Goal: Contribute content: Contribute content

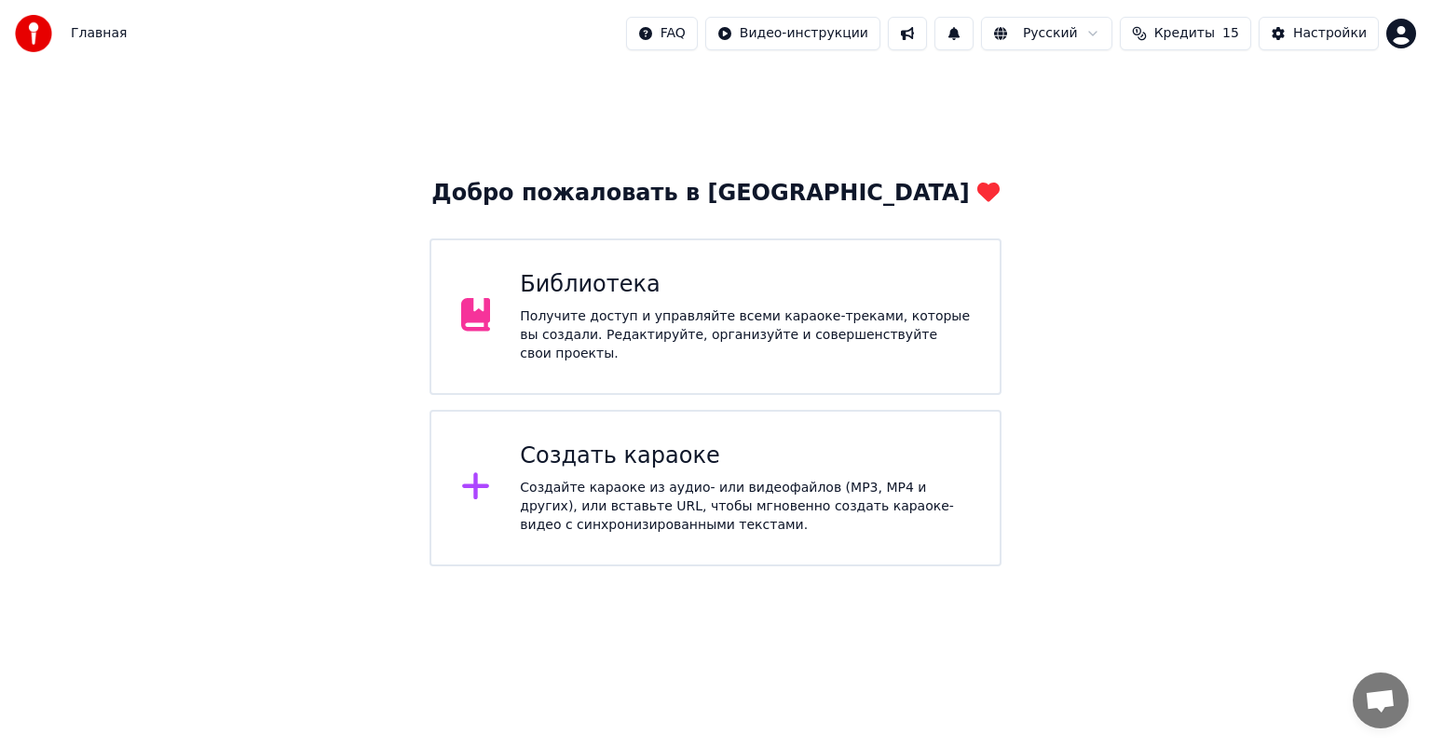
click at [576, 366] on div "Библиотека Получите доступ и управляйте всеми караоке-треками, которые вы созда…" at bounding box center [716, 317] width 572 height 157
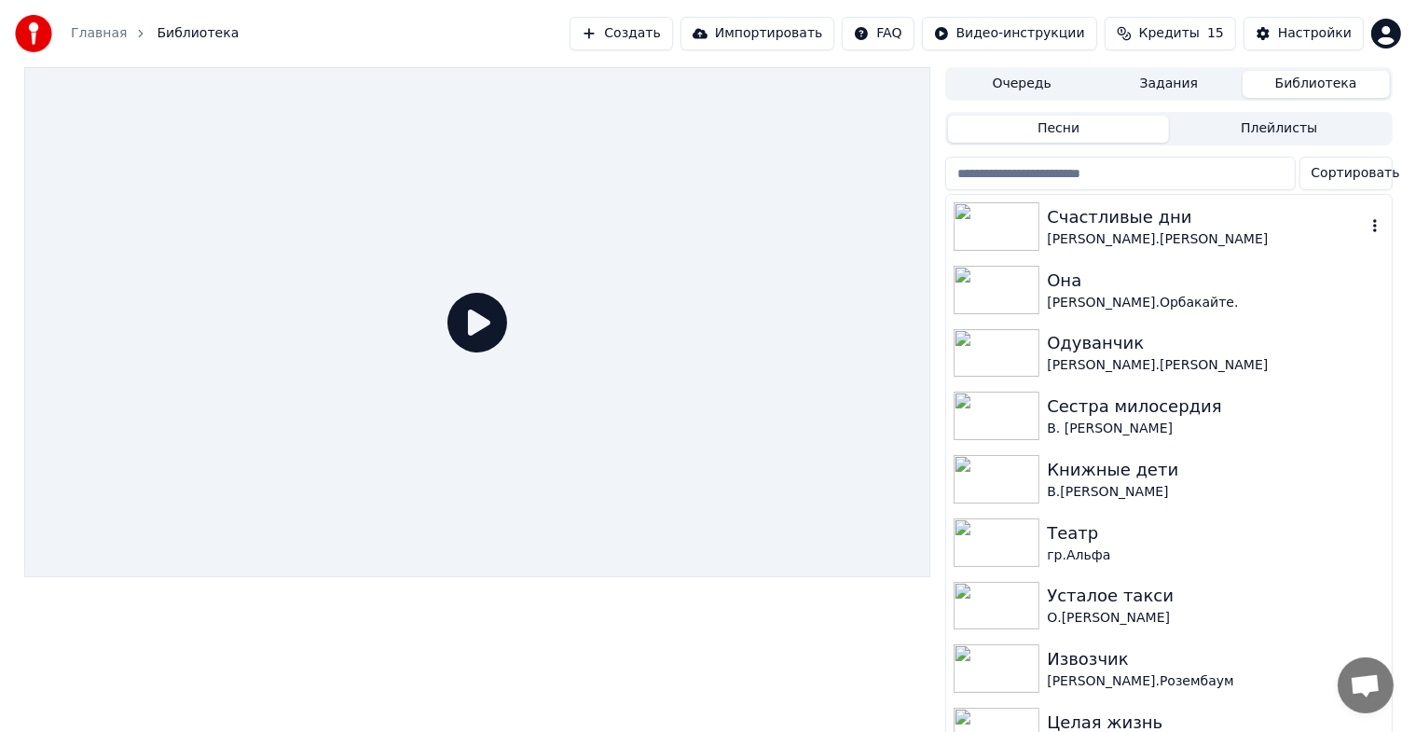
click at [1080, 251] on div "Счастливые дни [PERSON_NAME].[PERSON_NAME]" at bounding box center [1168, 226] width 445 height 63
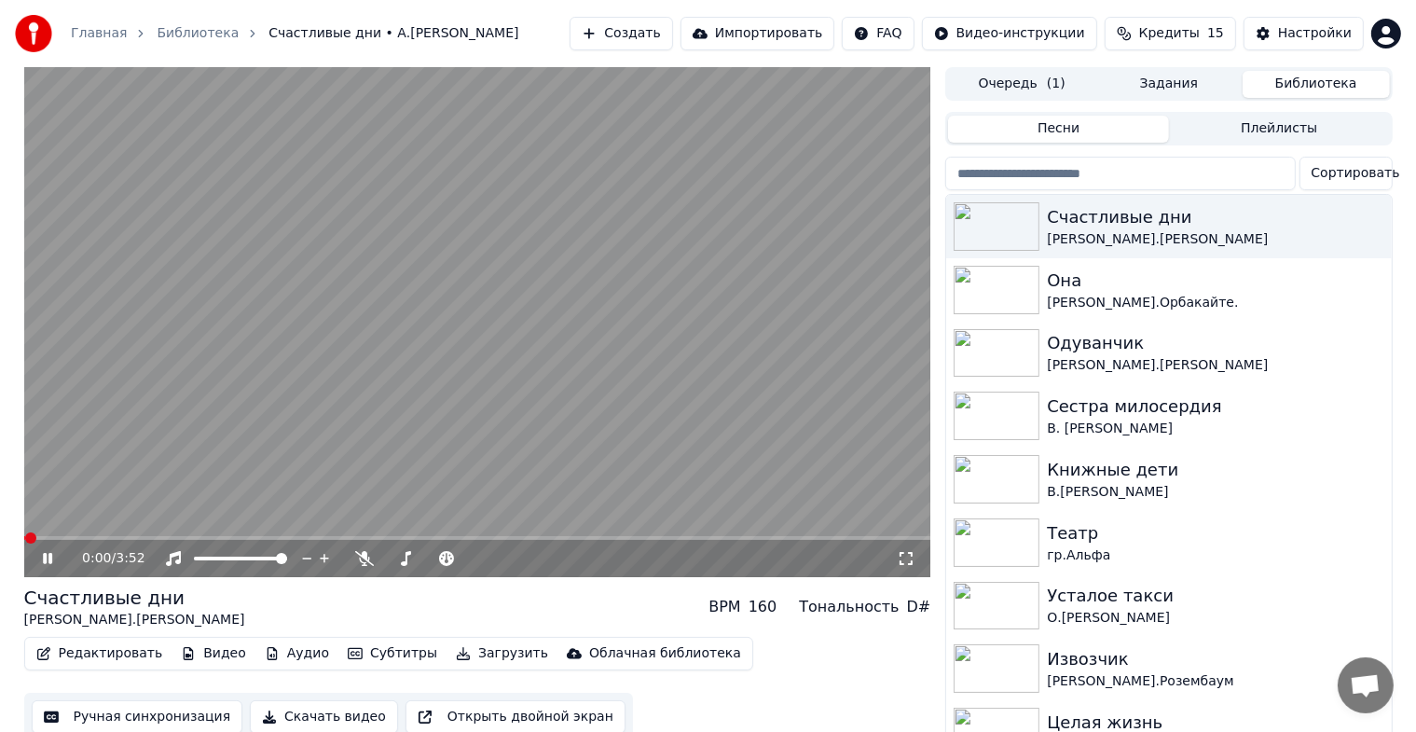
click at [56, 555] on icon at bounding box center [61, 558] width 44 height 15
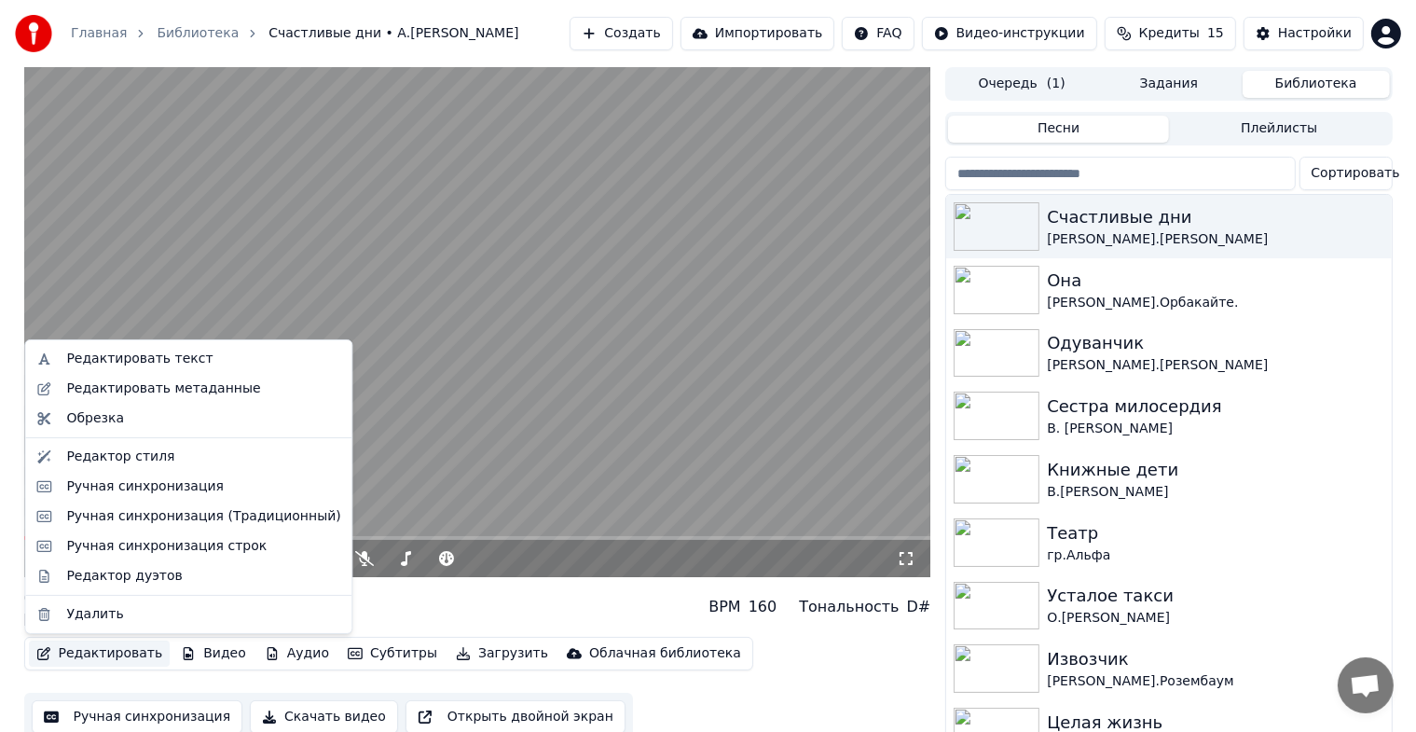
click at [86, 652] on button "Редактировать" at bounding box center [100, 653] width 142 height 26
click at [149, 352] on div "Редактировать текст" at bounding box center [139, 358] width 146 height 19
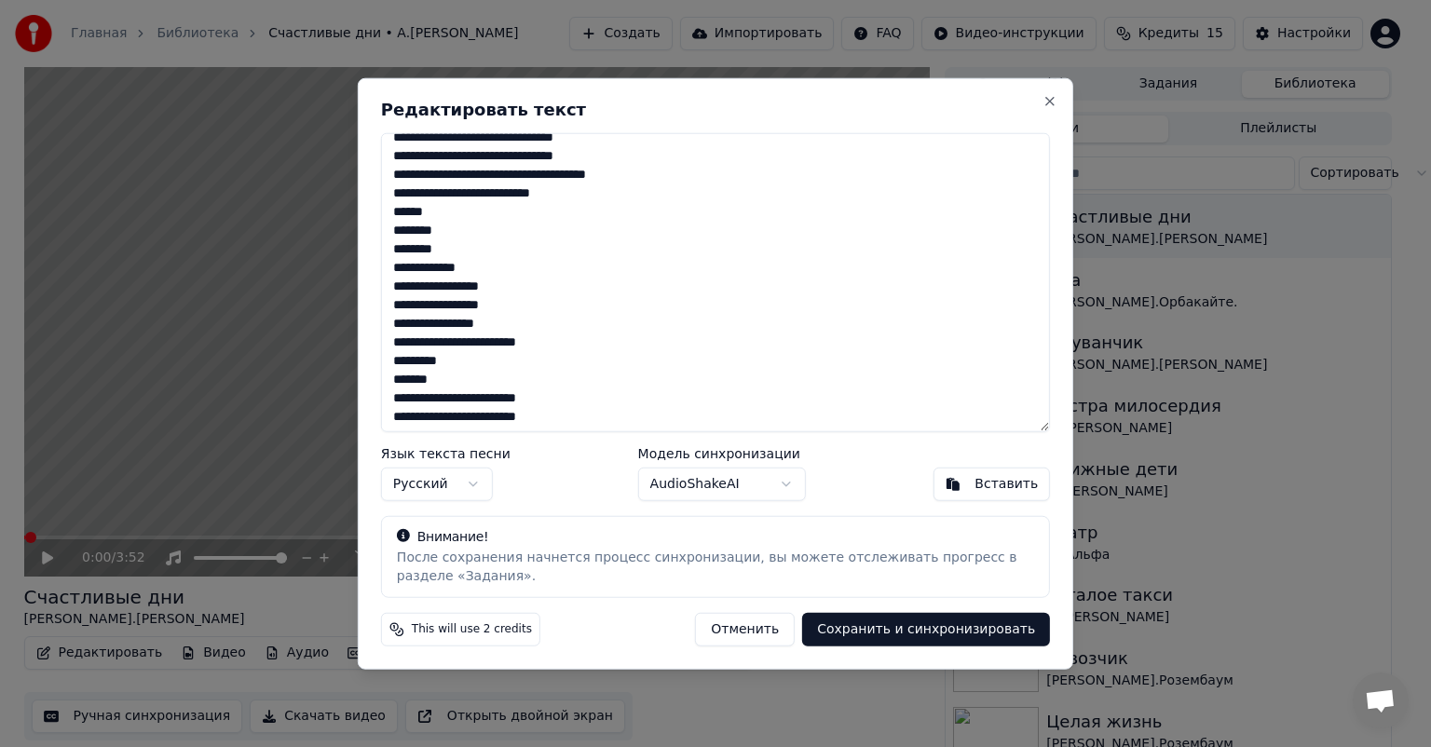
scroll to position [201, 0]
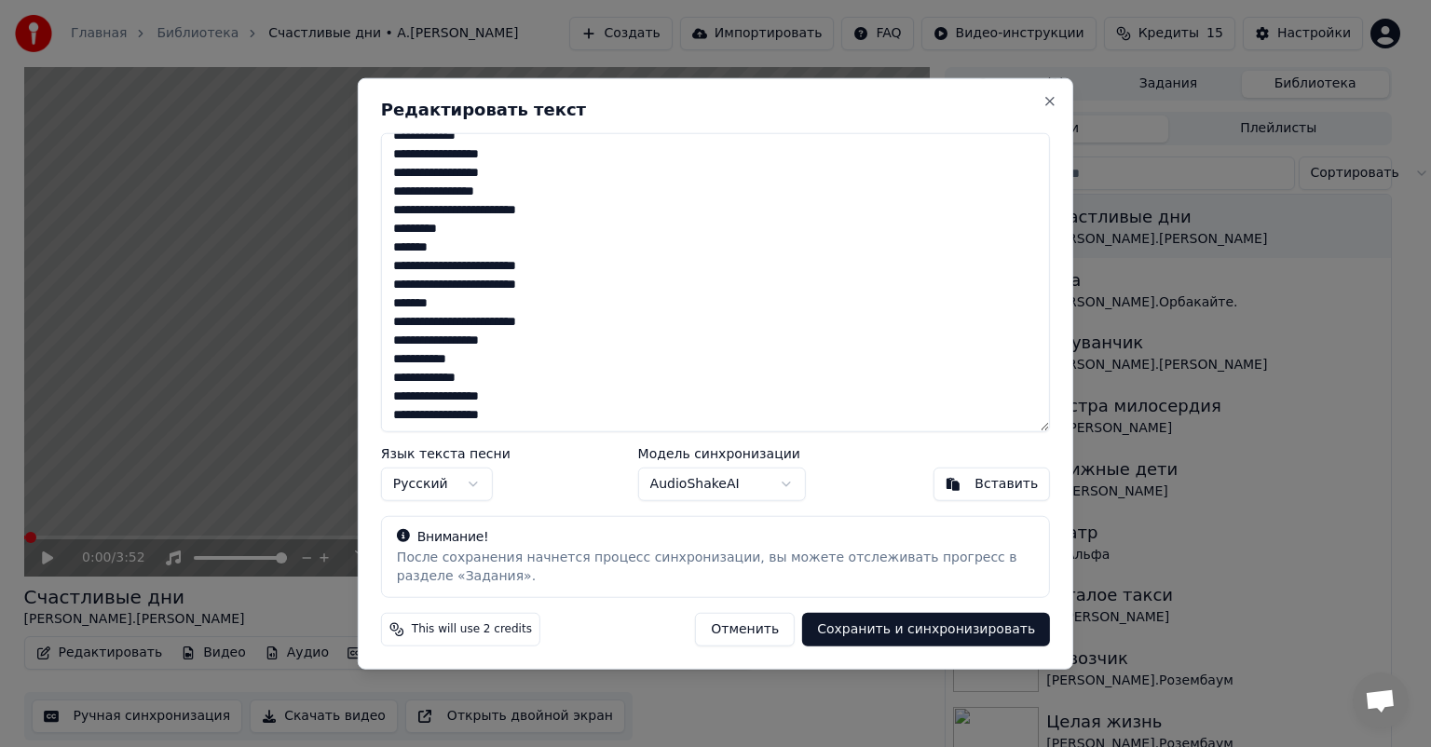
drag, startPoint x: 488, startPoint y: 157, endPoint x: 428, endPoint y: 425, distance: 275.1
click at [388, 455] on div "**********" at bounding box center [716, 374] width 716 height 592
click at [697, 214] on textarea "**********" at bounding box center [715, 282] width 669 height 299
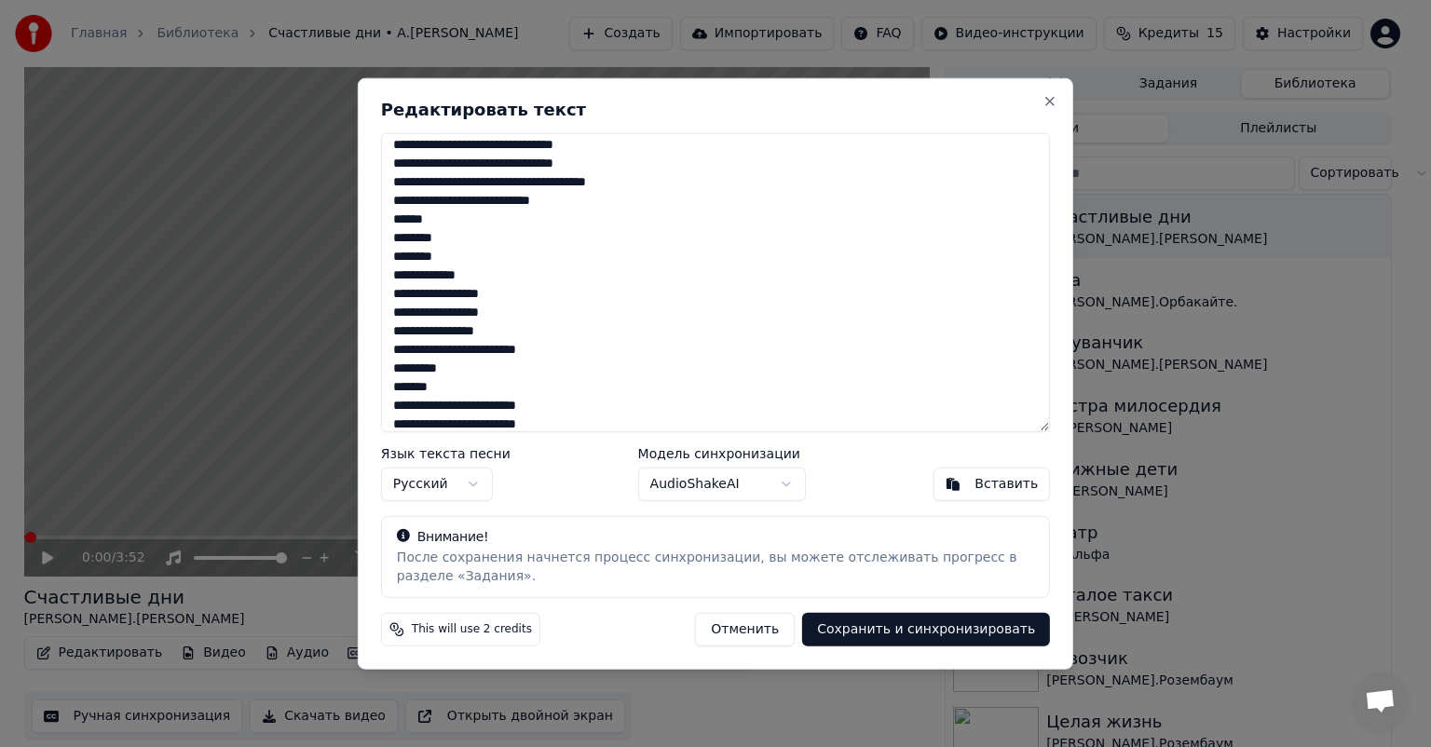
scroll to position [0, 0]
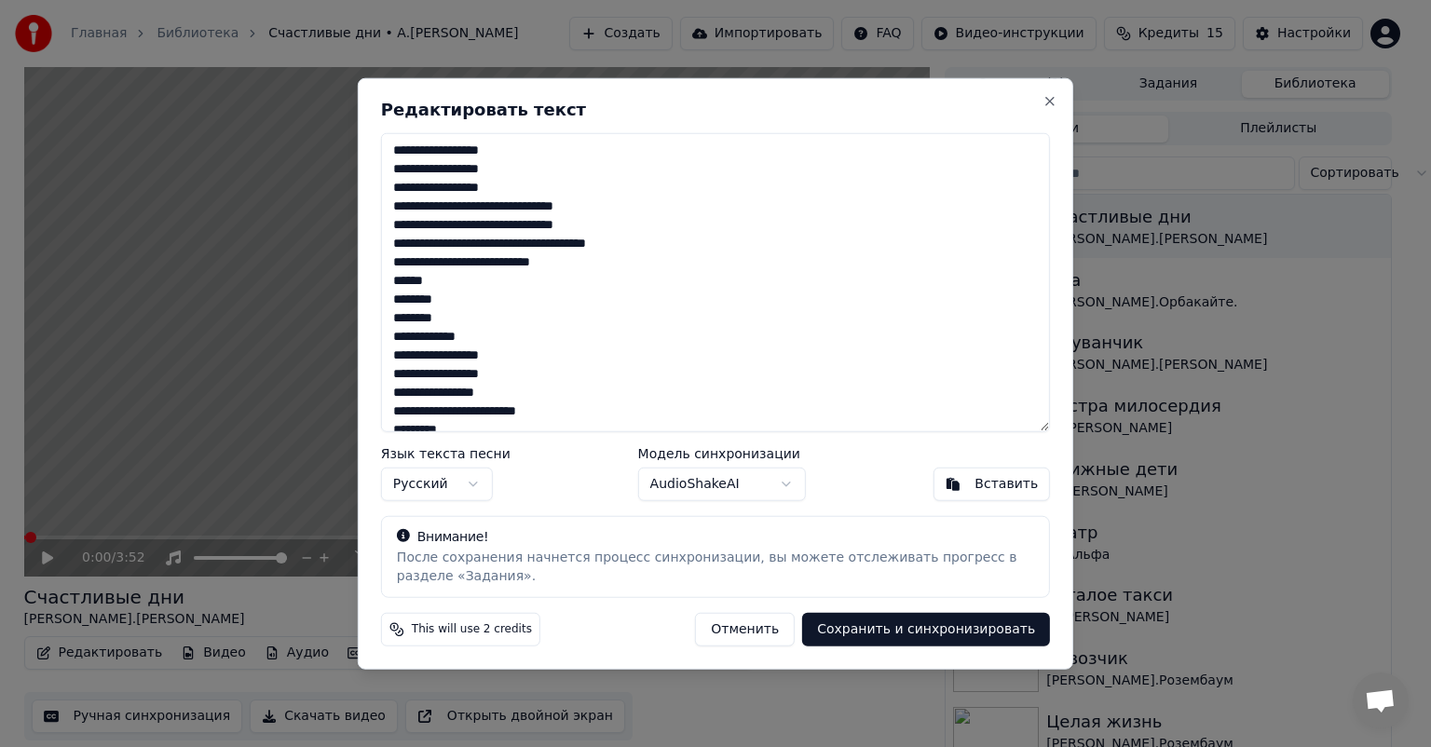
drag, startPoint x: 525, startPoint y: 412, endPoint x: 347, endPoint y: 123, distance: 339.3
click at [347, 123] on body "Главная Библиотека Счастливые дни • А.[PERSON_NAME] Создать Импортировать FAQ В…" at bounding box center [708, 373] width 1416 height 747
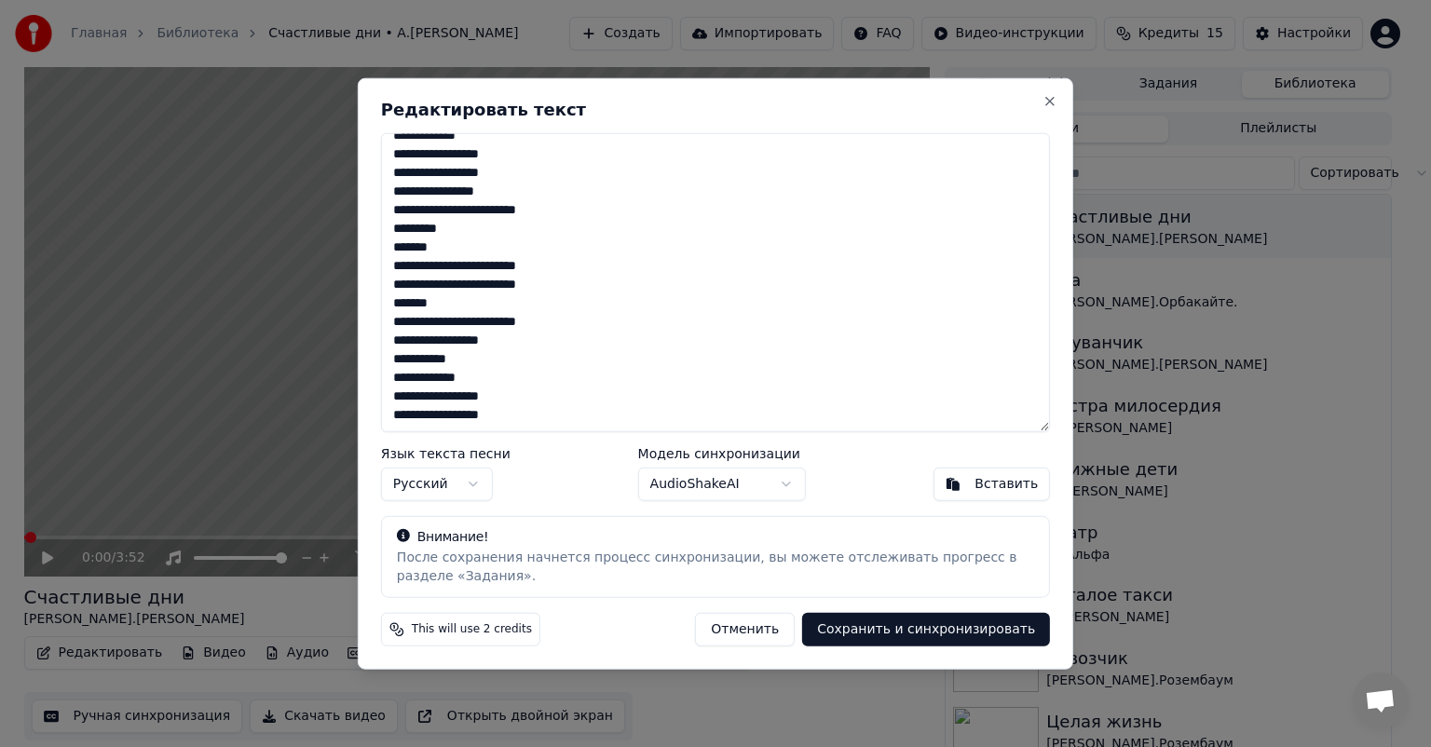
scroll to position [201, 0]
click at [527, 414] on textarea "**********" at bounding box center [715, 282] width 669 height 299
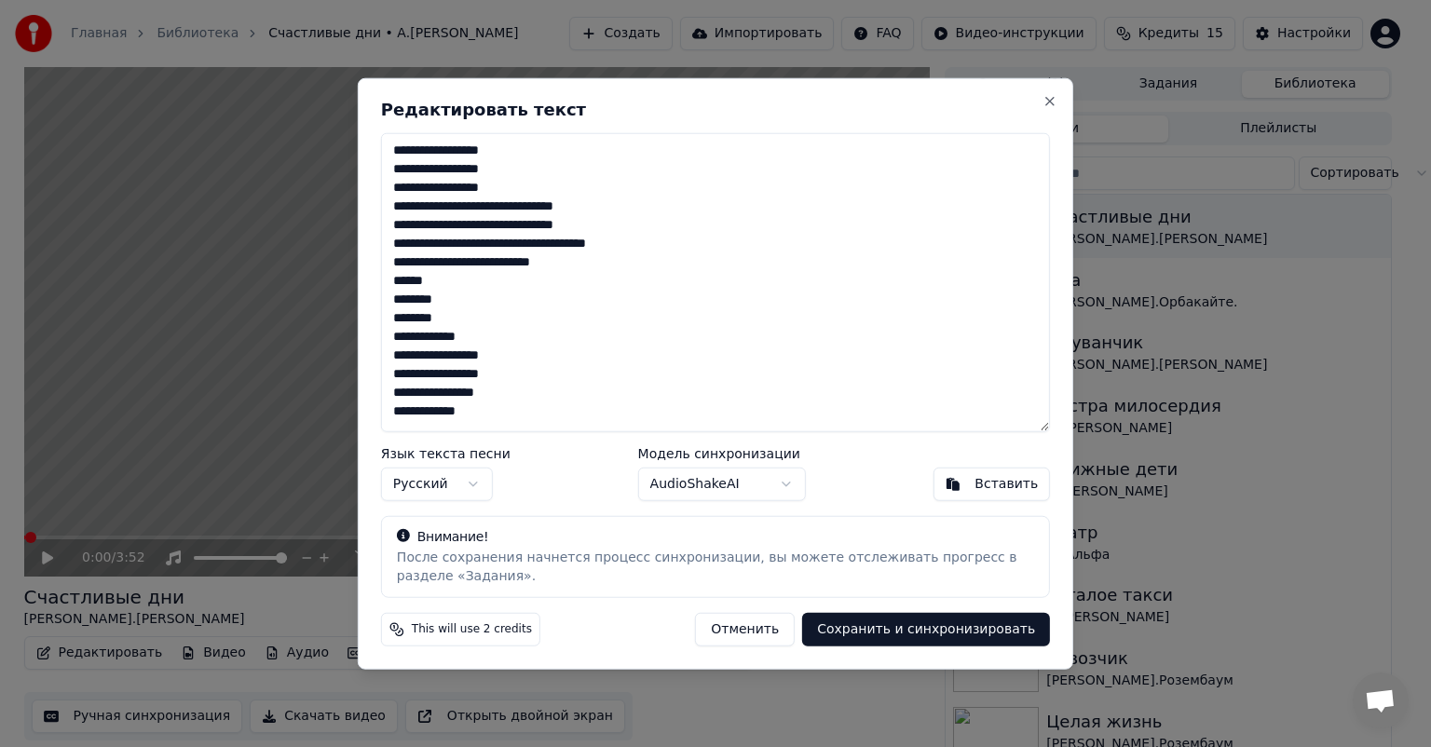
scroll to position [0, 0]
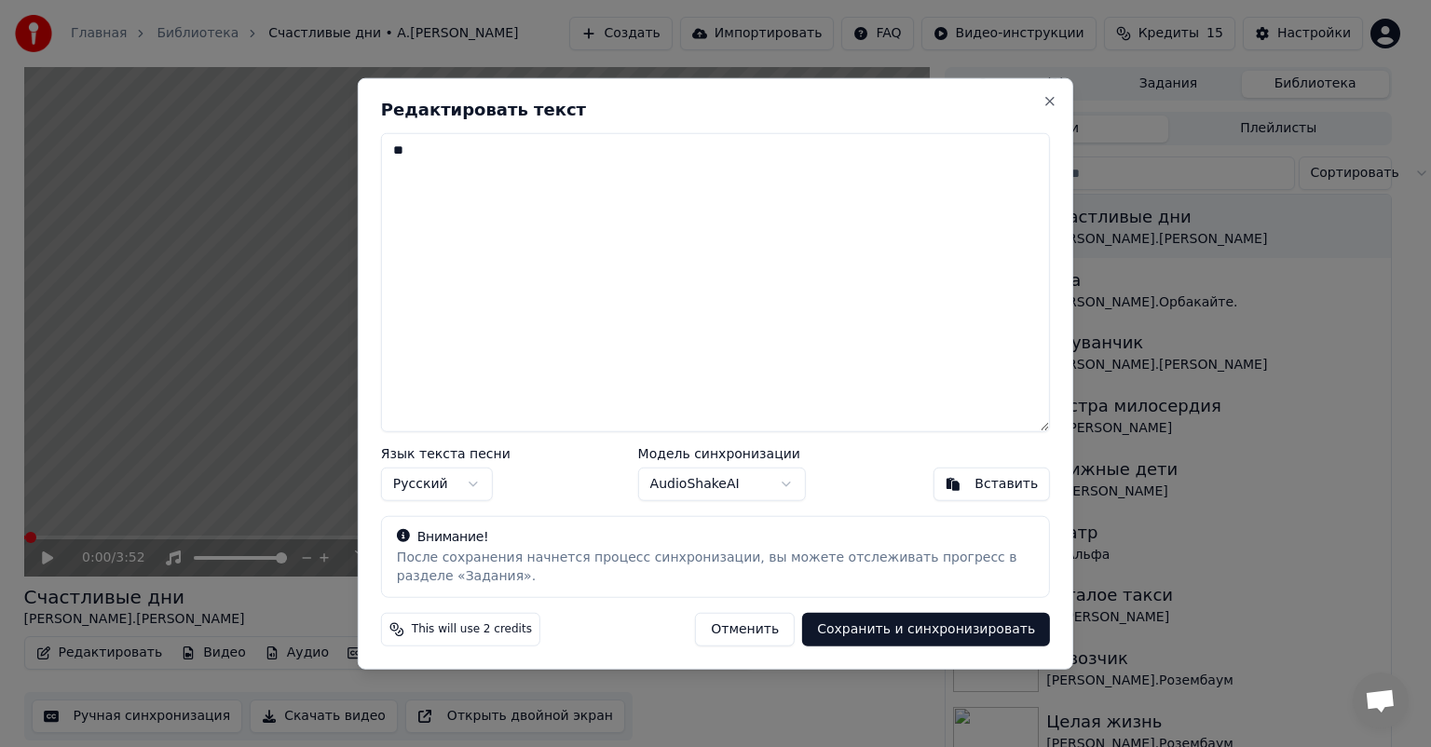
type textarea "*"
click at [1007, 493] on button "Вставить" at bounding box center [991, 484] width 117 height 34
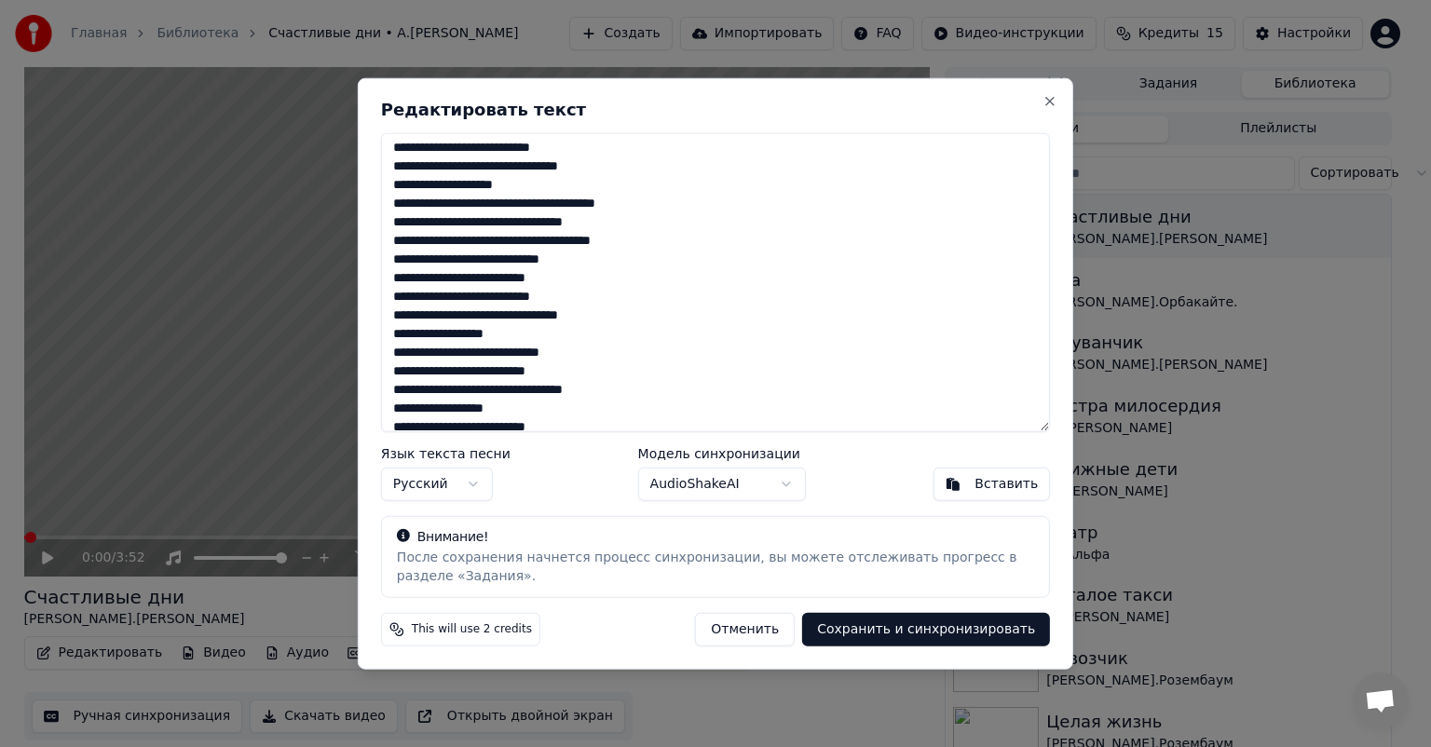
scroll to position [183, 0]
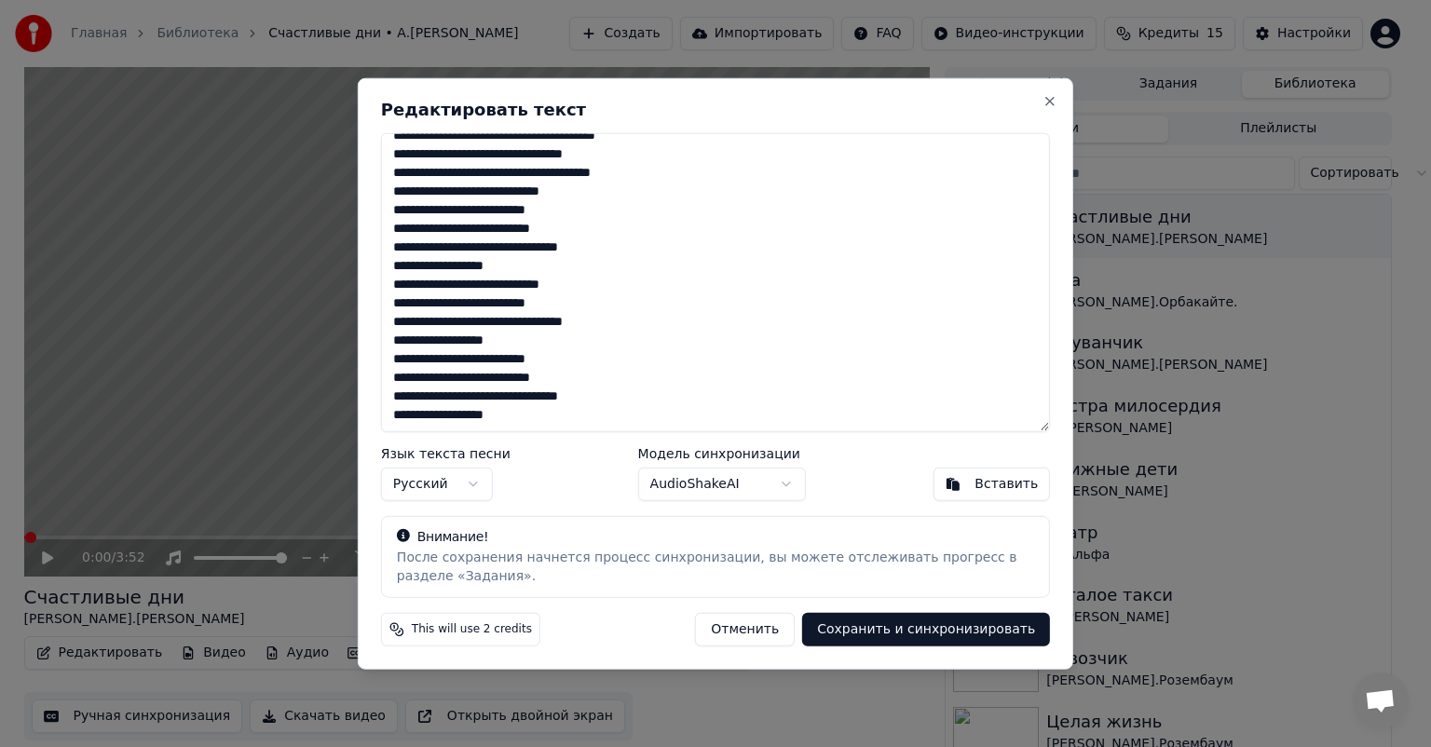
click at [924, 624] on button "Сохранить и синхронизировать" at bounding box center [926, 629] width 248 height 34
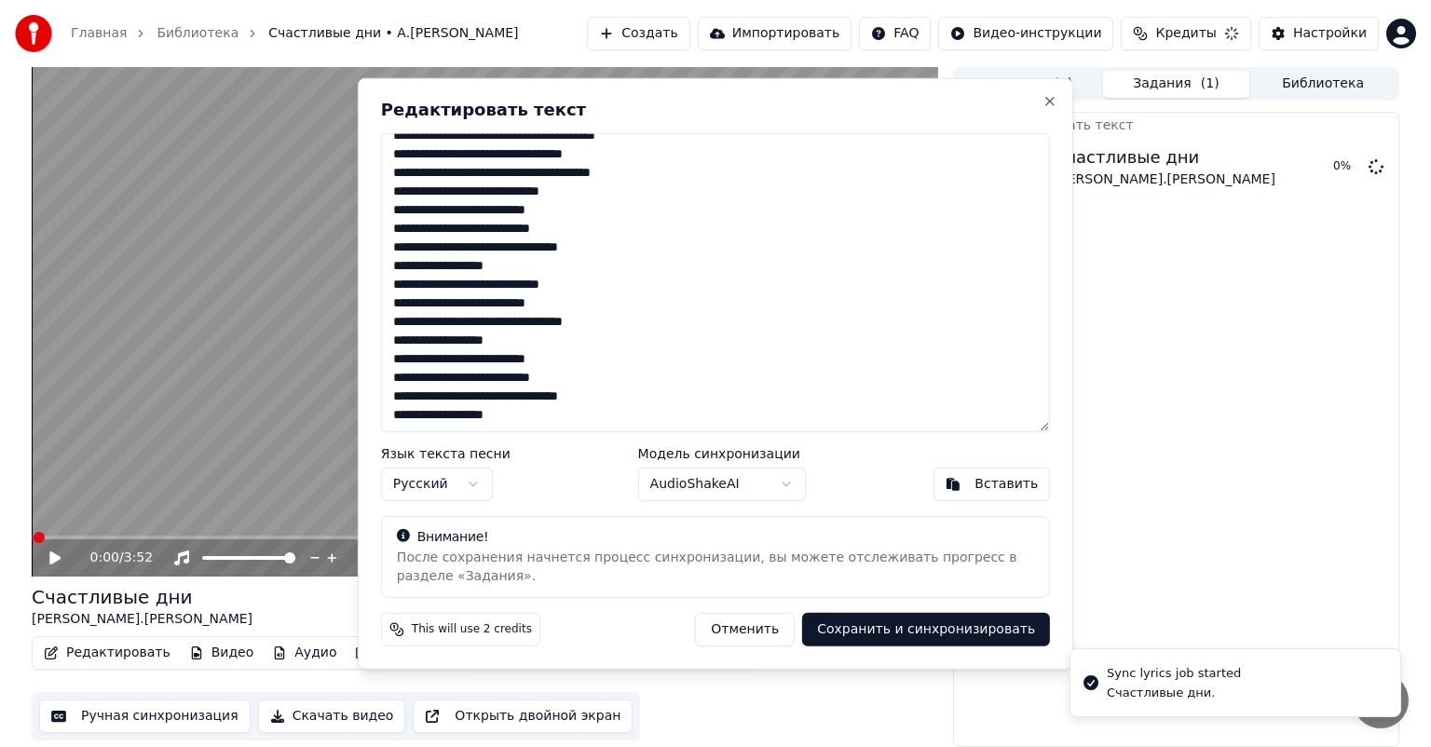
type textarea "**********"
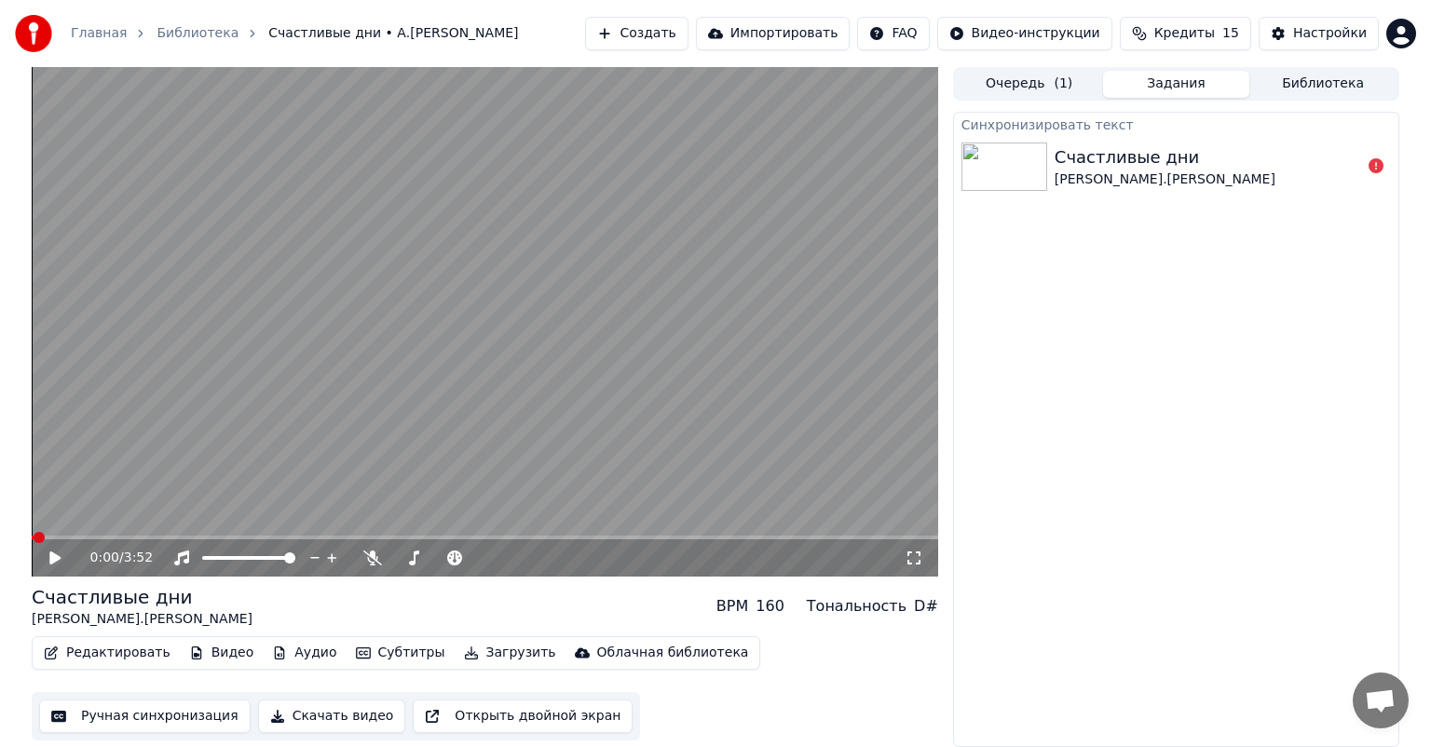
click at [112, 660] on button "Редактировать" at bounding box center [107, 653] width 142 height 26
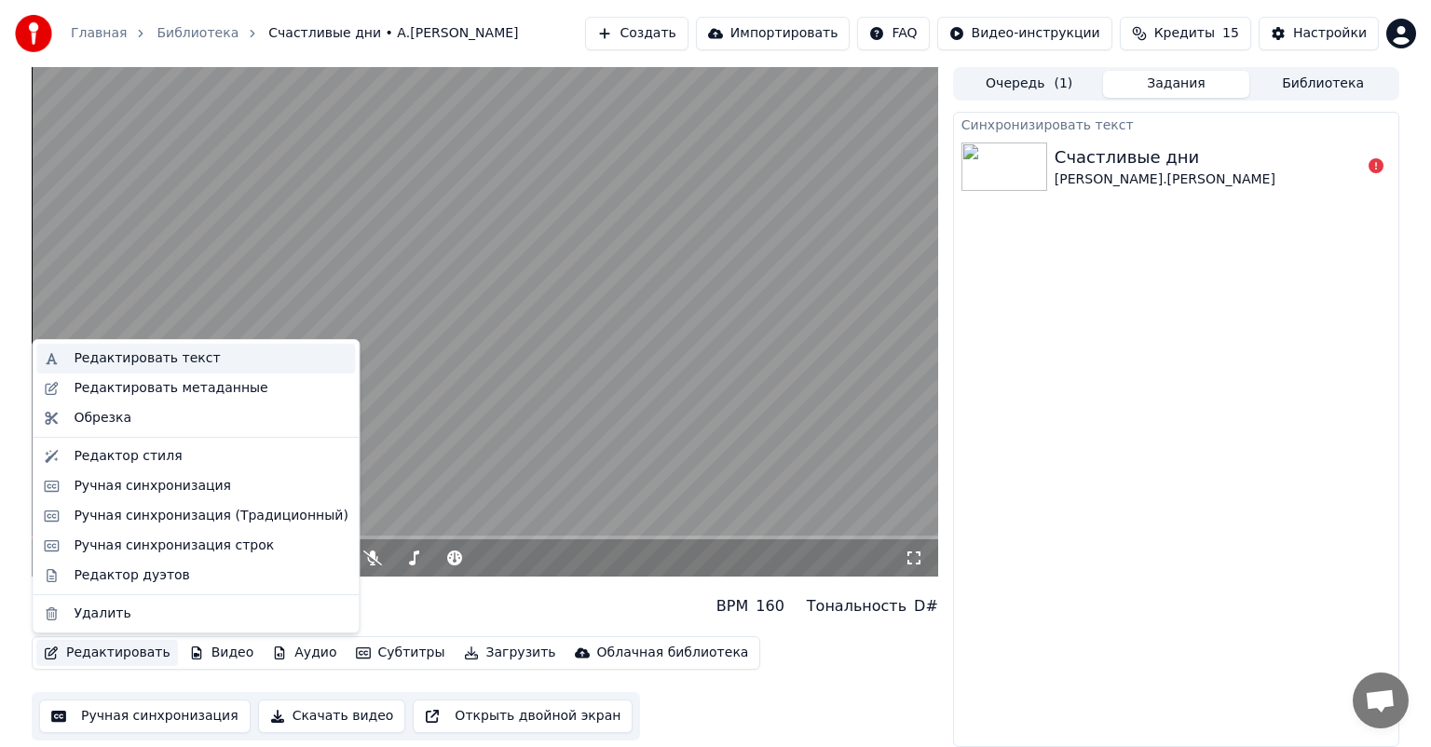
click at [183, 362] on div "Редактировать текст" at bounding box center [147, 358] width 146 height 19
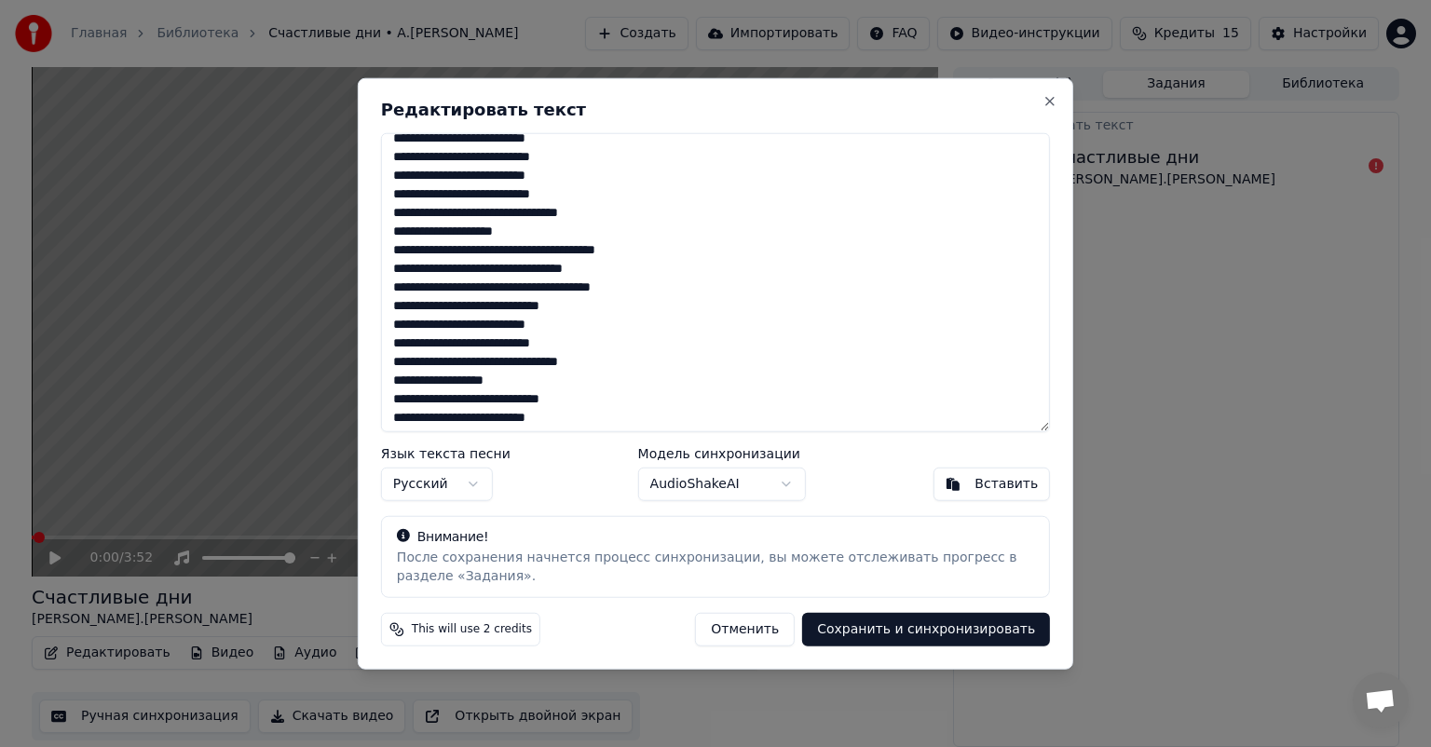
scroll to position [93, 0]
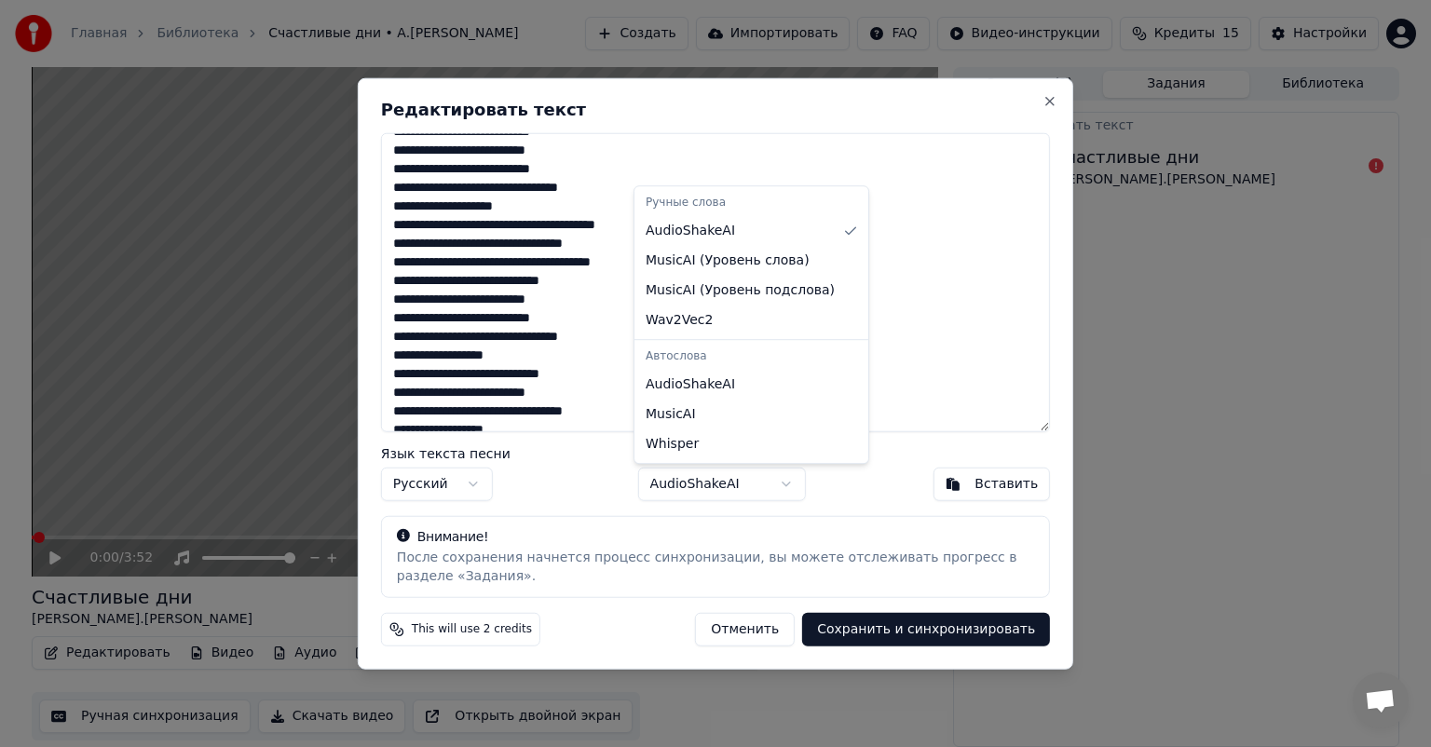
click at [800, 486] on body "Главная Библиотека Счастливые дни • А.[PERSON_NAME] Создать Импортировать FAQ В…" at bounding box center [715, 373] width 1431 height 747
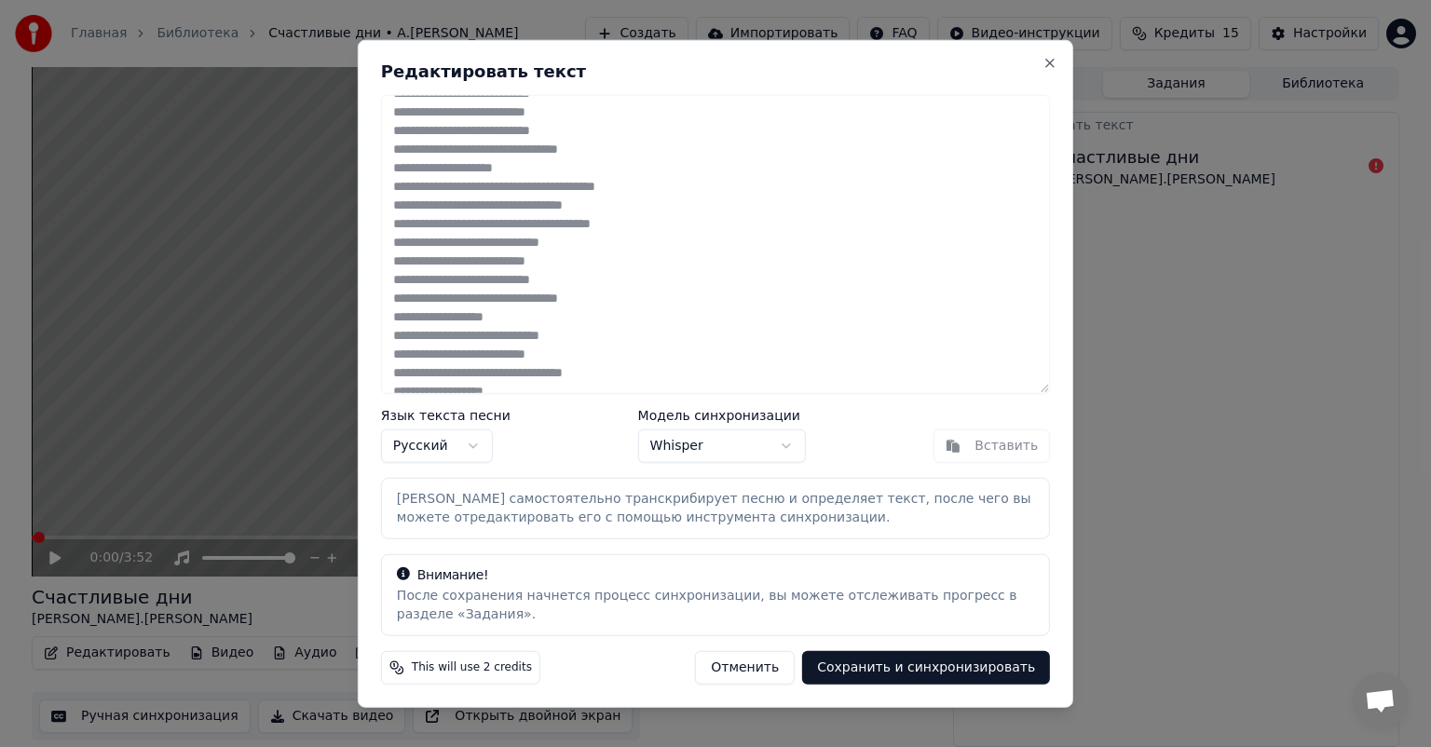
click at [919, 673] on button "Сохранить и синхронизировать" at bounding box center [926, 667] width 248 height 34
type textarea "**********"
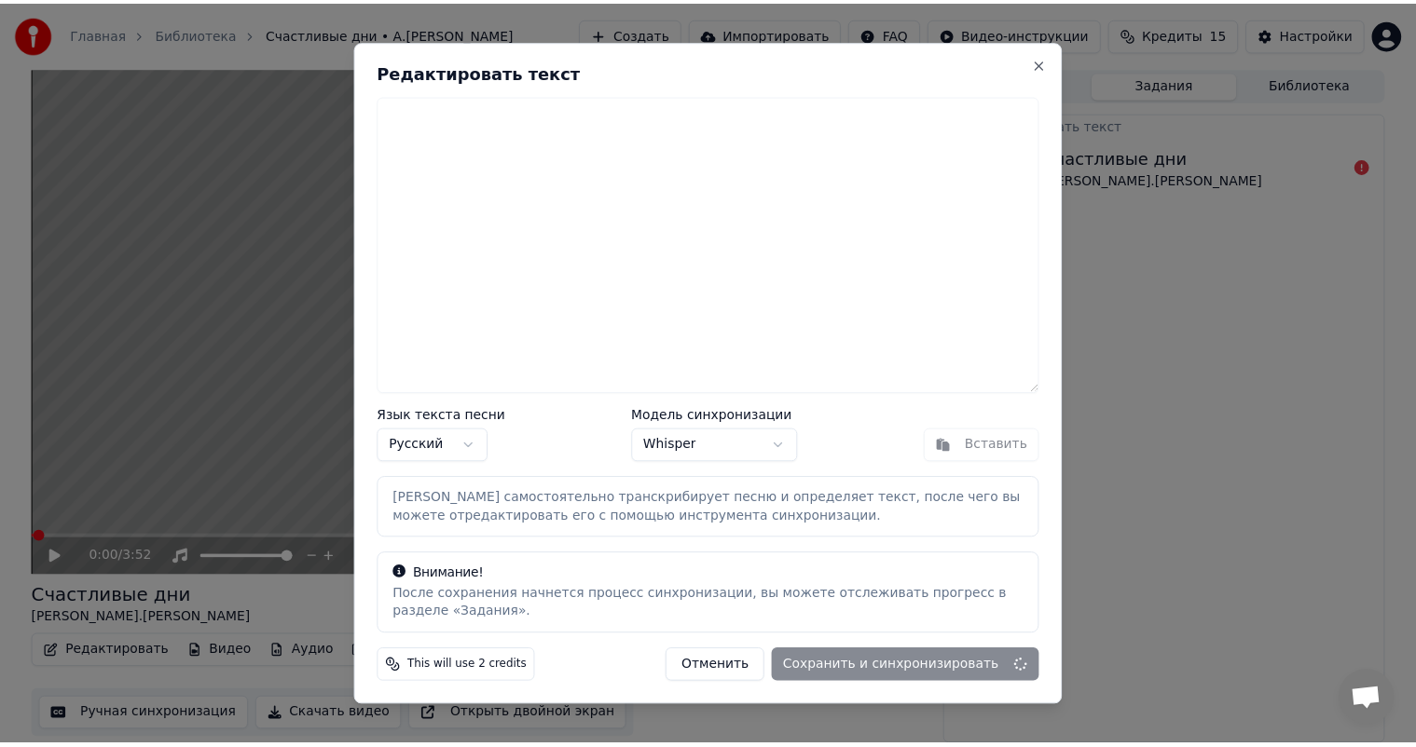
scroll to position [0, 0]
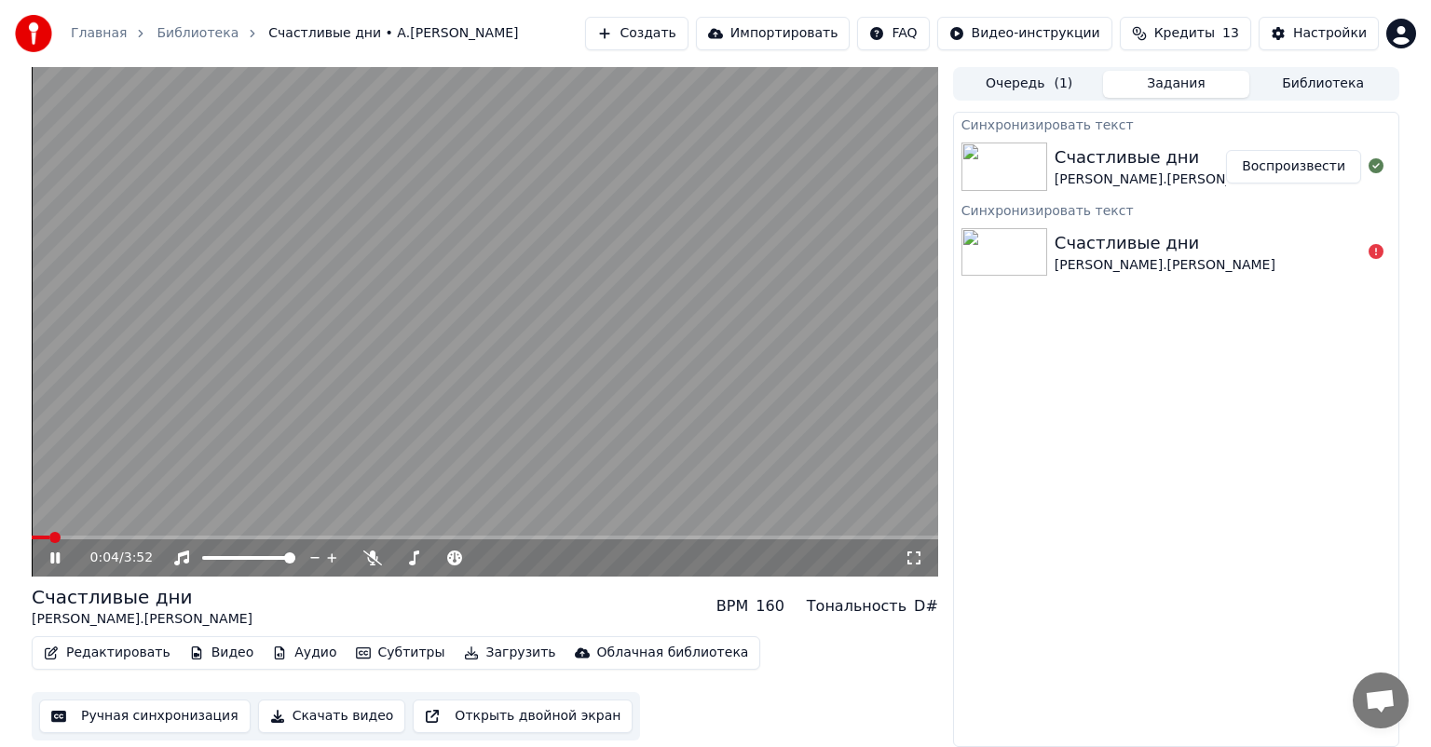
click at [51, 562] on icon at bounding box center [54, 558] width 9 height 11
click at [119, 723] on button "Ручная синхронизация" at bounding box center [145, 717] width 212 height 34
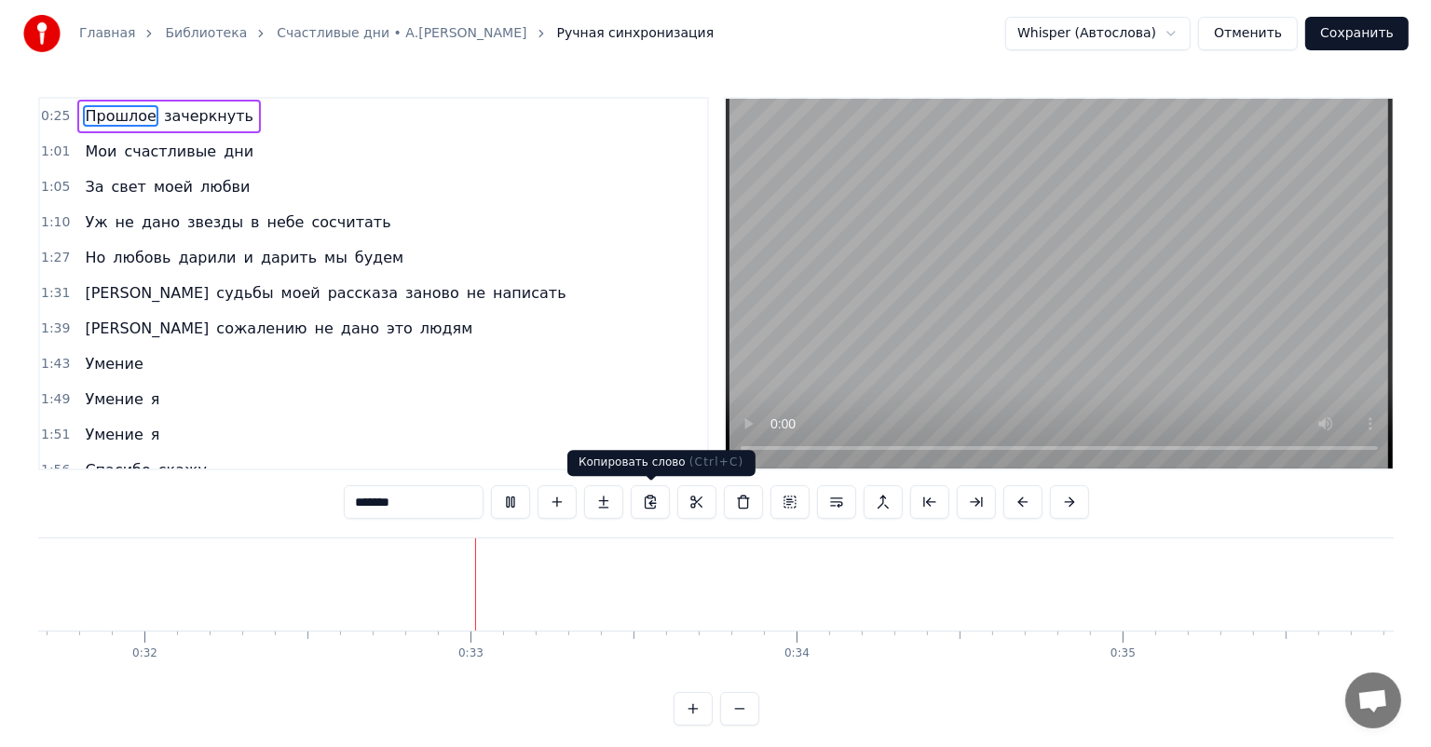
scroll to position [0, 10502]
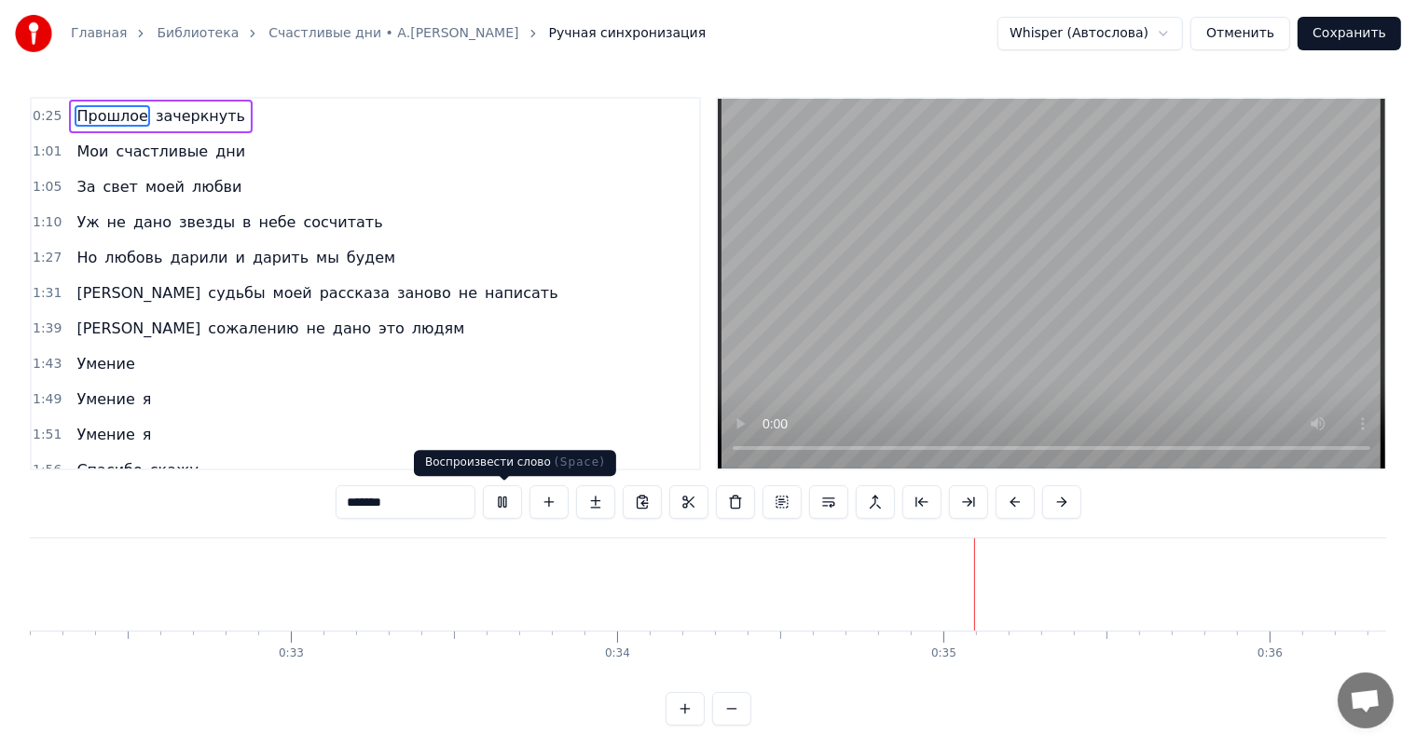
click at [504, 505] on button at bounding box center [502, 503] width 39 height 34
click at [1250, 19] on button "Отменить" at bounding box center [1240, 34] width 100 height 34
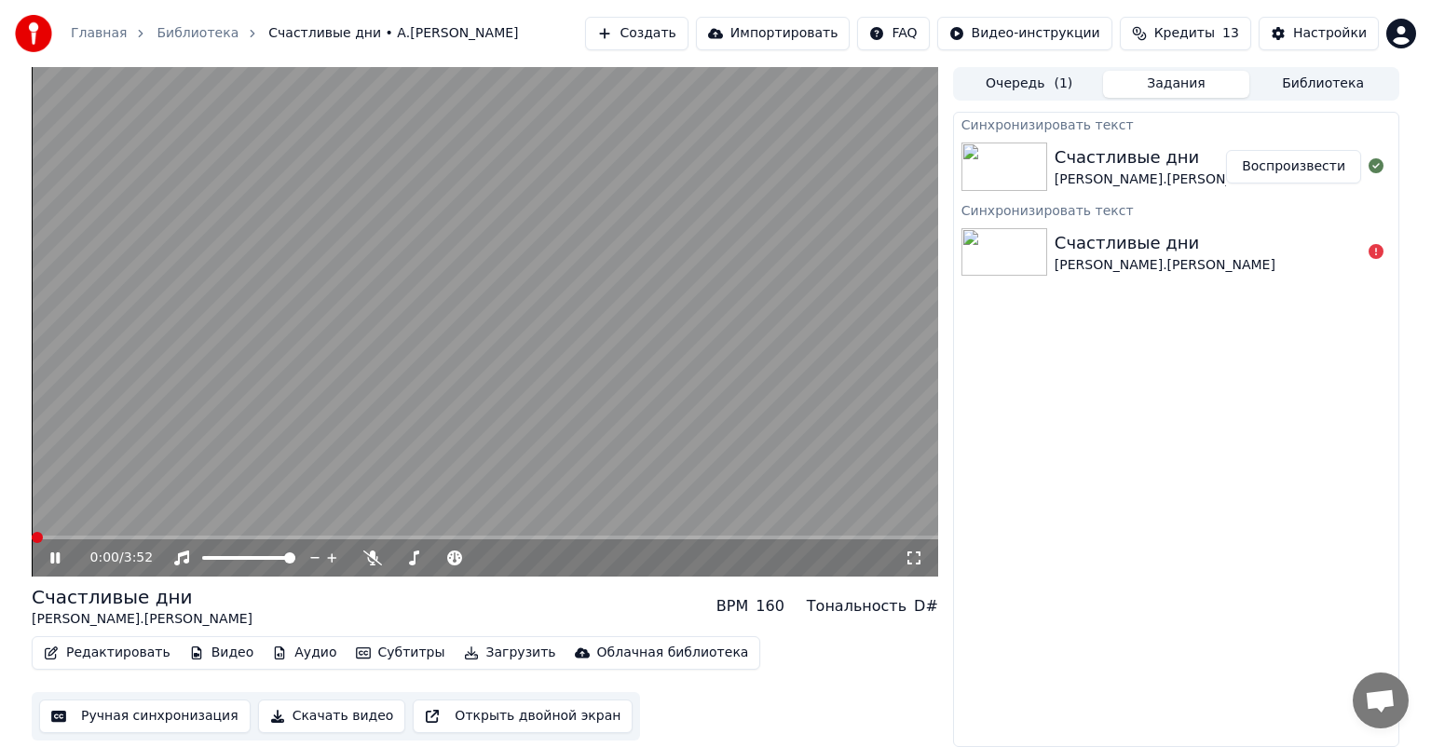
drag, startPoint x: 171, startPoint y: 548, endPoint x: 171, endPoint y: 537, distance: 11.2
click at [171, 546] on div "0:00 / 3:52" at bounding box center [485, 558] width 907 height 37
click at [171, 537] on span at bounding box center [485, 538] width 907 height 4
click at [336, 544] on div "0:37 / 3:52" at bounding box center [485, 558] width 907 height 37
drag, startPoint x: 336, startPoint y: 544, endPoint x: 224, endPoint y: 605, distance: 128.0
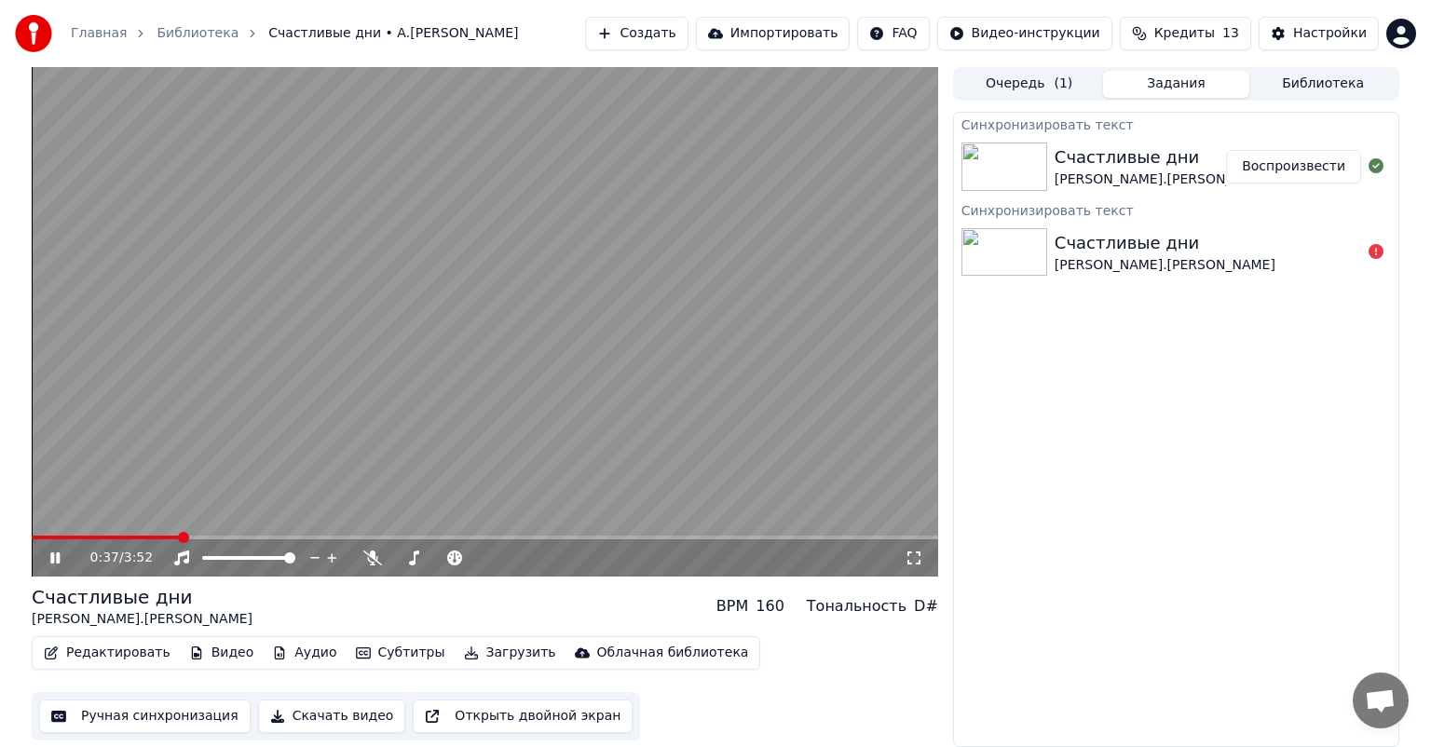
click at [335, 544] on div "0:37 / 3:52" at bounding box center [485, 558] width 907 height 37
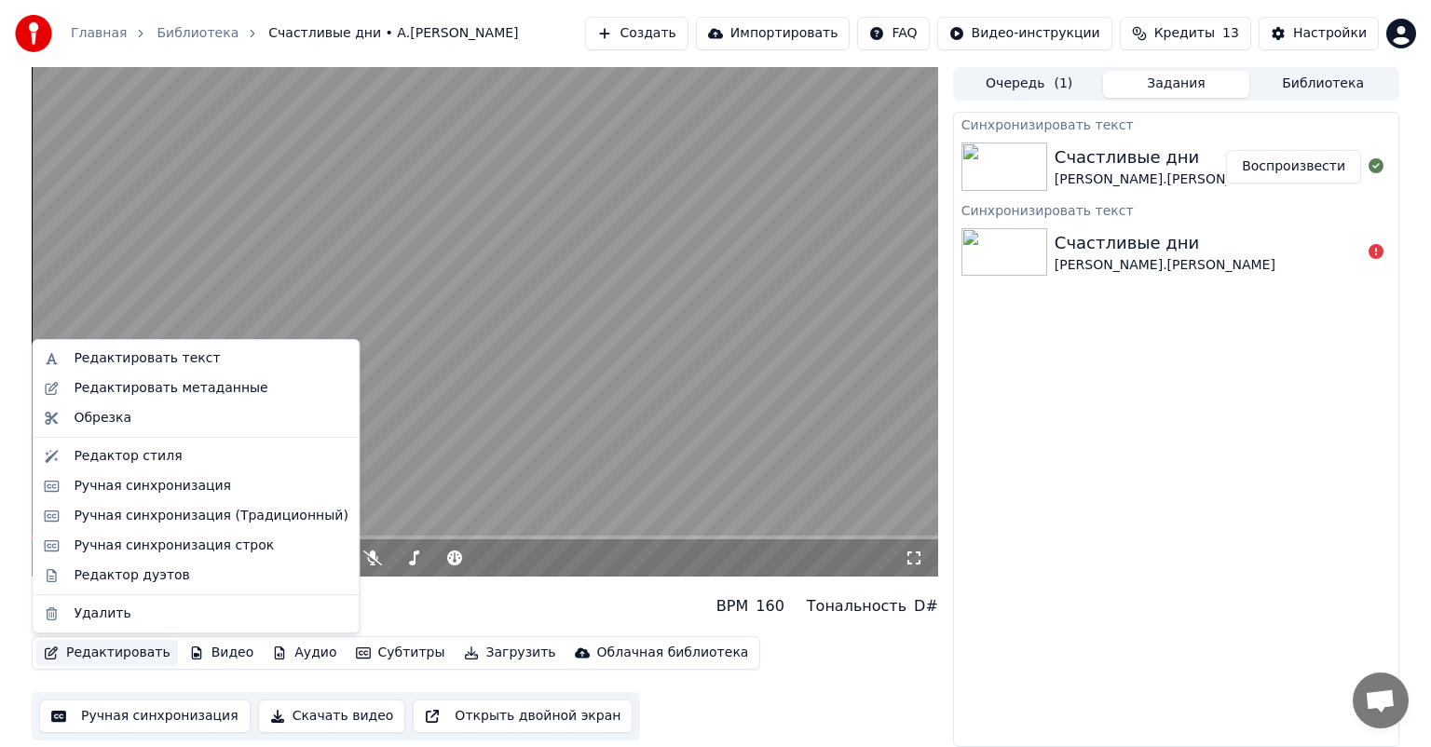
click at [80, 654] on button "Редактировать" at bounding box center [107, 653] width 142 height 26
click at [185, 374] on div "Редактировать метаданные" at bounding box center [195, 389] width 319 height 30
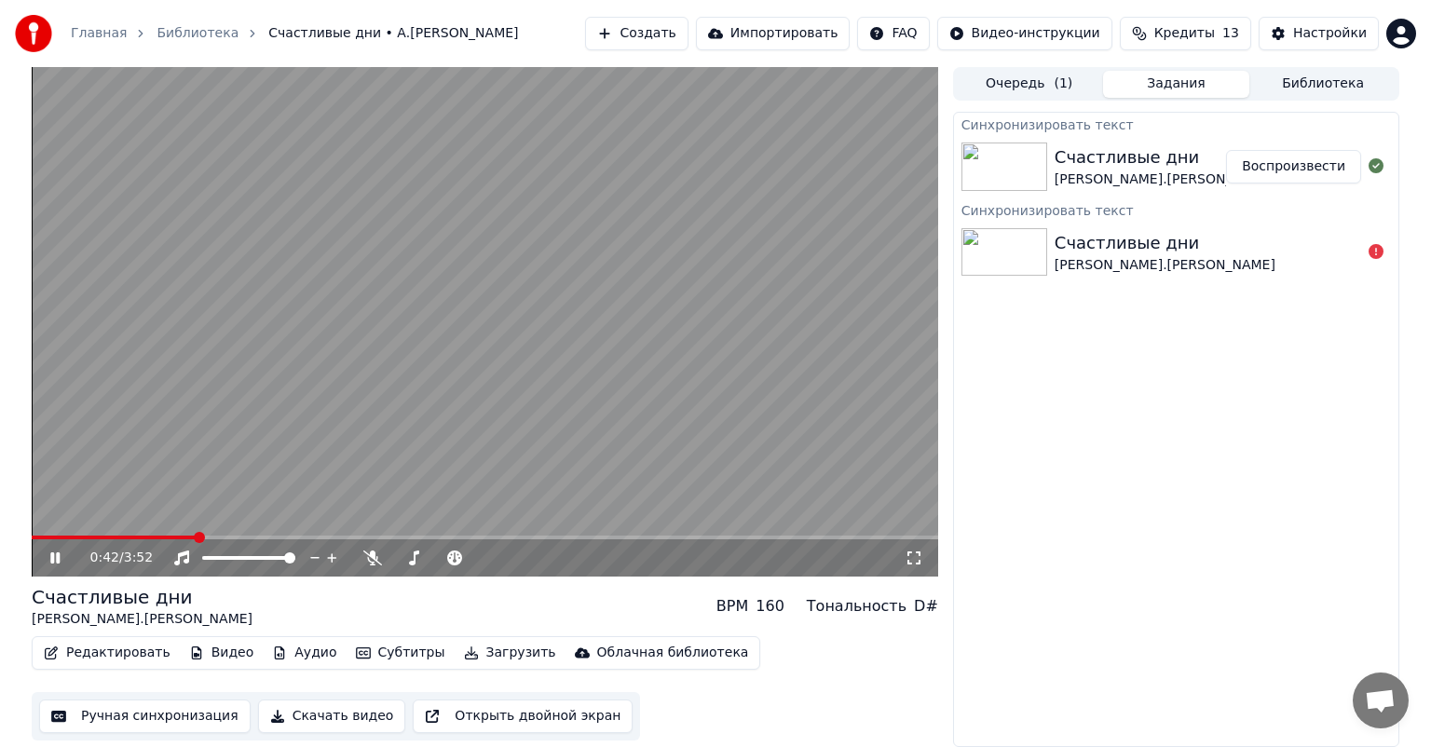
click at [53, 560] on icon at bounding box center [54, 558] width 9 height 11
click at [101, 663] on button "Редактировать" at bounding box center [107, 653] width 142 height 26
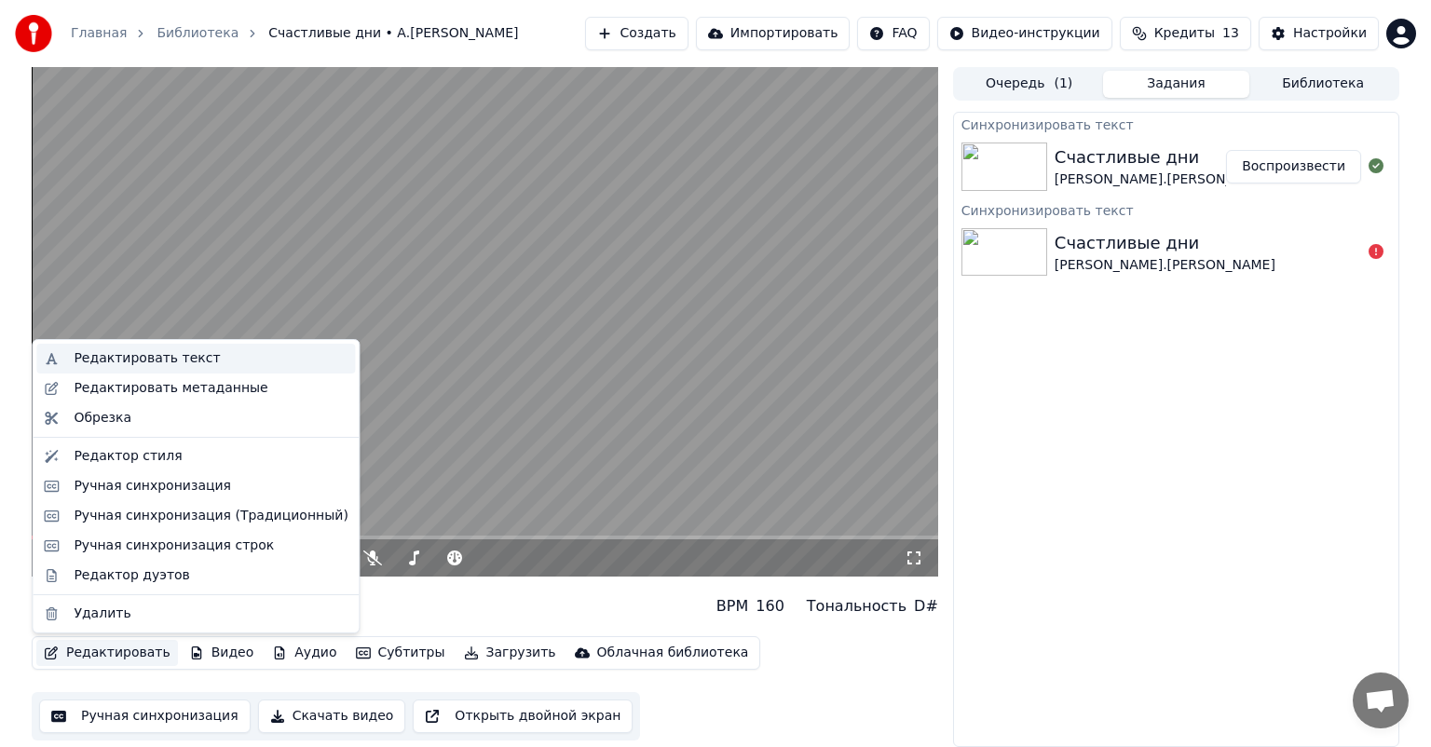
click at [160, 362] on div "Редактировать текст" at bounding box center [147, 358] width 146 height 19
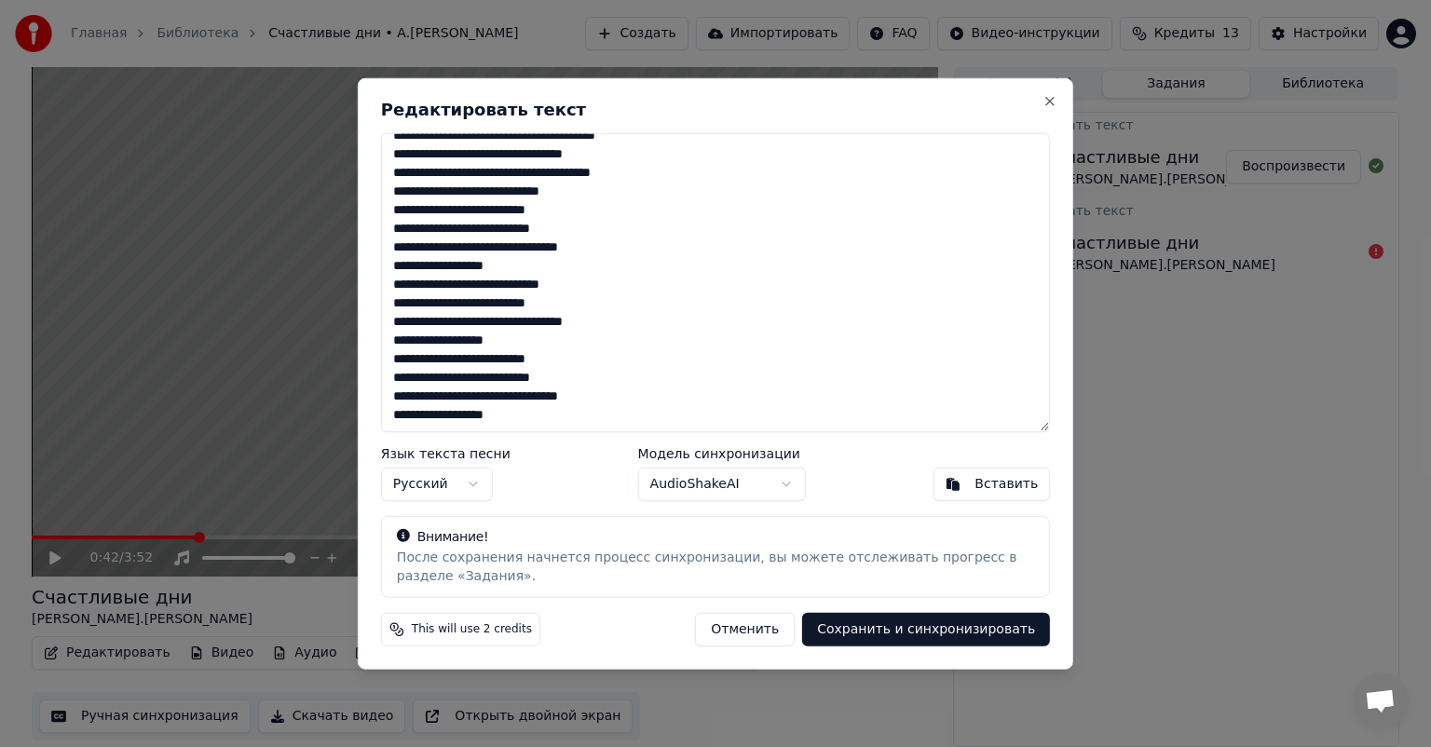
scroll to position [183, 0]
click at [1041, 103] on h2 "Редактировать текст" at bounding box center [715, 110] width 669 height 17
click at [1047, 103] on button "Close" at bounding box center [1050, 101] width 15 height 15
type textarea "**********"
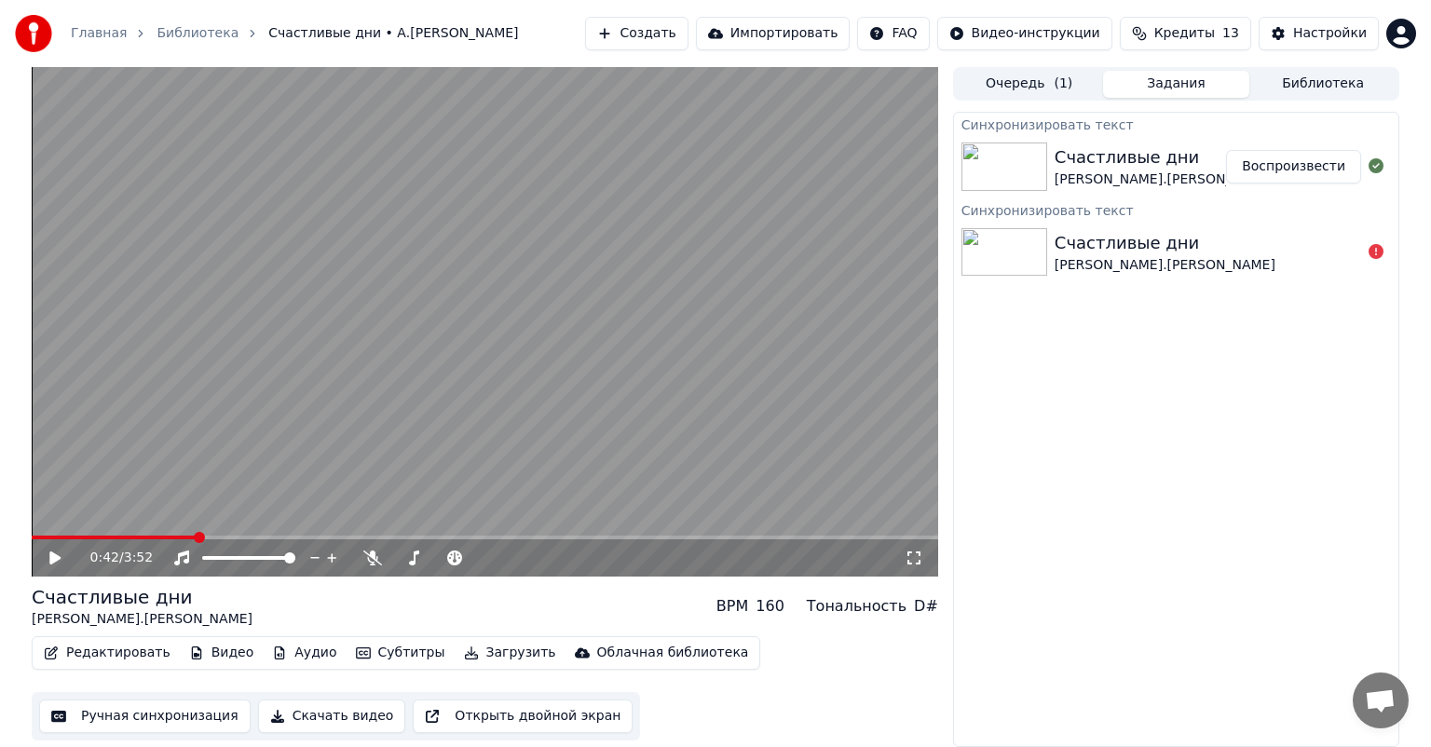
click at [111, 654] on button "Редактировать" at bounding box center [107, 653] width 142 height 26
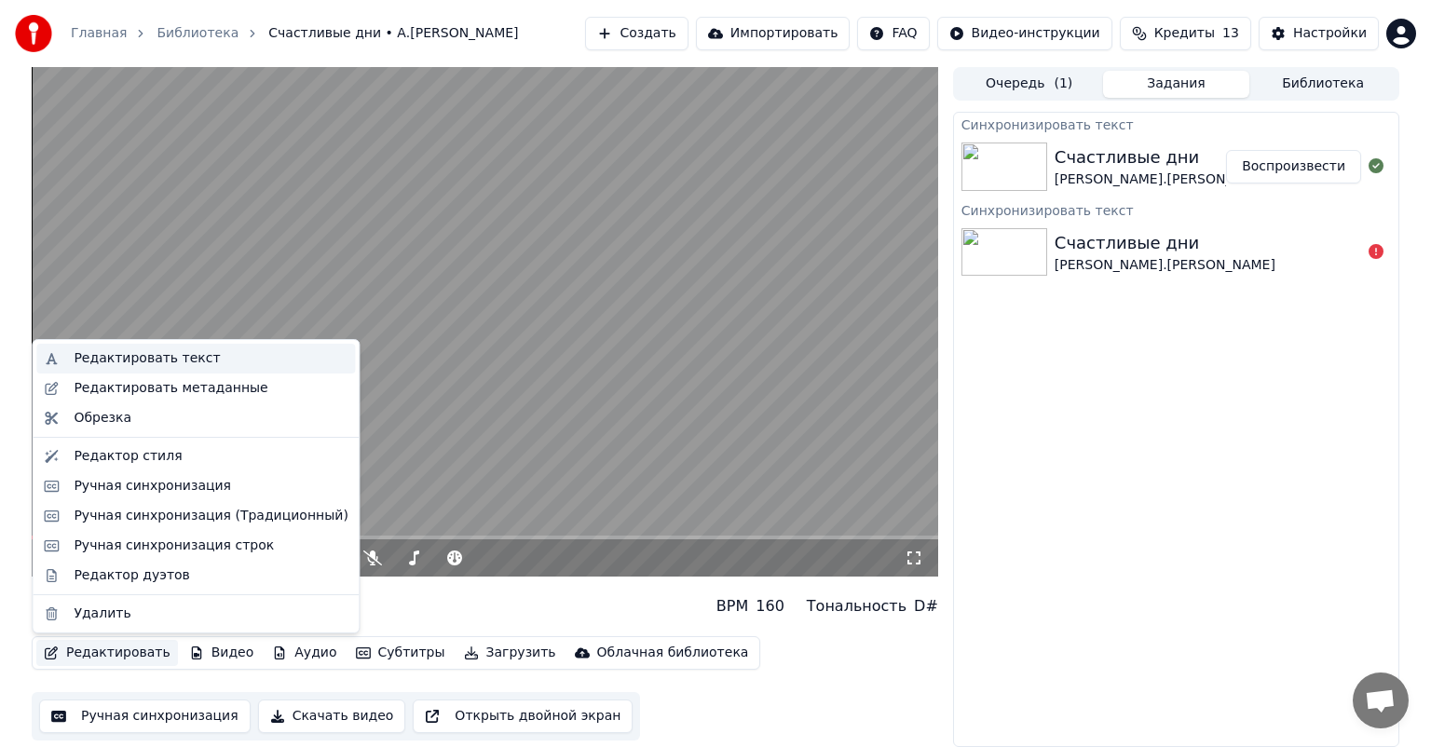
click at [180, 360] on div "Редактировать текст" at bounding box center [147, 358] width 146 height 19
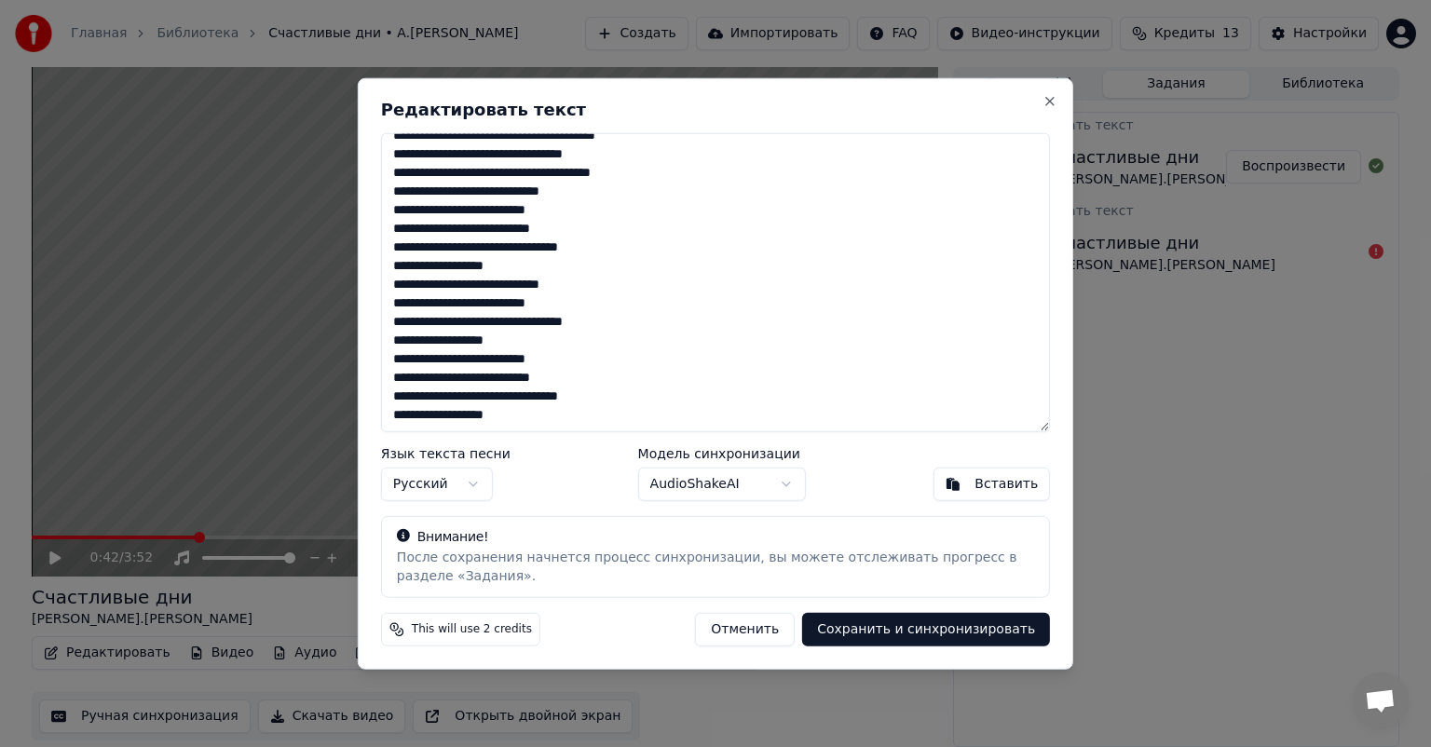
click at [976, 486] on button "Вставить" at bounding box center [991, 484] width 117 height 34
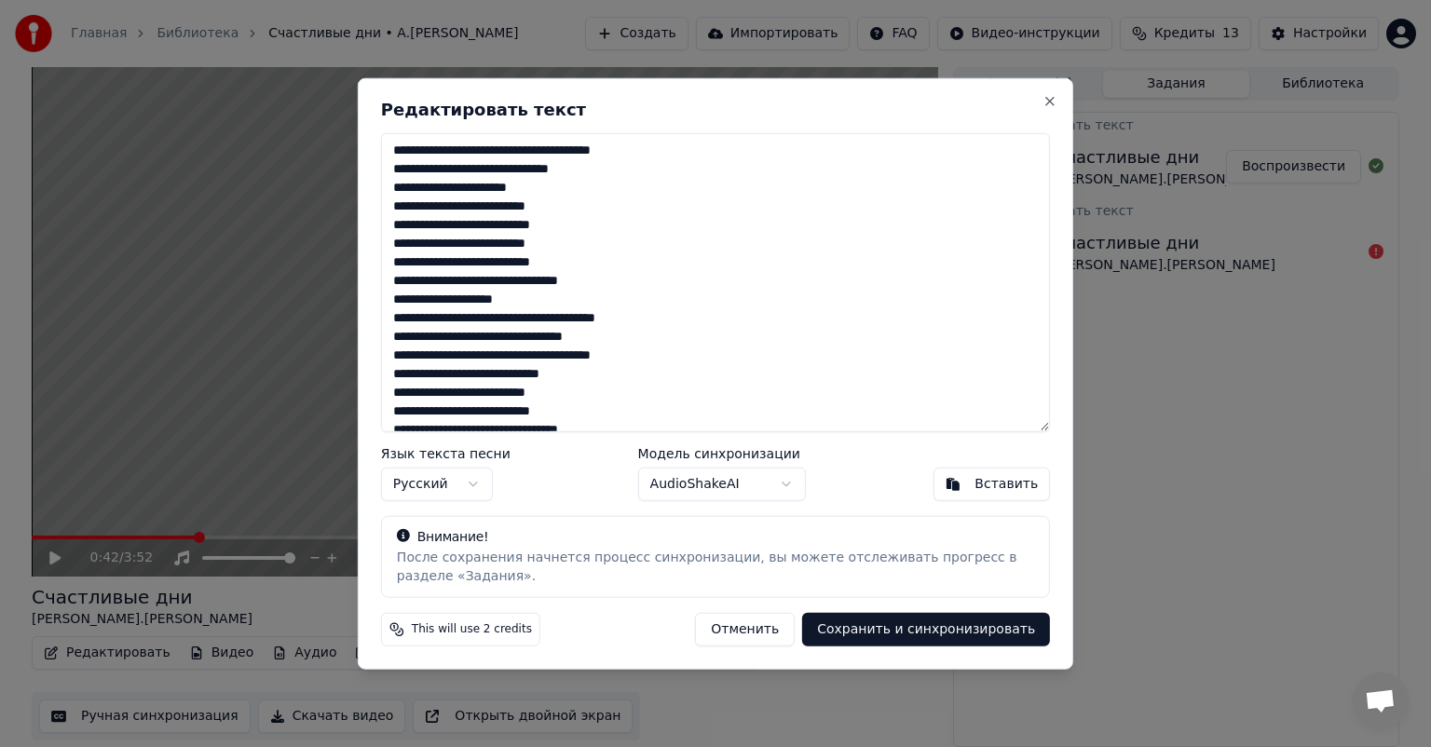
click at [1053, 112] on div "**********" at bounding box center [716, 374] width 716 height 592
click at [1055, 102] on button "Close" at bounding box center [1050, 101] width 15 height 15
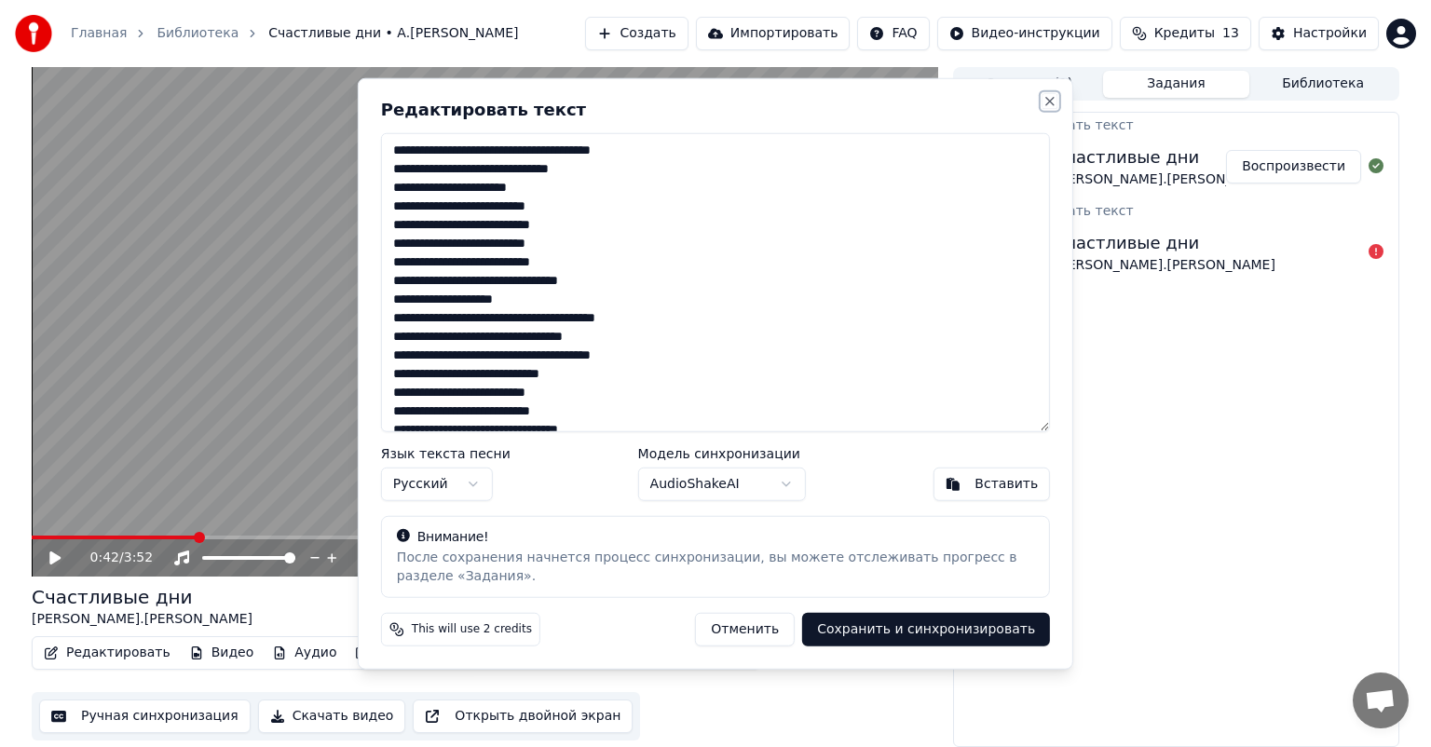
type textarea "**********"
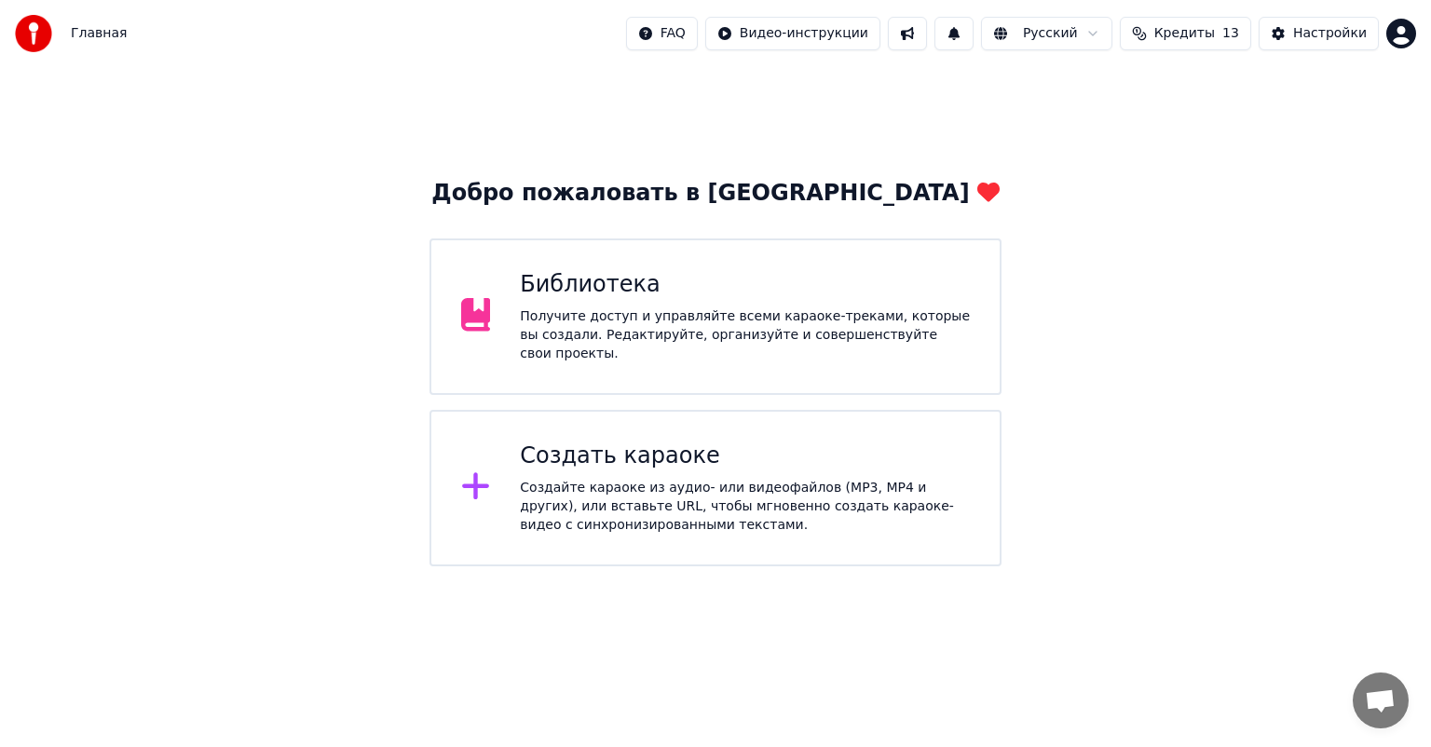
click at [661, 248] on div "Библиотека Получите доступ и управляйте всеми караоке-треками, которые вы созда…" at bounding box center [716, 317] width 572 height 157
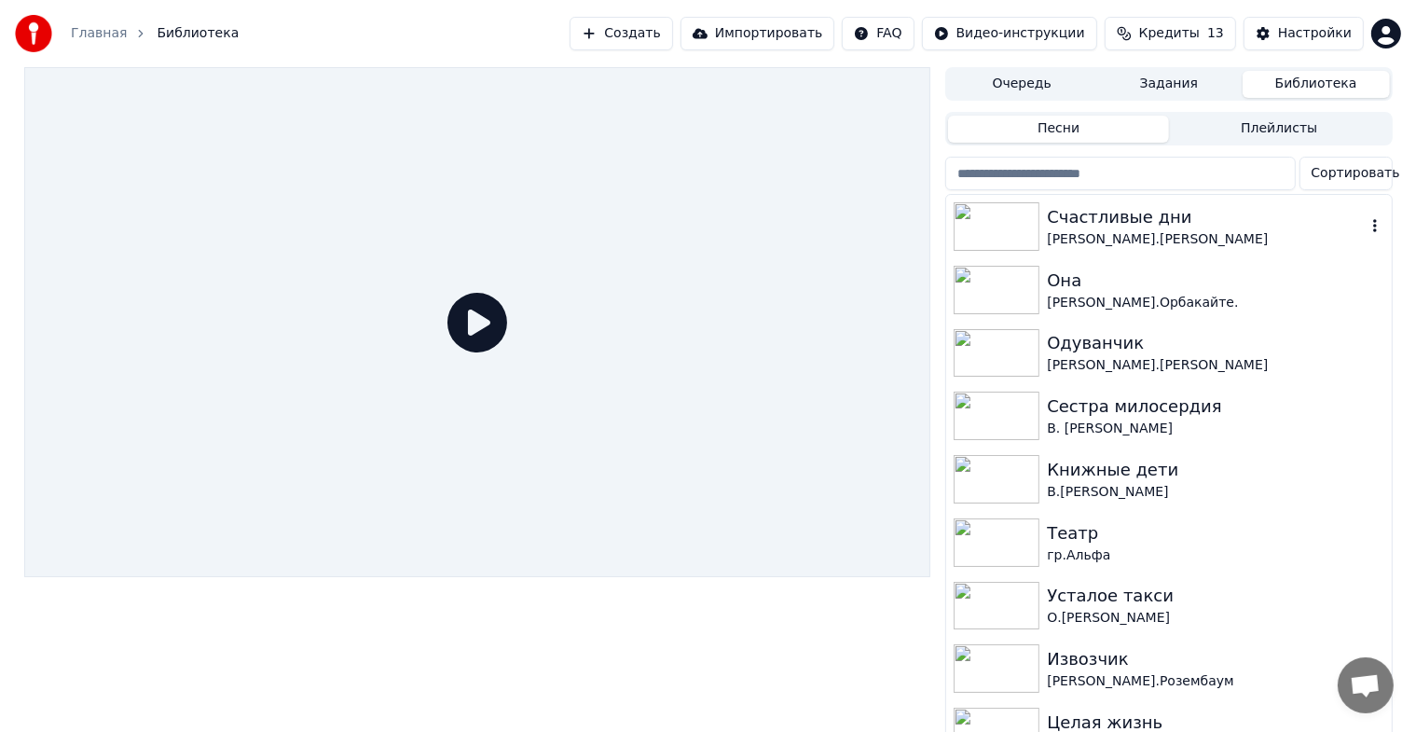
click at [1070, 227] on div "Счастливые дни" at bounding box center [1205, 217] width 318 height 26
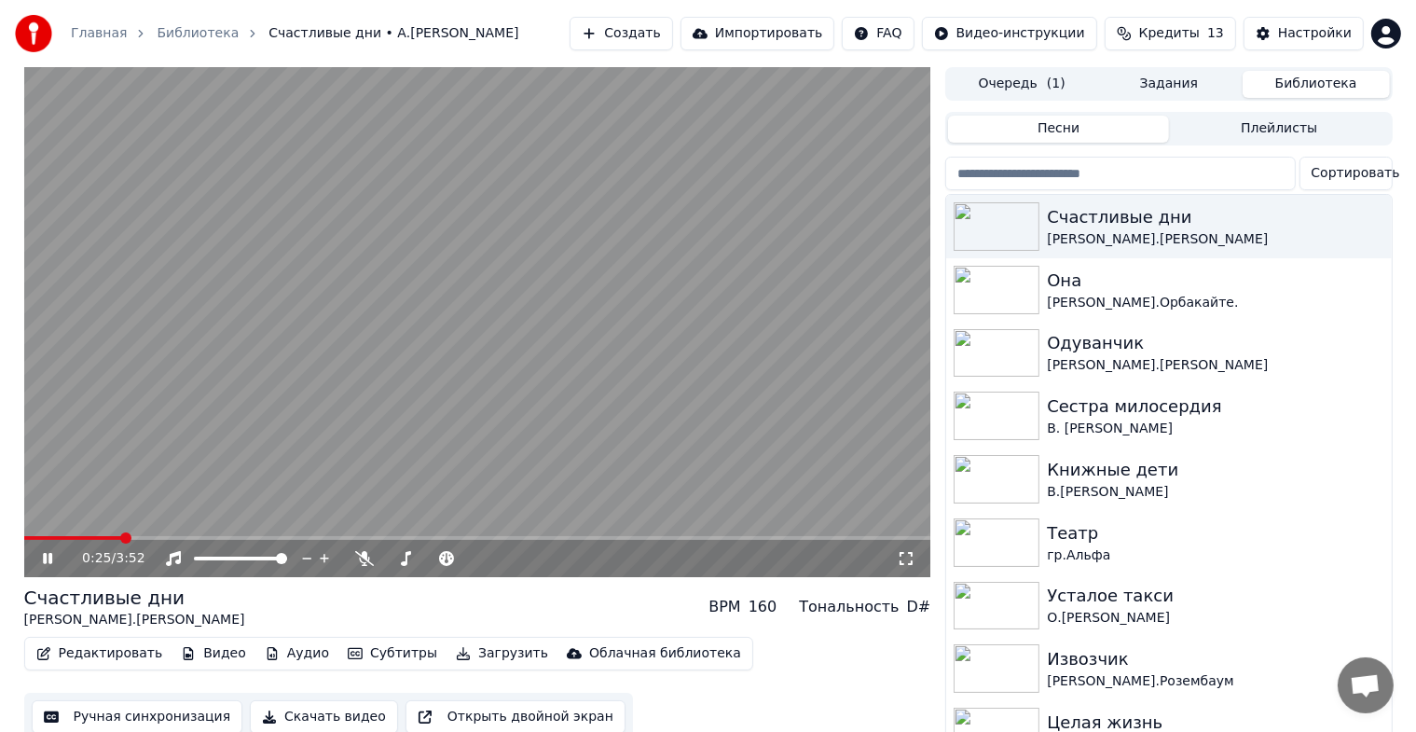
click at [120, 537] on span at bounding box center [477, 538] width 907 height 4
click at [209, 544] on div "0:25 / 3:52" at bounding box center [477, 558] width 907 height 37
click at [213, 537] on span at bounding box center [477, 538] width 907 height 4
click at [367, 537] on span at bounding box center [477, 538] width 907 height 4
click at [503, 537] on span at bounding box center [477, 538] width 907 height 4
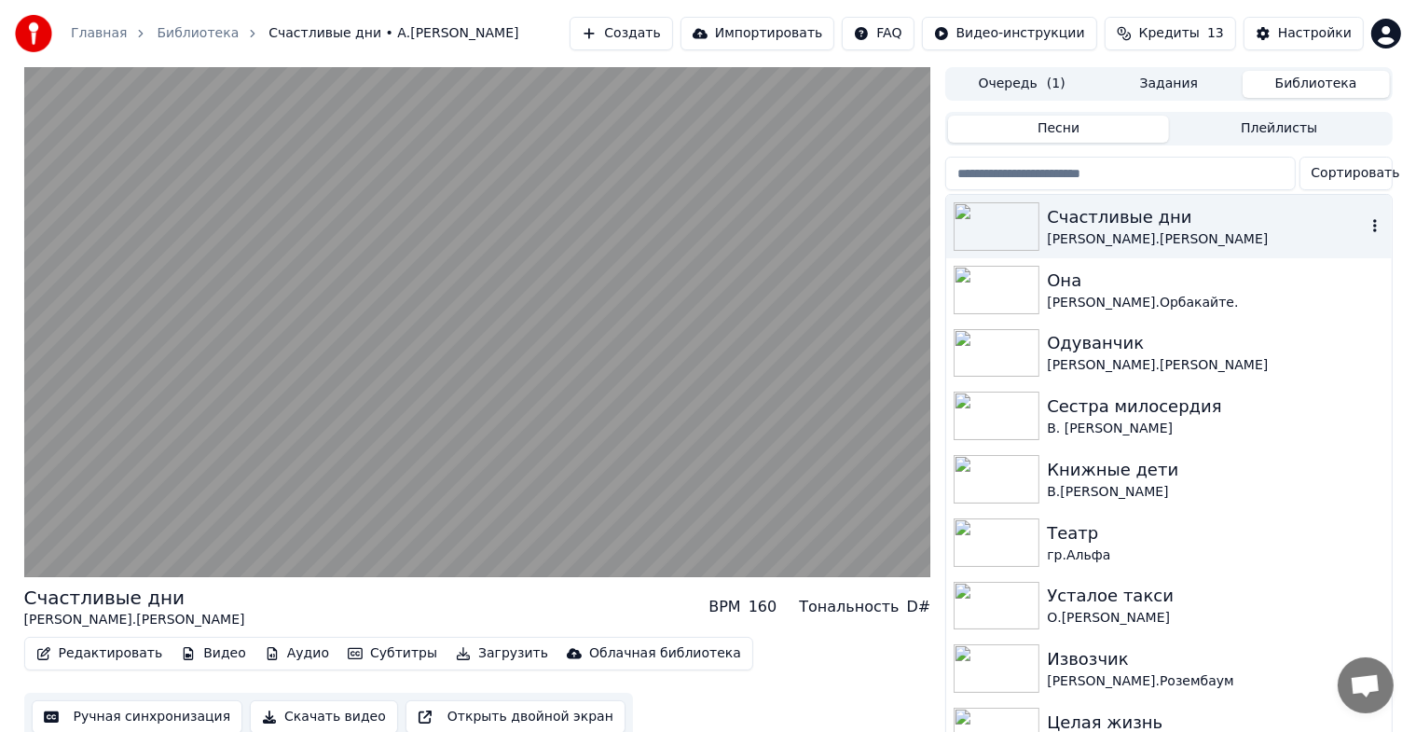
click at [1365, 227] on icon "button" at bounding box center [1374, 225] width 19 height 15
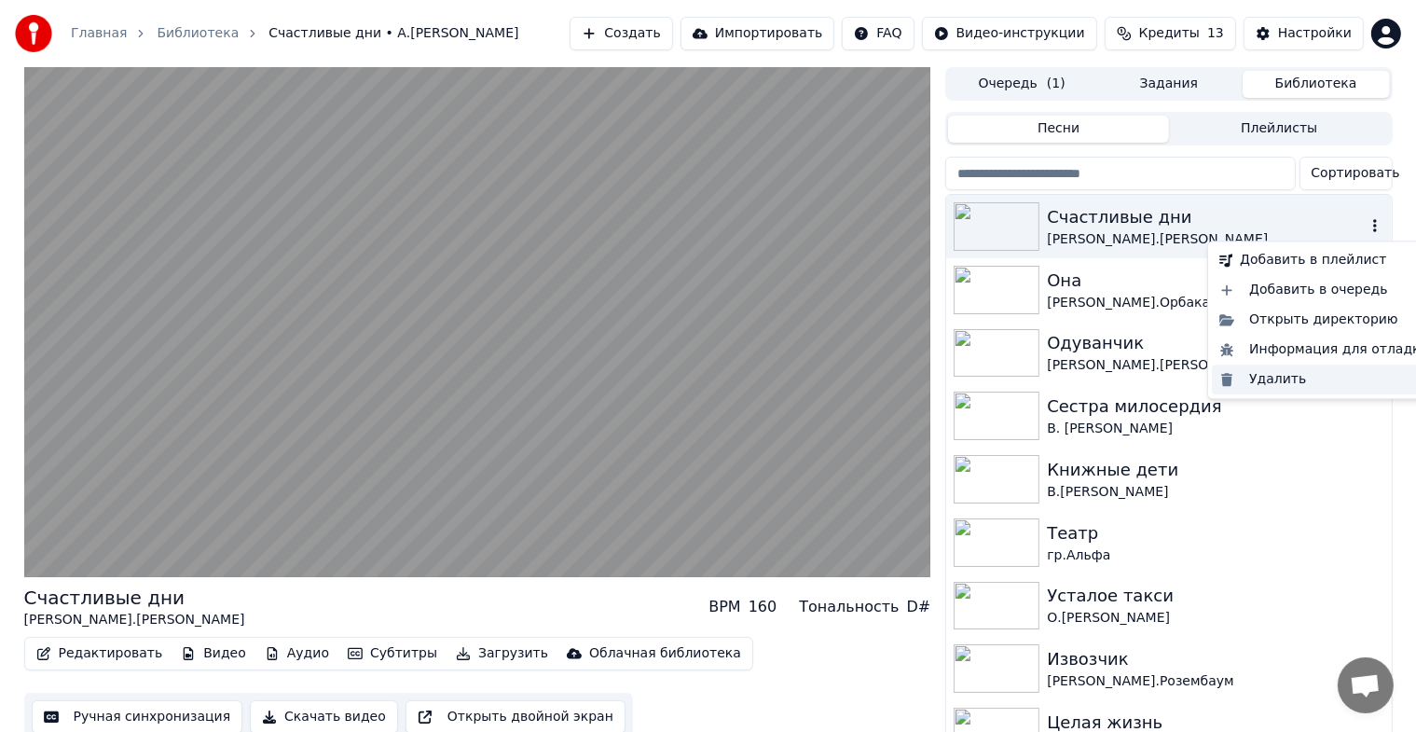
click at [1274, 376] on div "Удалить" at bounding box center [1323, 379] width 225 height 30
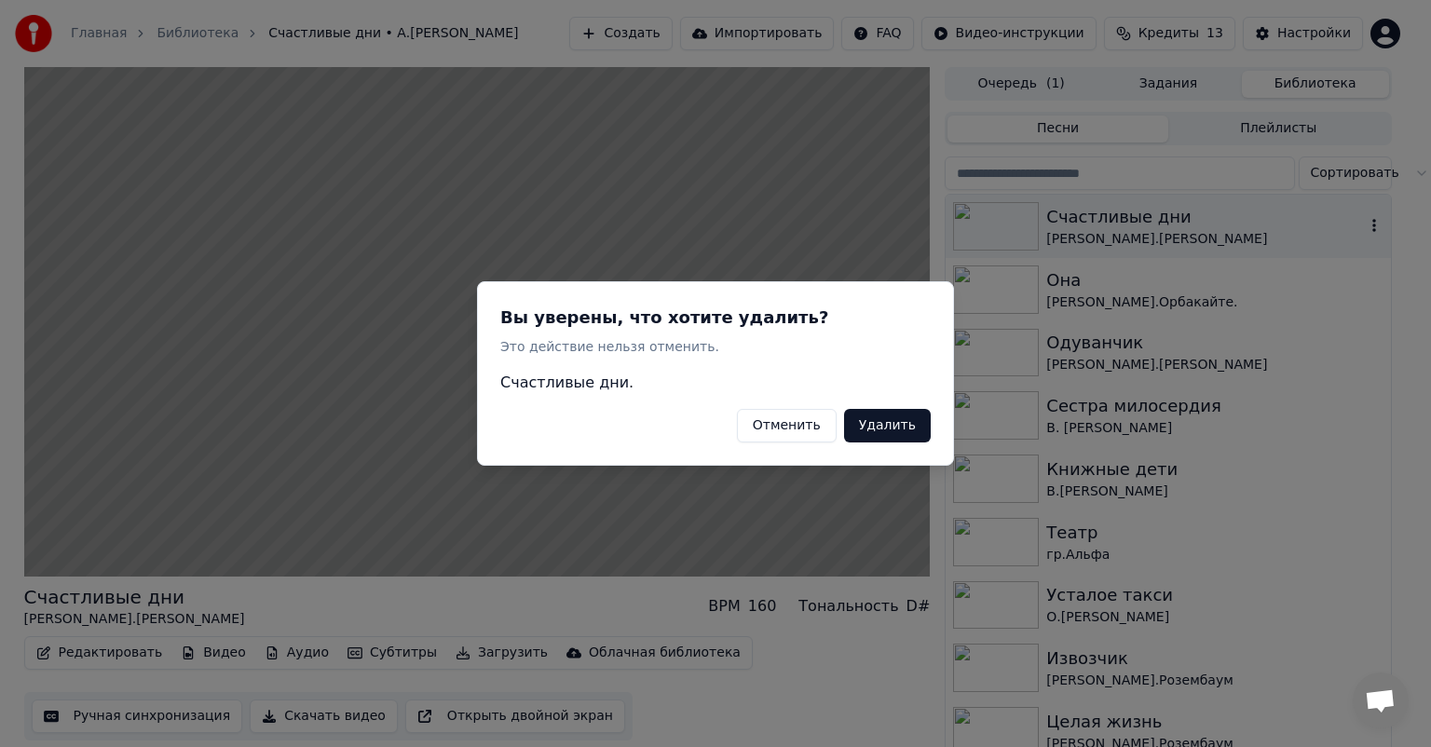
click at [882, 425] on button "Удалить" at bounding box center [887, 426] width 87 height 34
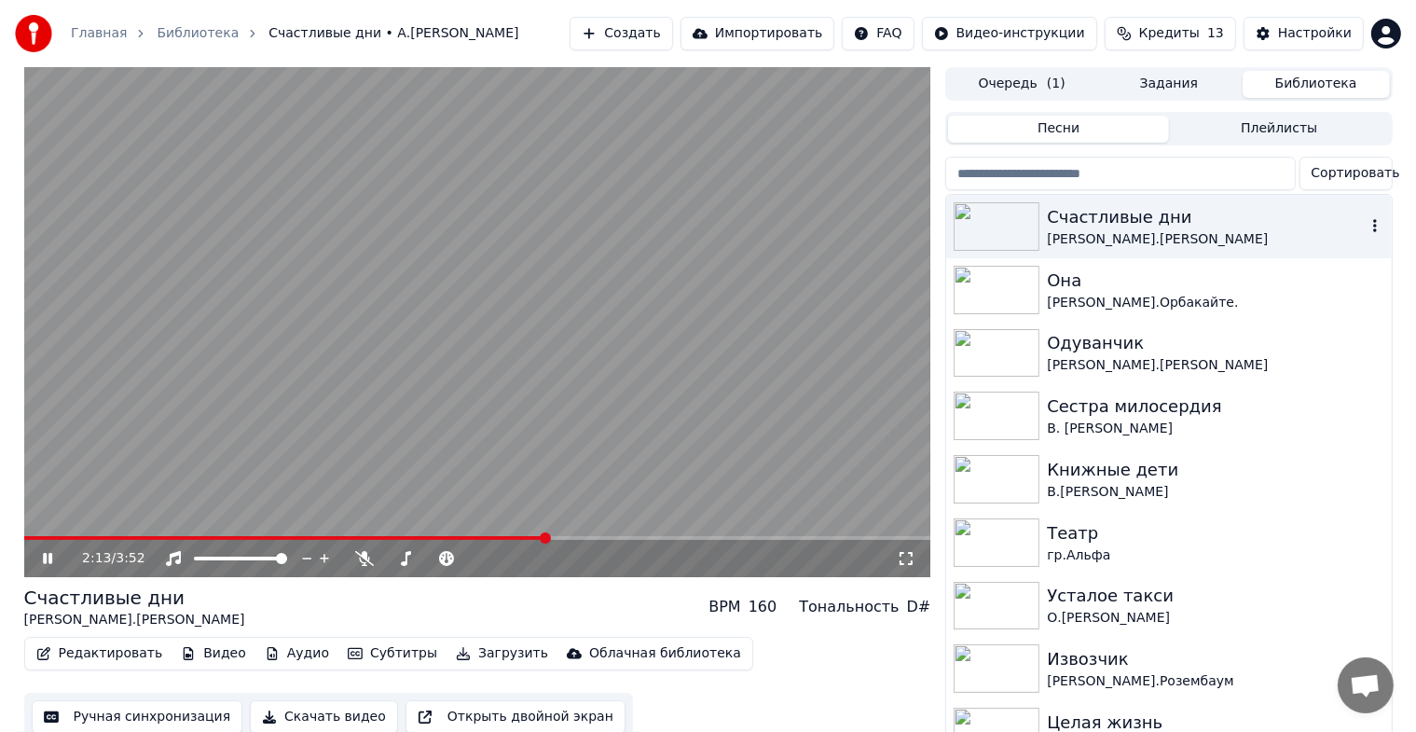
click at [1365, 227] on icon "button" at bounding box center [1374, 225] width 19 height 15
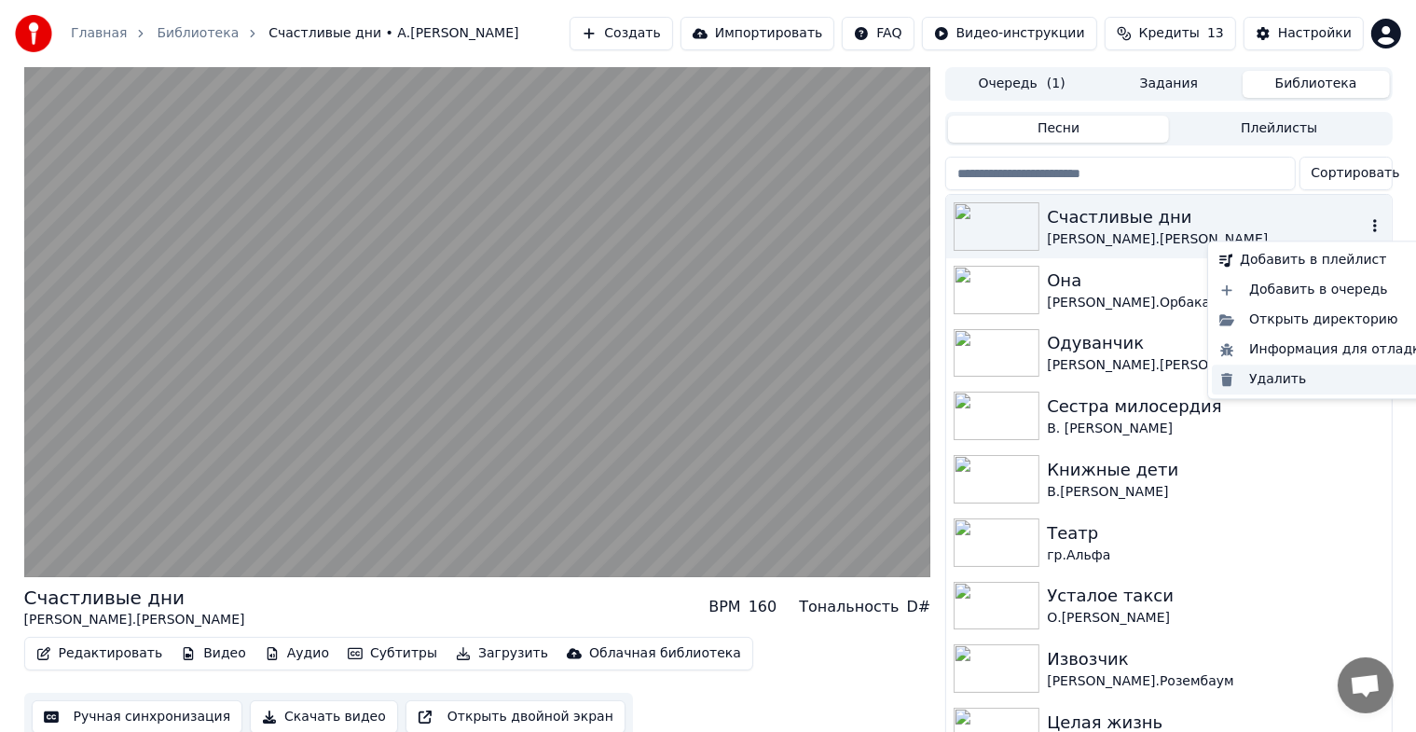
click at [1260, 381] on div "Удалить" at bounding box center [1323, 379] width 225 height 30
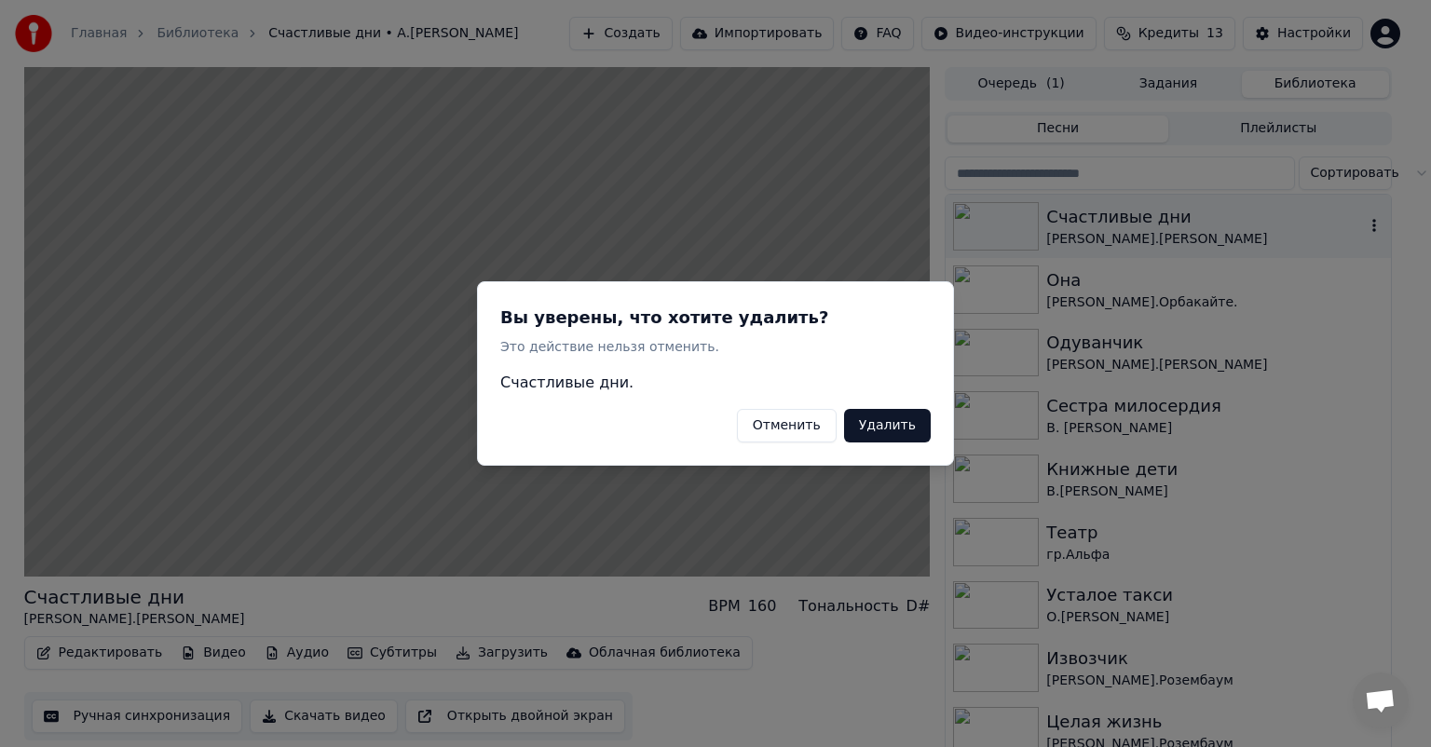
click at [910, 428] on button "Удалить" at bounding box center [887, 426] width 87 height 34
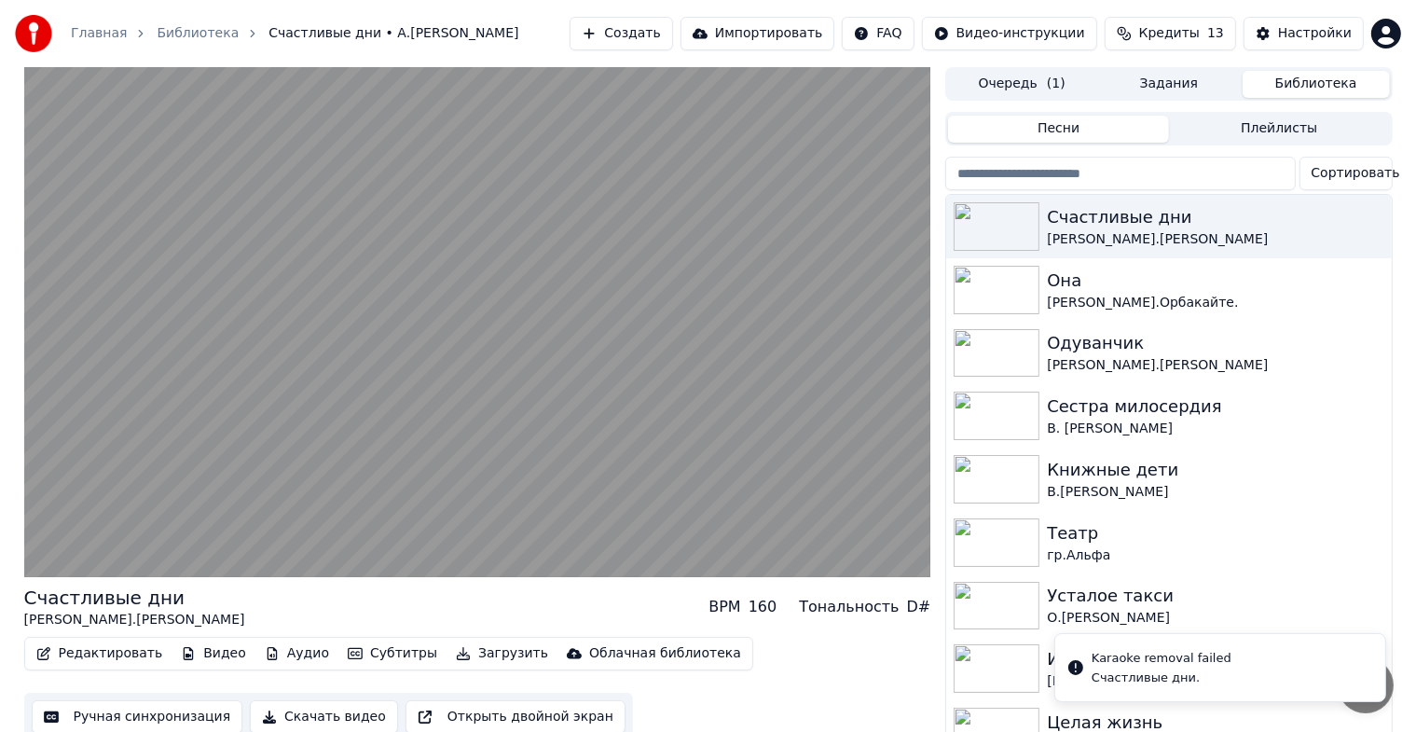
click at [672, 35] on button "Создать" at bounding box center [620, 34] width 103 height 34
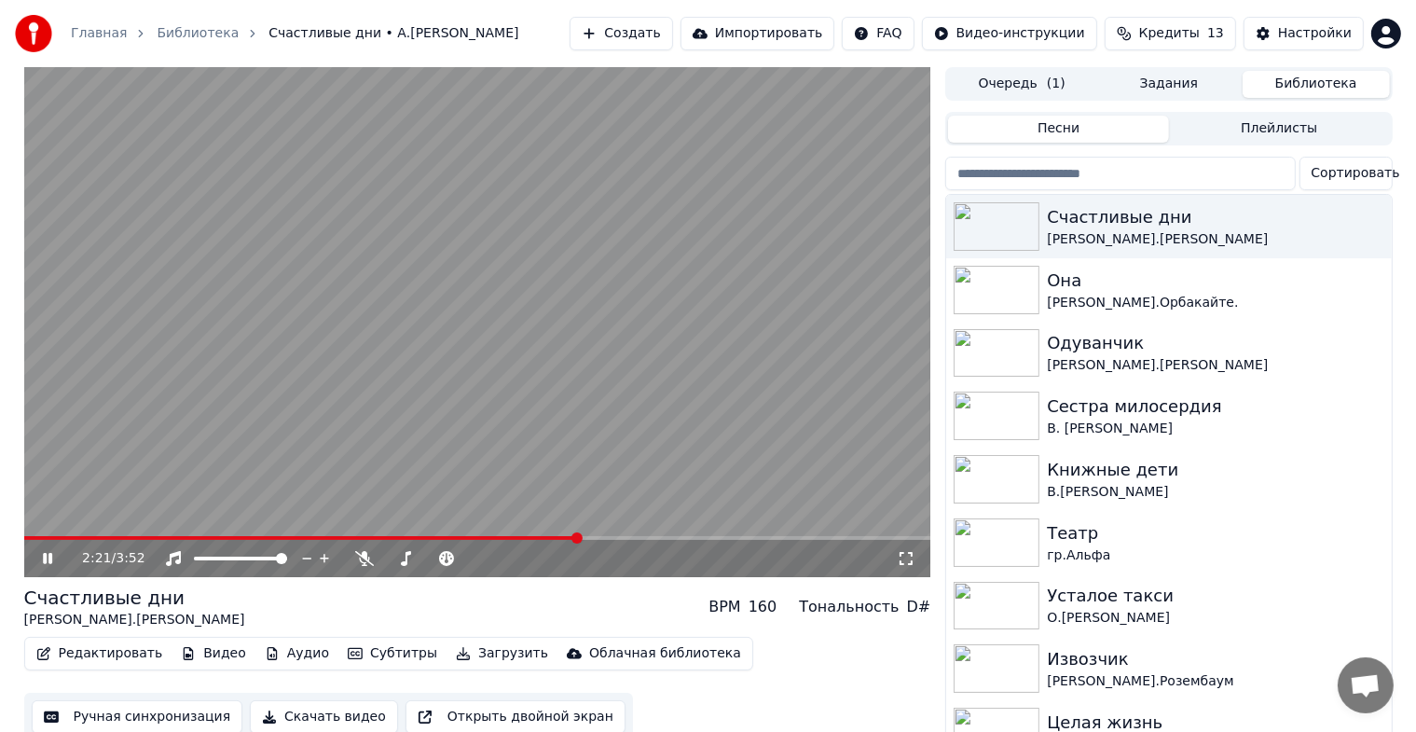
click at [672, 42] on button "Создать" at bounding box center [620, 34] width 103 height 34
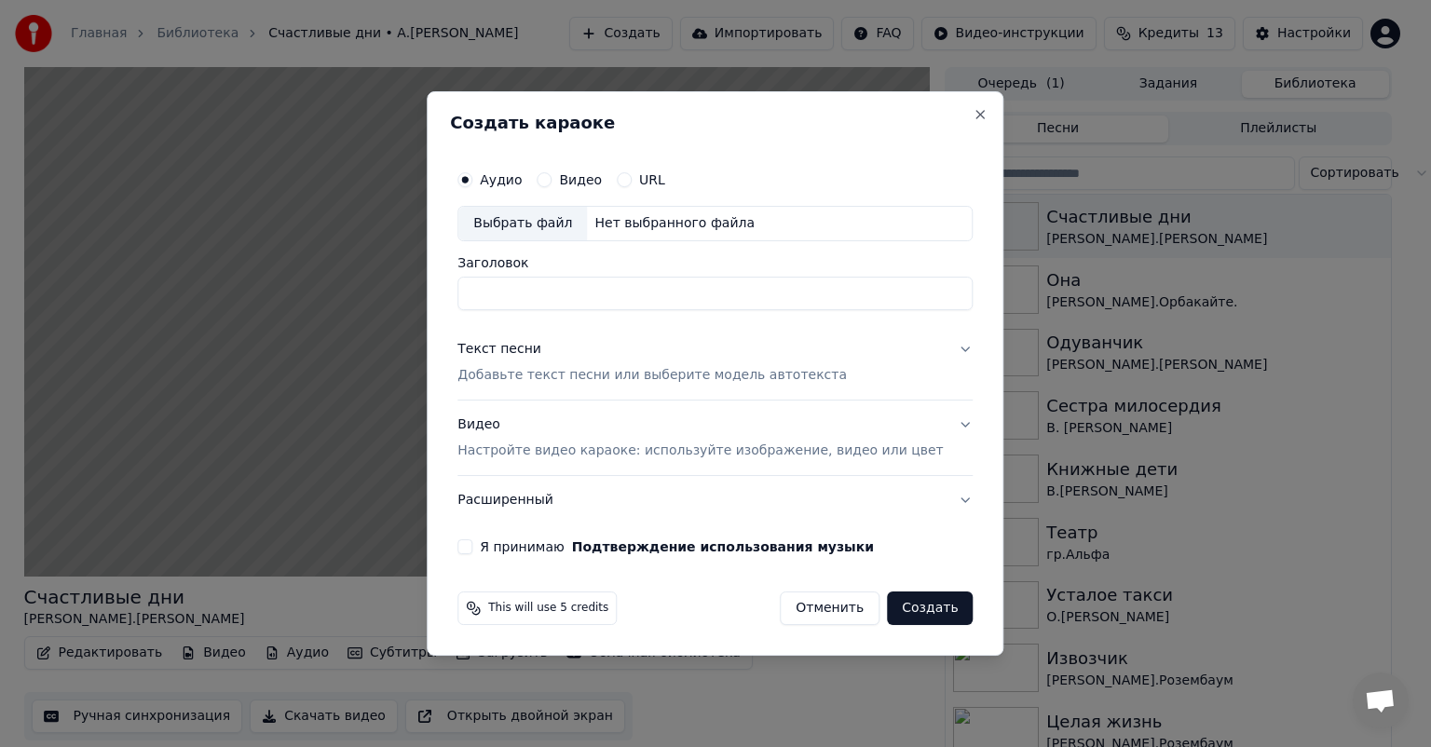
click at [522, 183] on label "Аудио" at bounding box center [501, 179] width 42 height 13
click at [472, 183] on button "Аудио" at bounding box center [465, 179] width 15 height 15
click at [536, 226] on div "Выбрать файл" at bounding box center [522, 224] width 129 height 34
drag, startPoint x: 677, startPoint y: 298, endPoint x: 599, endPoint y: 301, distance: 77.4
click at [599, 301] on input "**********" at bounding box center [715, 294] width 515 height 34
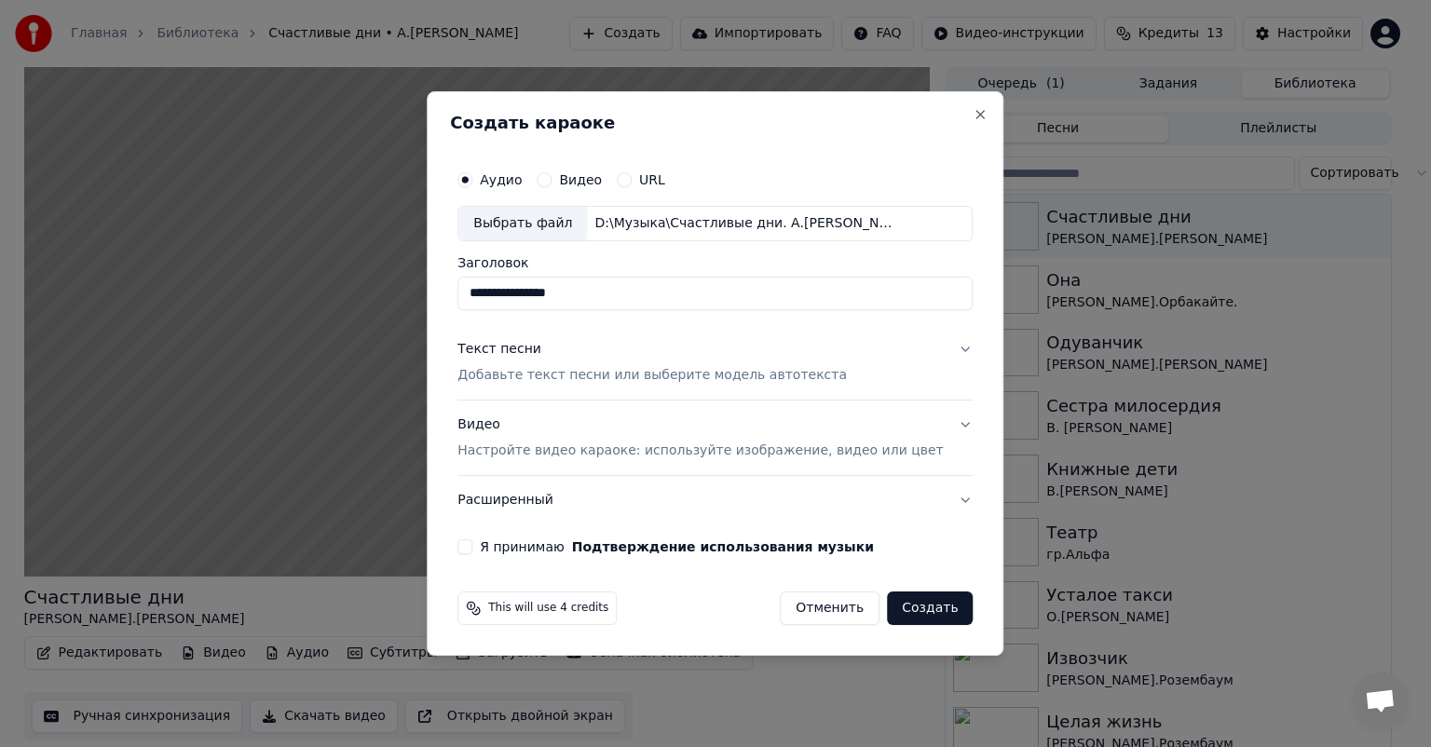
type input "**********"
click at [541, 354] on div "Текст песни" at bounding box center [500, 349] width 84 height 19
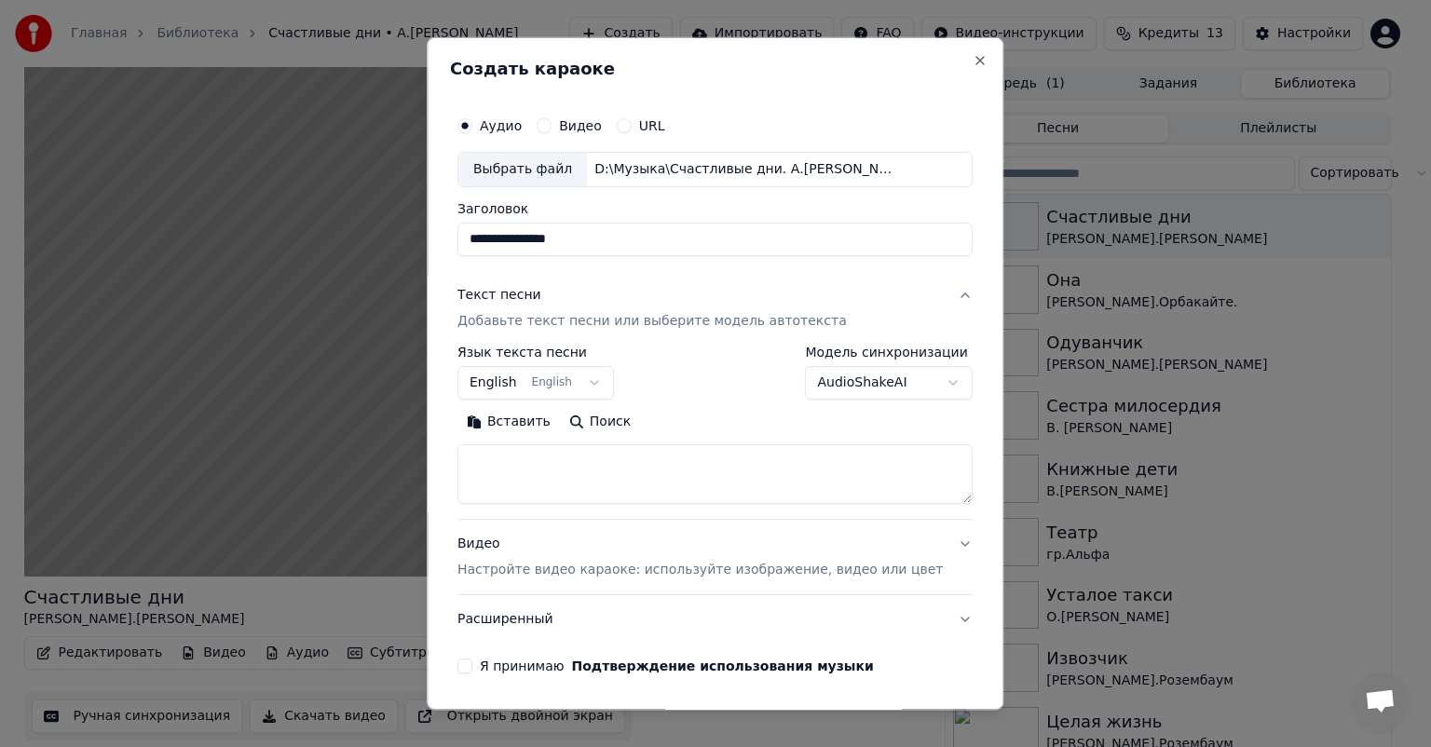
click at [590, 377] on button "English English" at bounding box center [536, 383] width 157 height 34
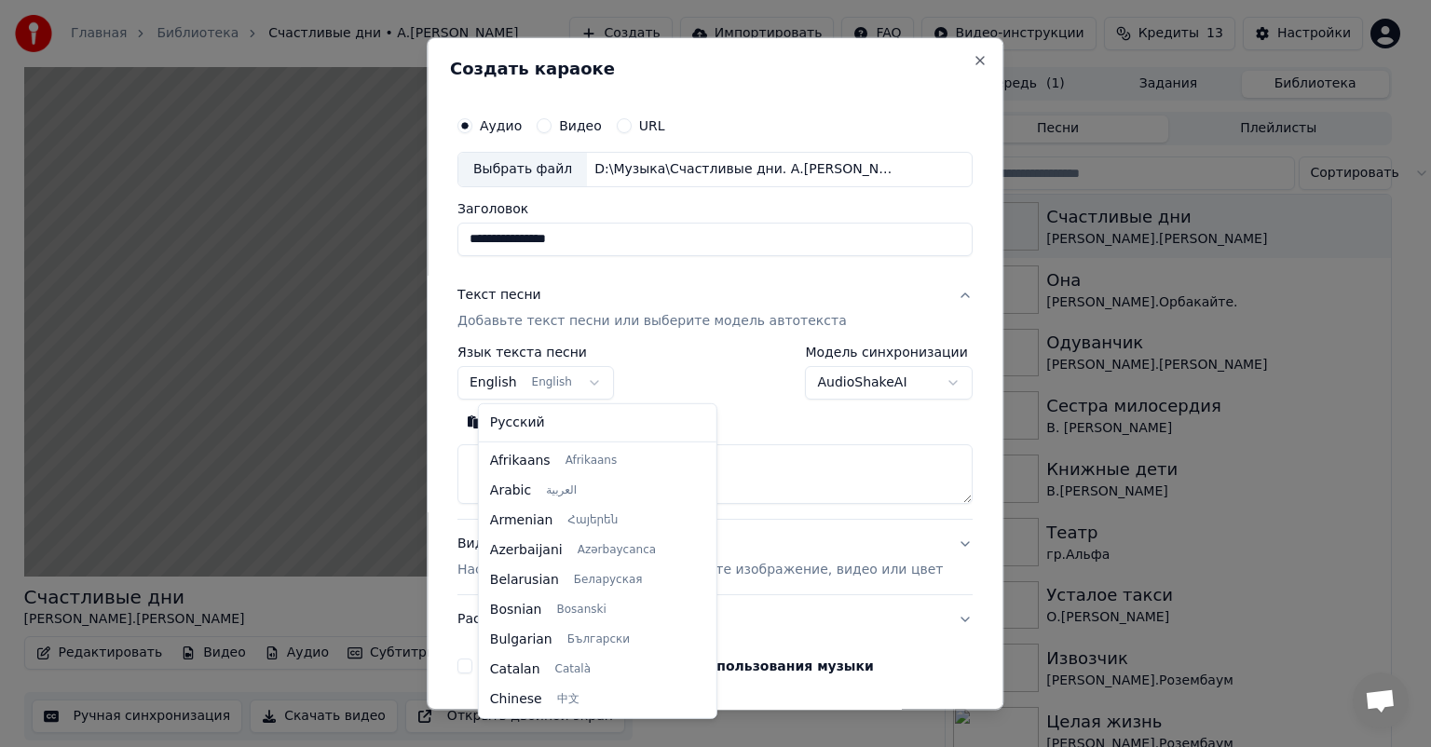
scroll to position [149, 0]
select select "**"
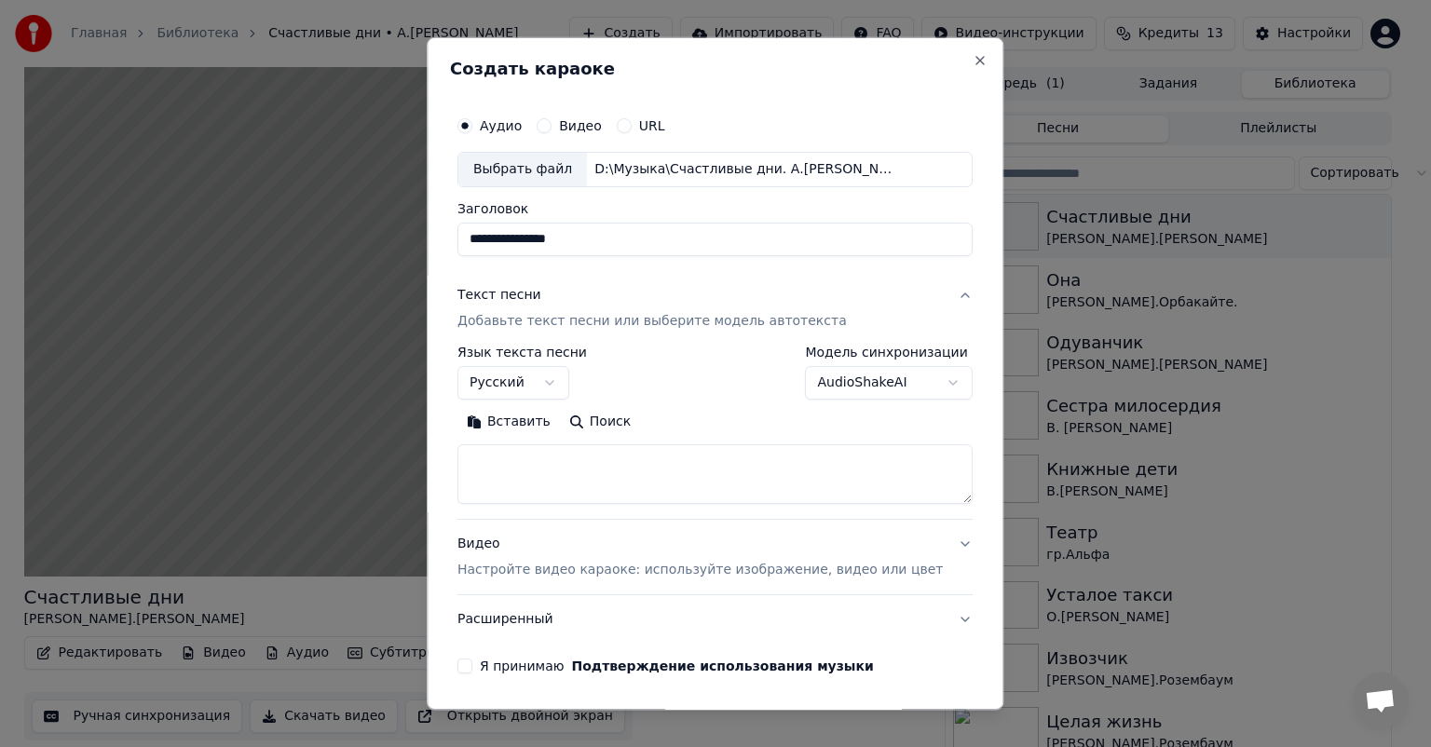
click at [547, 425] on button "Вставить" at bounding box center [509, 422] width 103 height 30
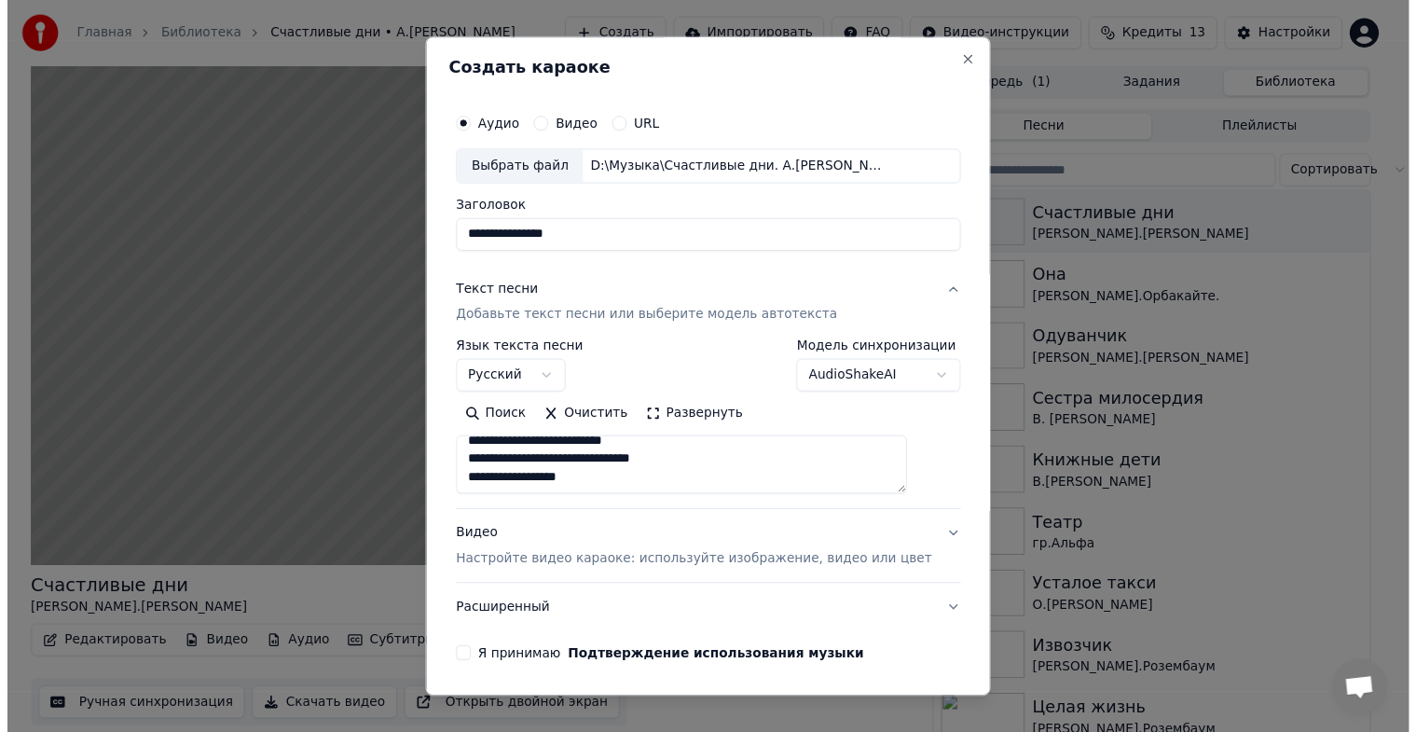
scroll to position [63, 0]
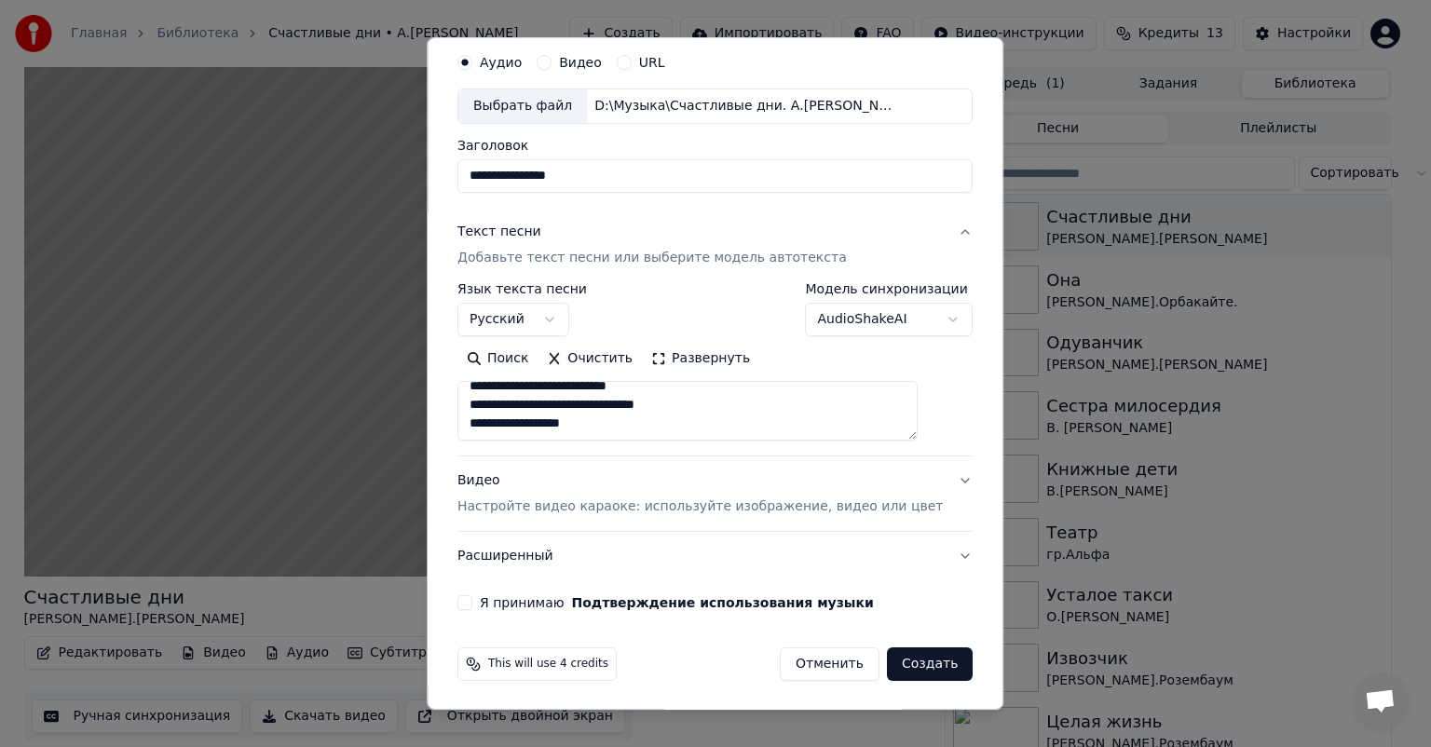
click at [503, 484] on div "Видео Настройте видео караоке: используйте изображение, видео или цвет" at bounding box center [701, 494] width 486 height 45
type textarea "**********"
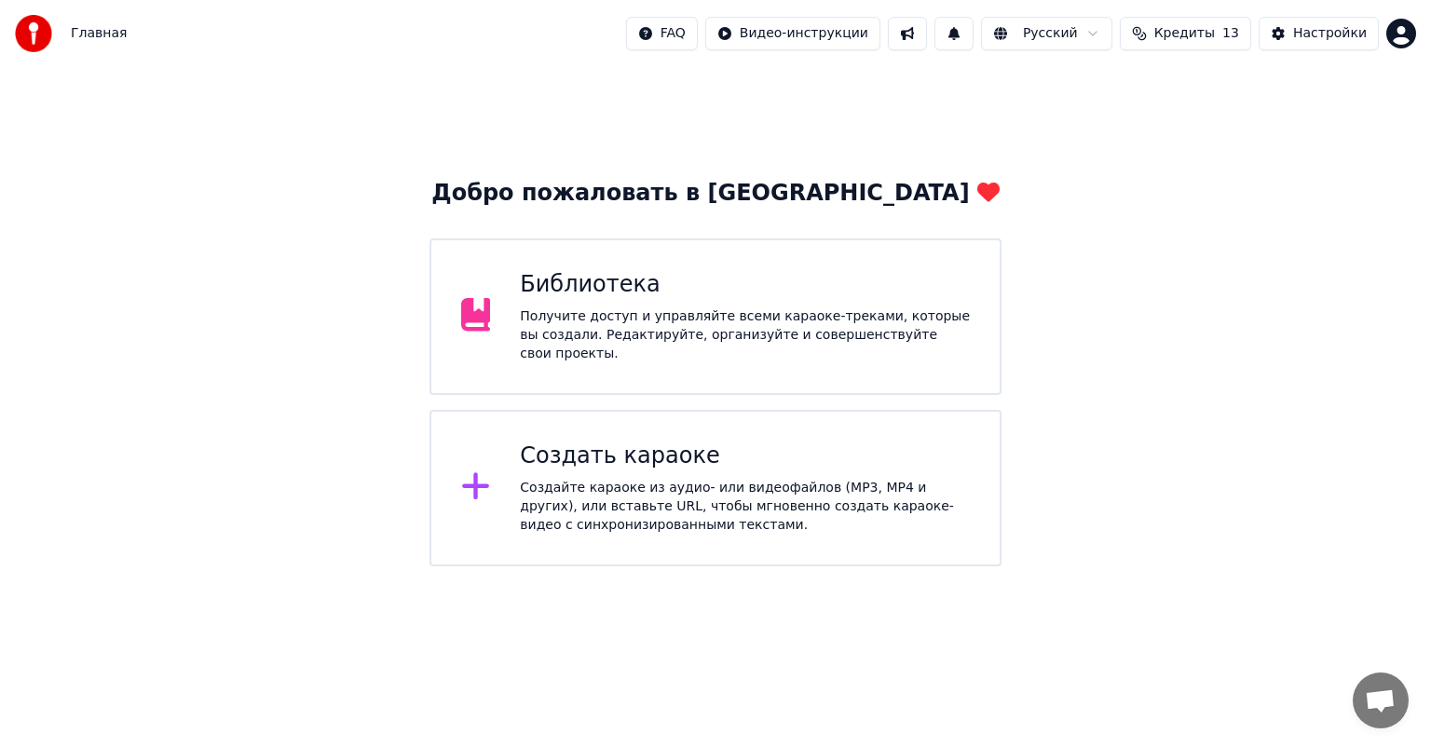
click at [670, 496] on div "Создайте караоке из аудио- или видеофайлов (MP3, MP4 и других), или вставьте UR…" at bounding box center [745, 507] width 450 height 56
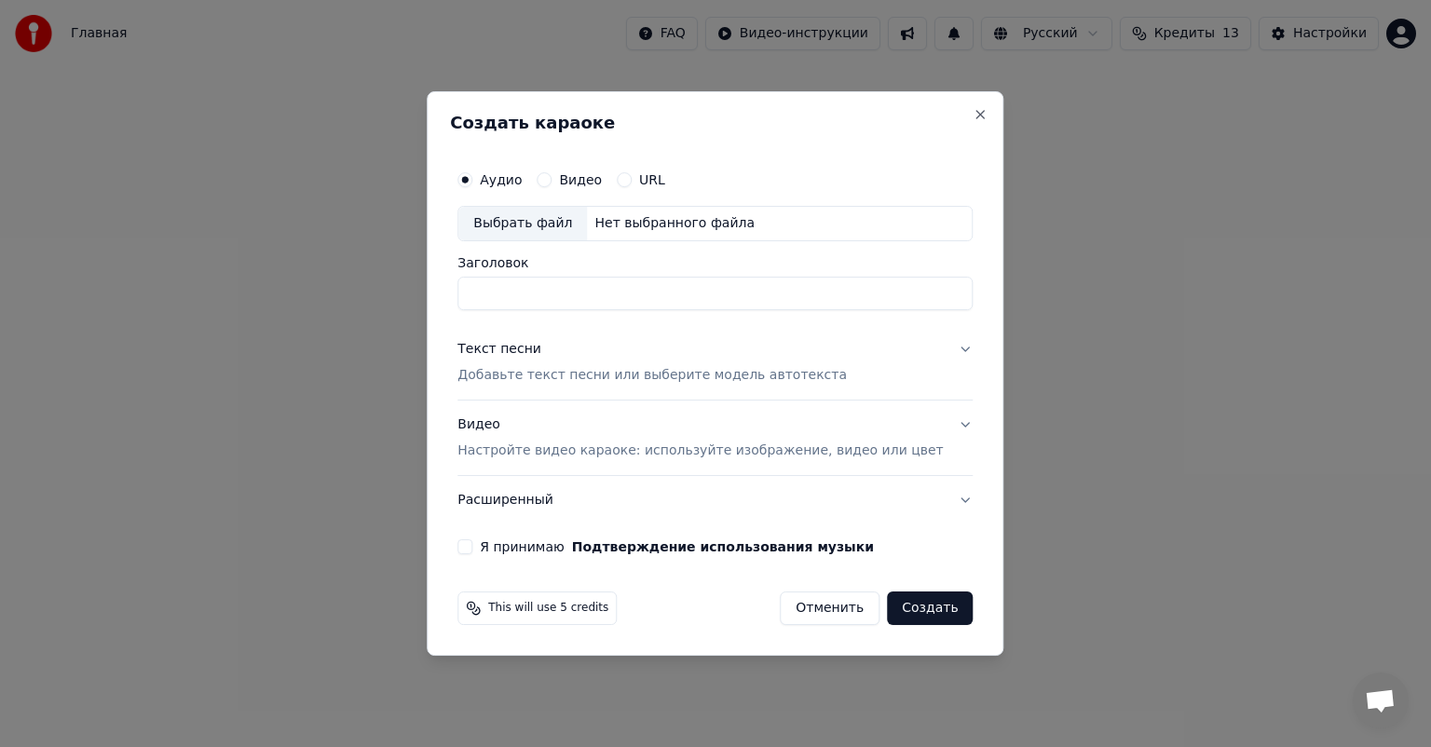
click at [522, 185] on label "Аудио" at bounding box center [501, 179] width 42 height 13
click at [472, 185] on button "Аудио" at bounding box center [465, 179] width 15 height 15
click at [537, 212] on div "Выбрать файл" at bounding box center [522, 224] width 129 height 34
drag, startPoint x: 682, startPoint y: 298, endPoint x: 601, endPoint y: 294, distance: 81.2
click at [601, 294] on input "**********" at bounding box center [715, 294] width 515 height 34
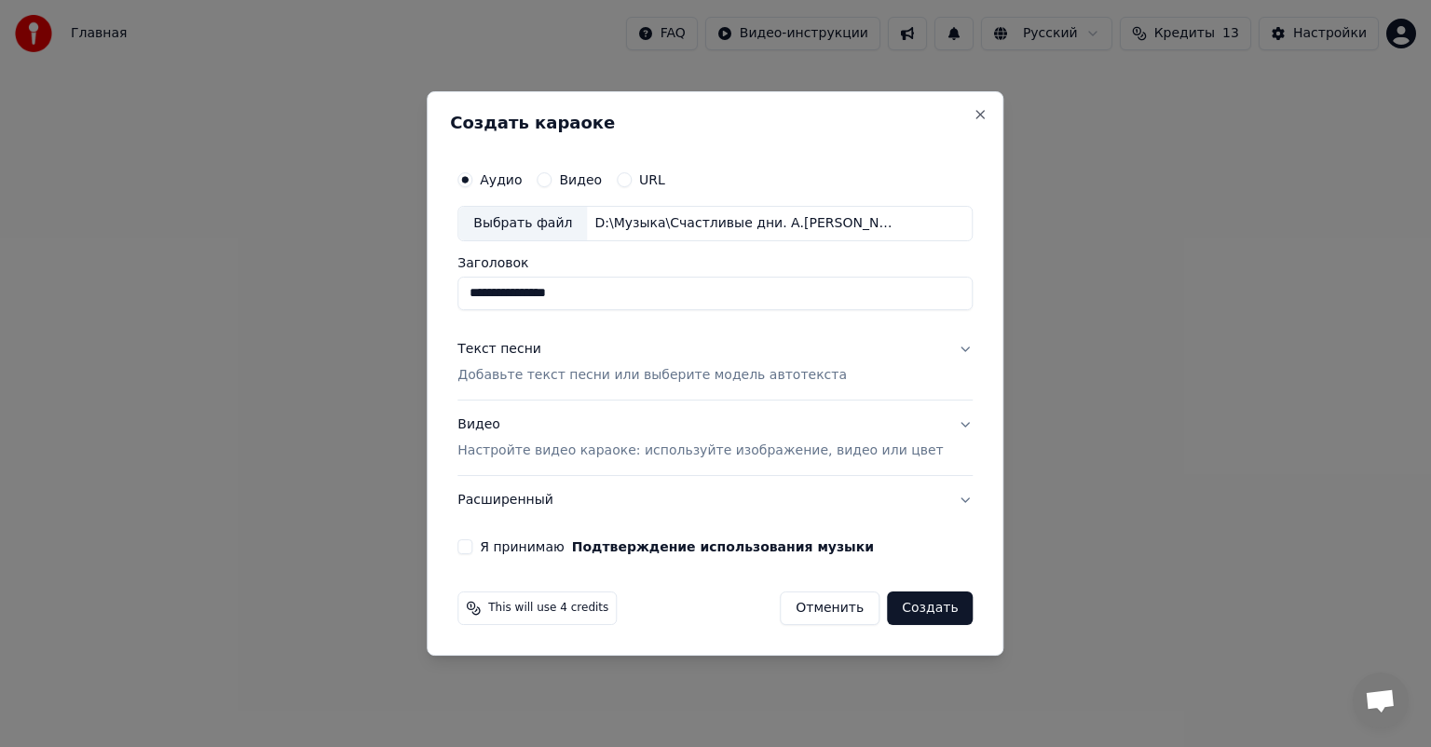
type input "**********"
click at [541, 354] on div "Текст песни" at bounding box center [500, 349] width 84 height 19
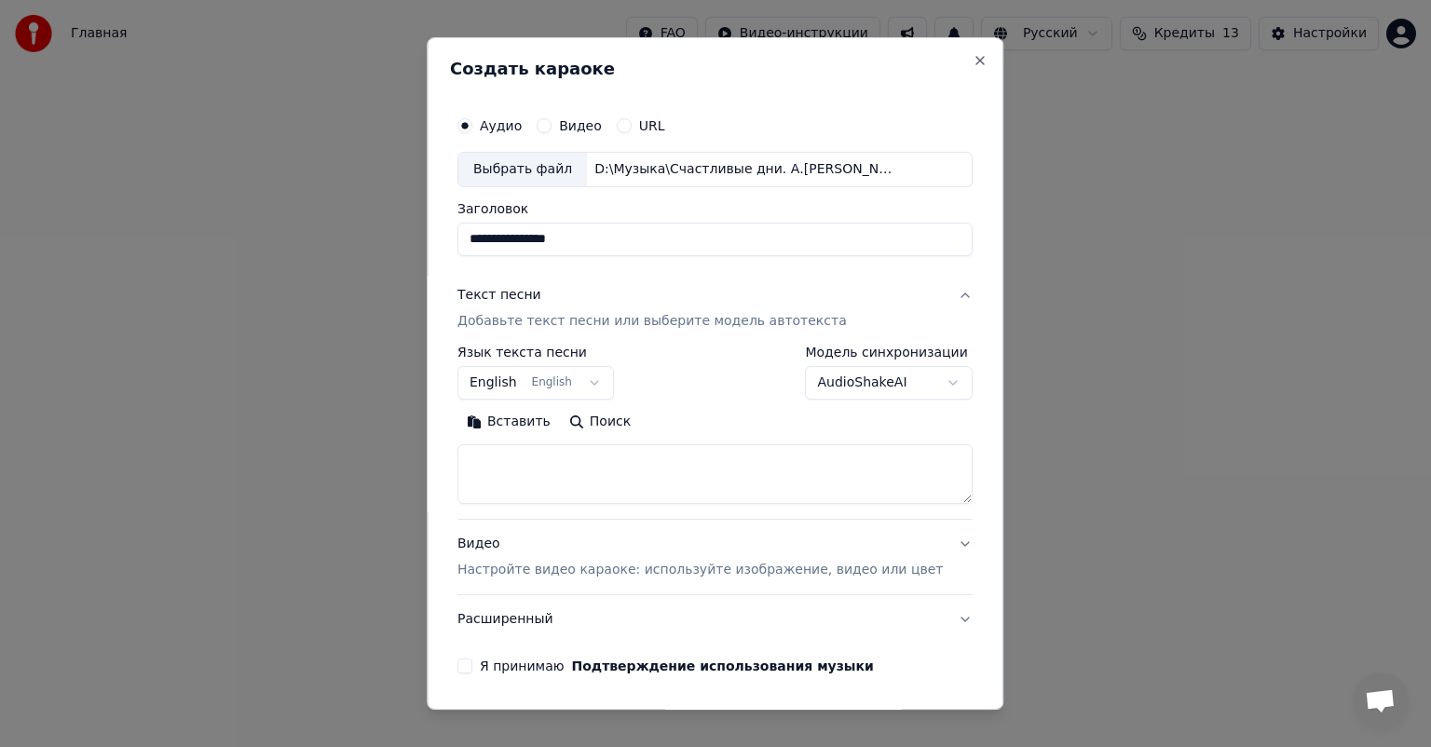
click at [596, 381] on button "English English" at bounding box center [536, 383] width 157 height 34
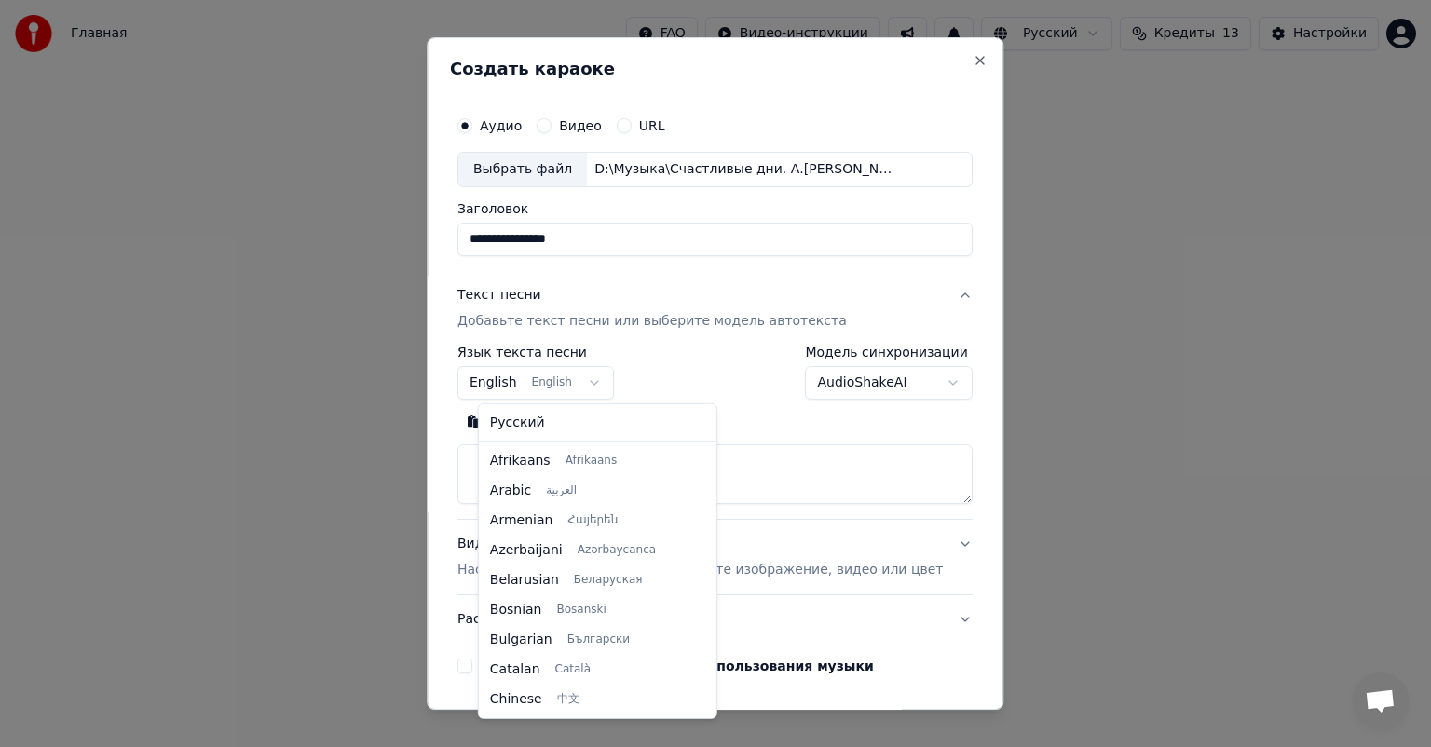
scroll to position [149, 0]
select select "**"
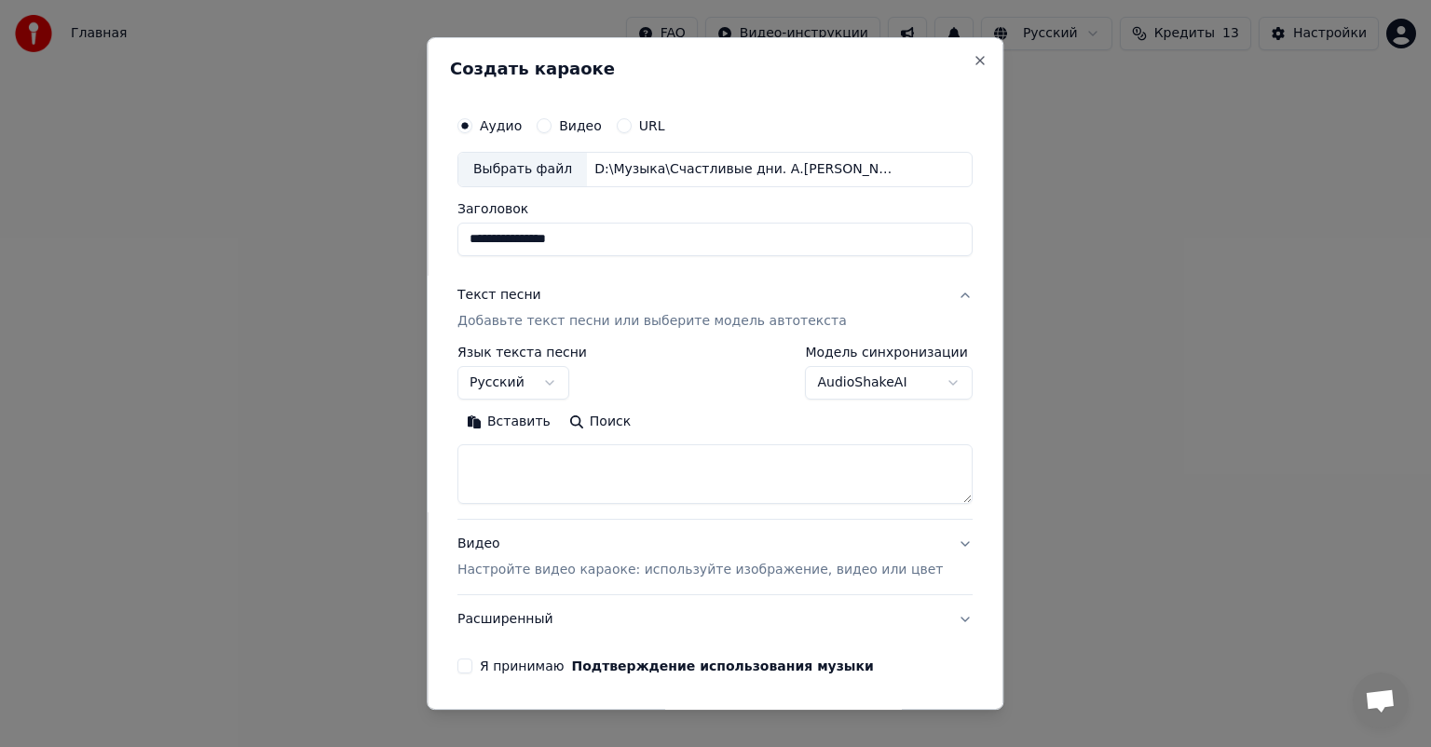
click at [524, 422] on button "Вставить" at bounding box center [509, 422] width 103 height 30
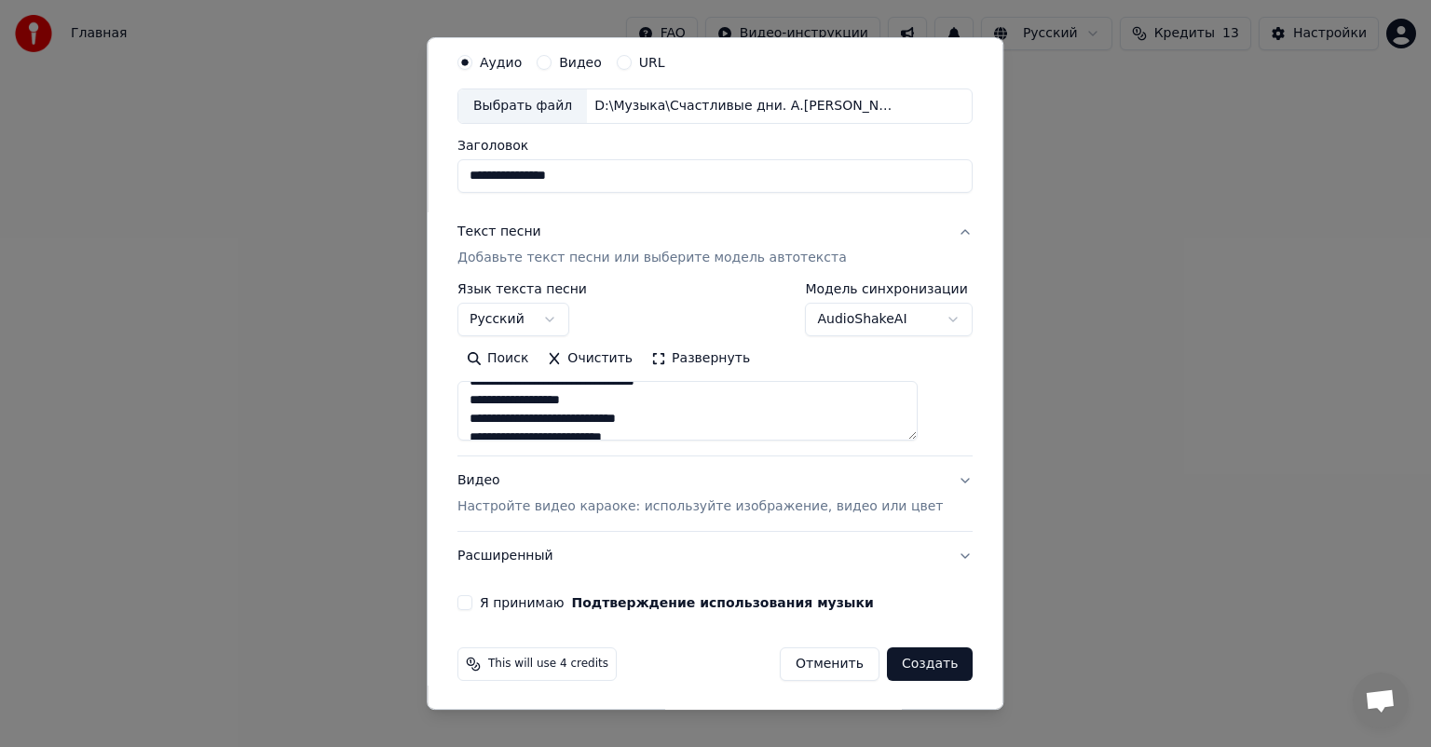
scroll to position [422, 0]
click at [492, 479] on div "Видео Настройте видео караоке: используйте изображение, видео или цвет" at bounding box center [701, 494] width 486 height 45
type textarea "**********"
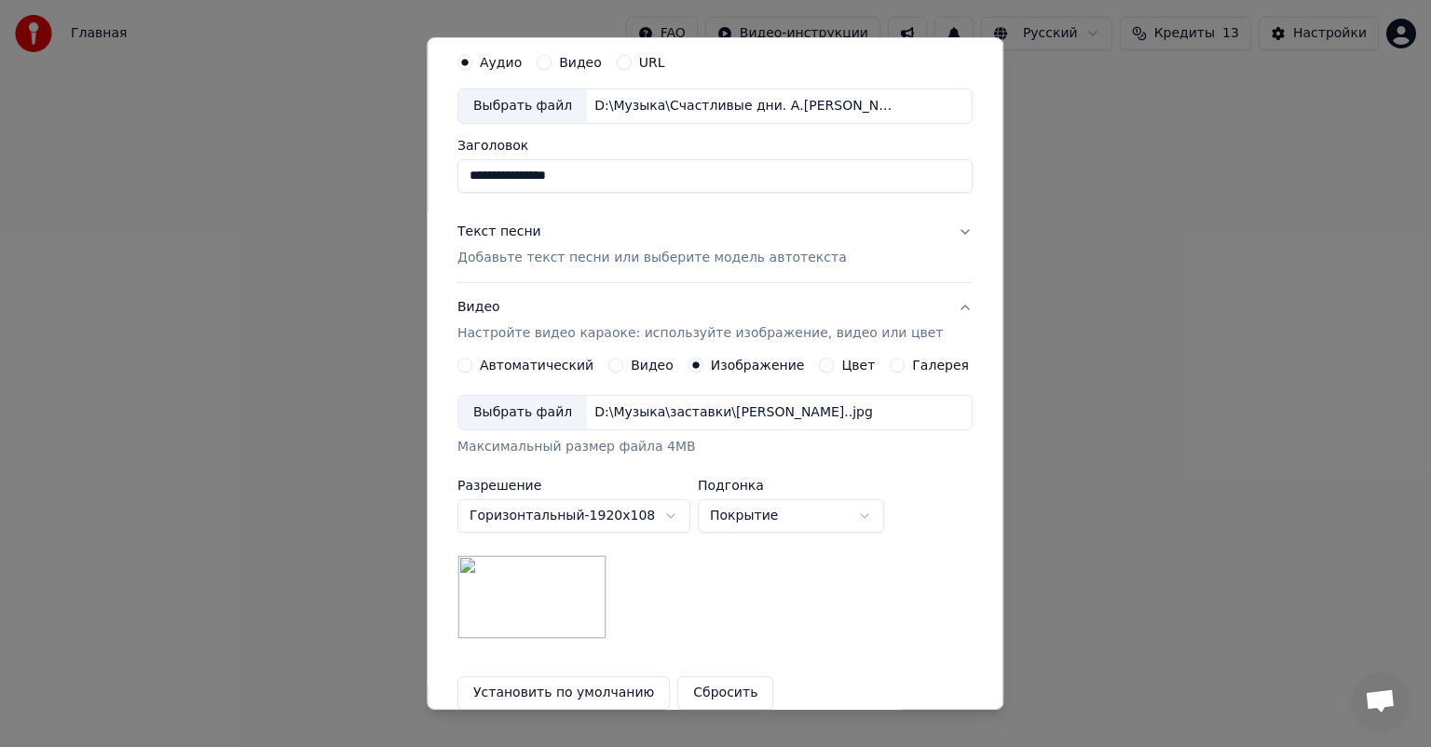
click at [749, 364] on label "Изображение" at bounding box center [758, 365] width 94 height 13
click at [704, 364] on button "Изображение" at bounding box center [696, 365] width 15 height 15
click at [492, 595] on img at bounding box center [532, 597] width 149 height 84
click at [521, 413] on div "Выбрать файл" at bounding box center [522, 413] width 129 height 34
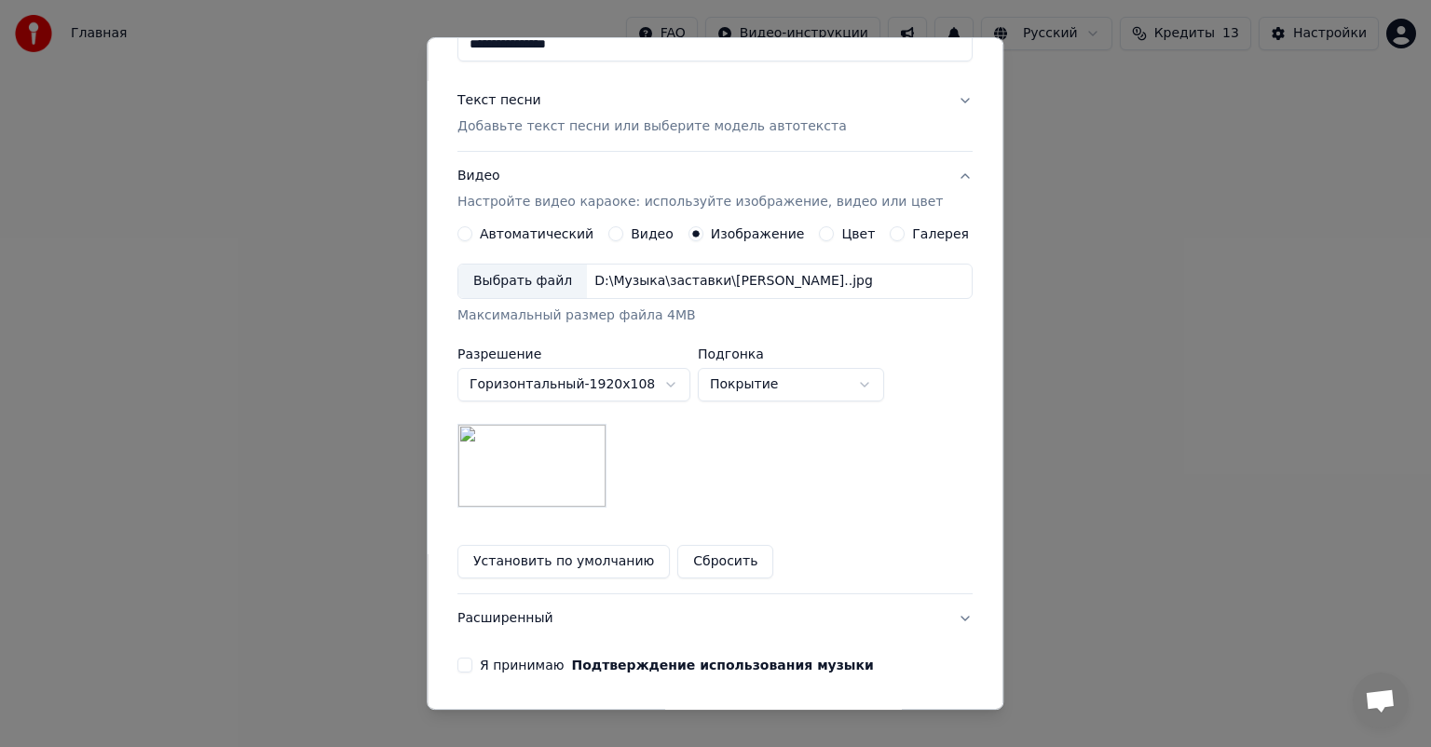
scroll to position [164, 0]
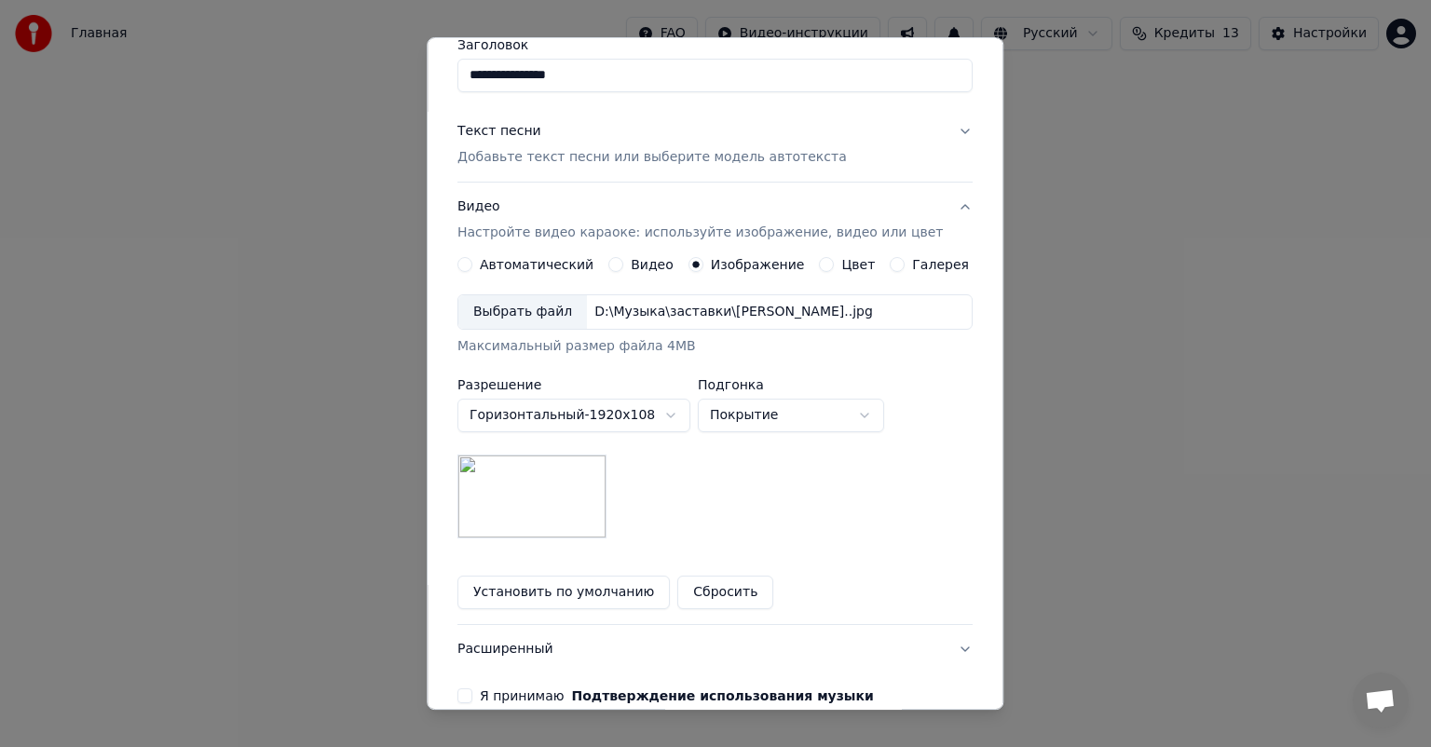
click at [527, 307] on div "Выбрать файл" at bounding box center [522, 312] width 129 height 34
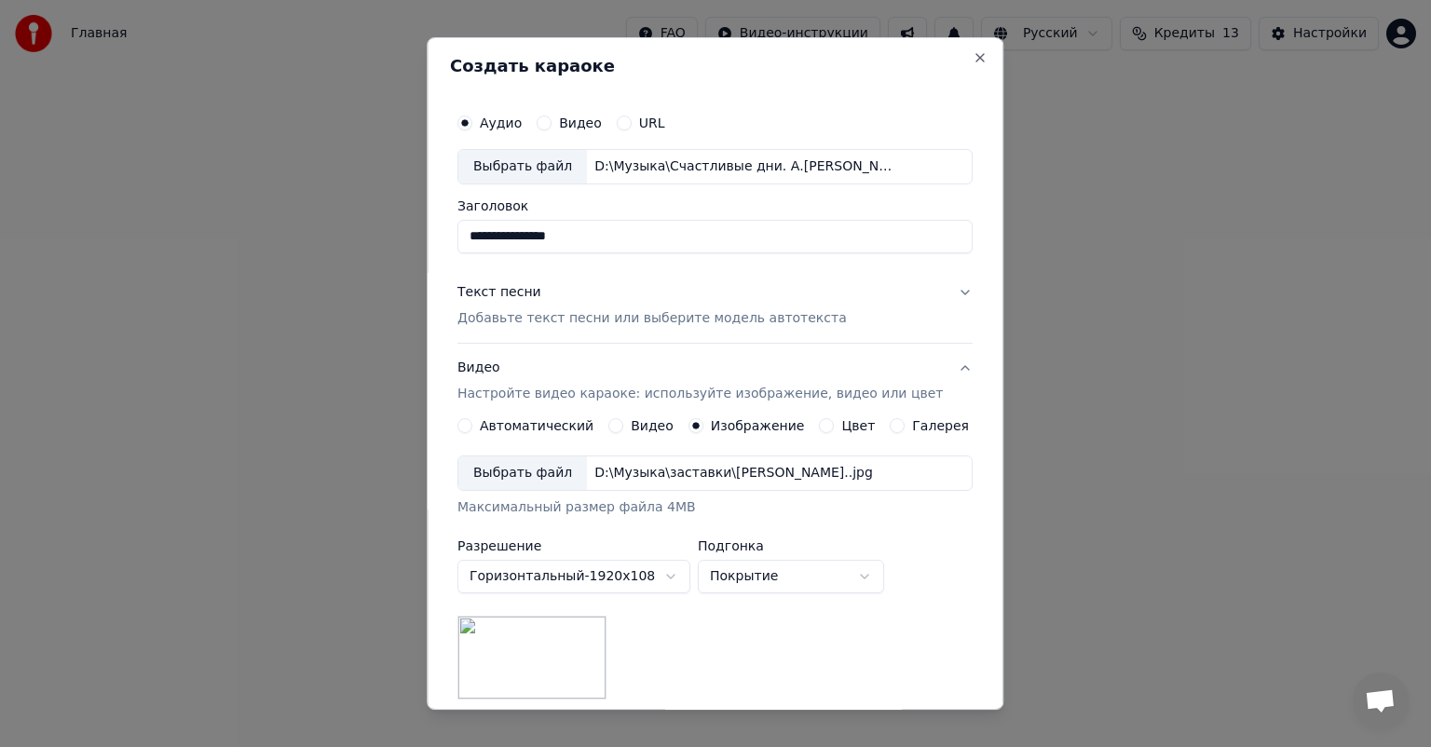
scroll to position [0, 0]
click at [932, 297] on button "Текст песни Добавьте текст песни или выберите модель автотекста" at bounding box center [715, 308] width 515 height 75
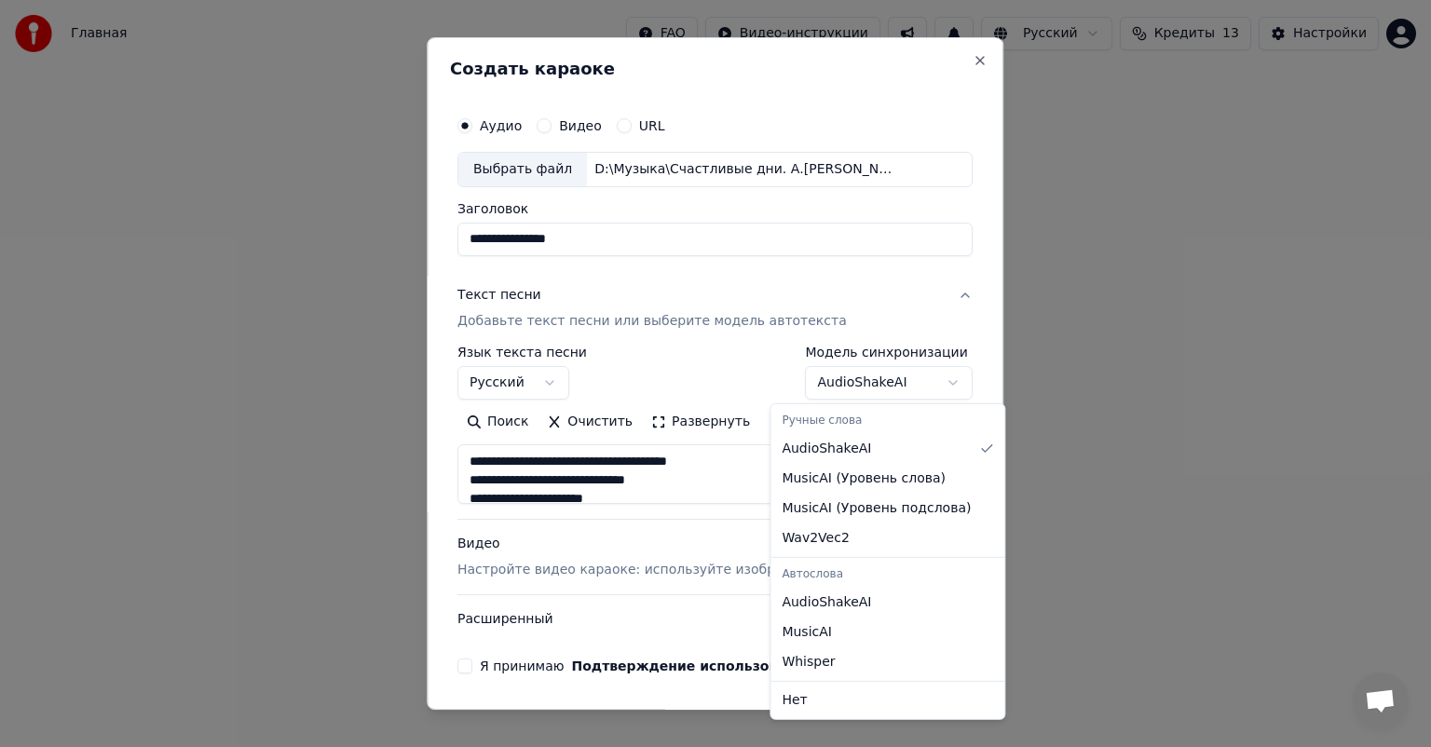
click at [911, 380] on body "**********" at bounding box center [715, 283] width 1431 height 567
select select "*******"
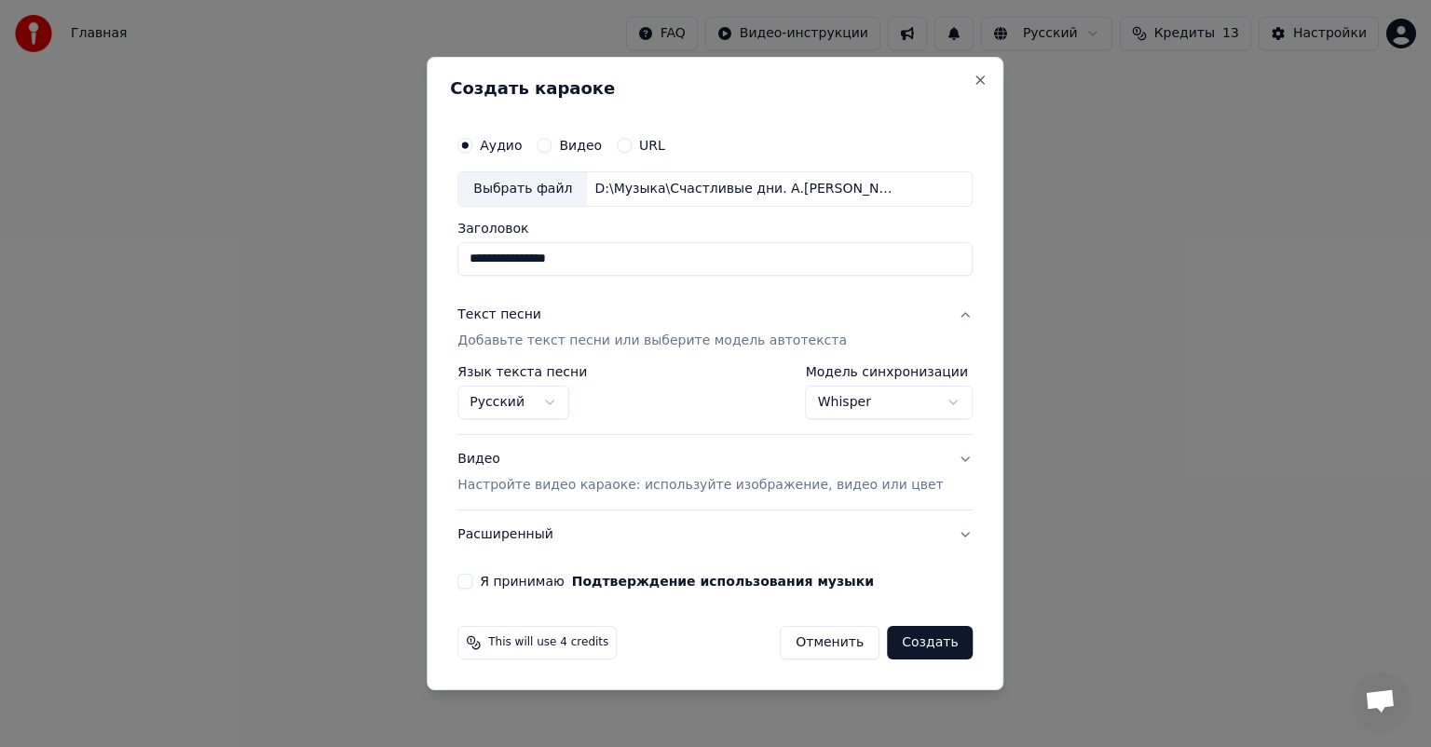
click at [507, 468] on div "Видео Настройте видео караоке: используйте изображение, видео или цвет" at bounding box center [701, 472] width 486 height 45
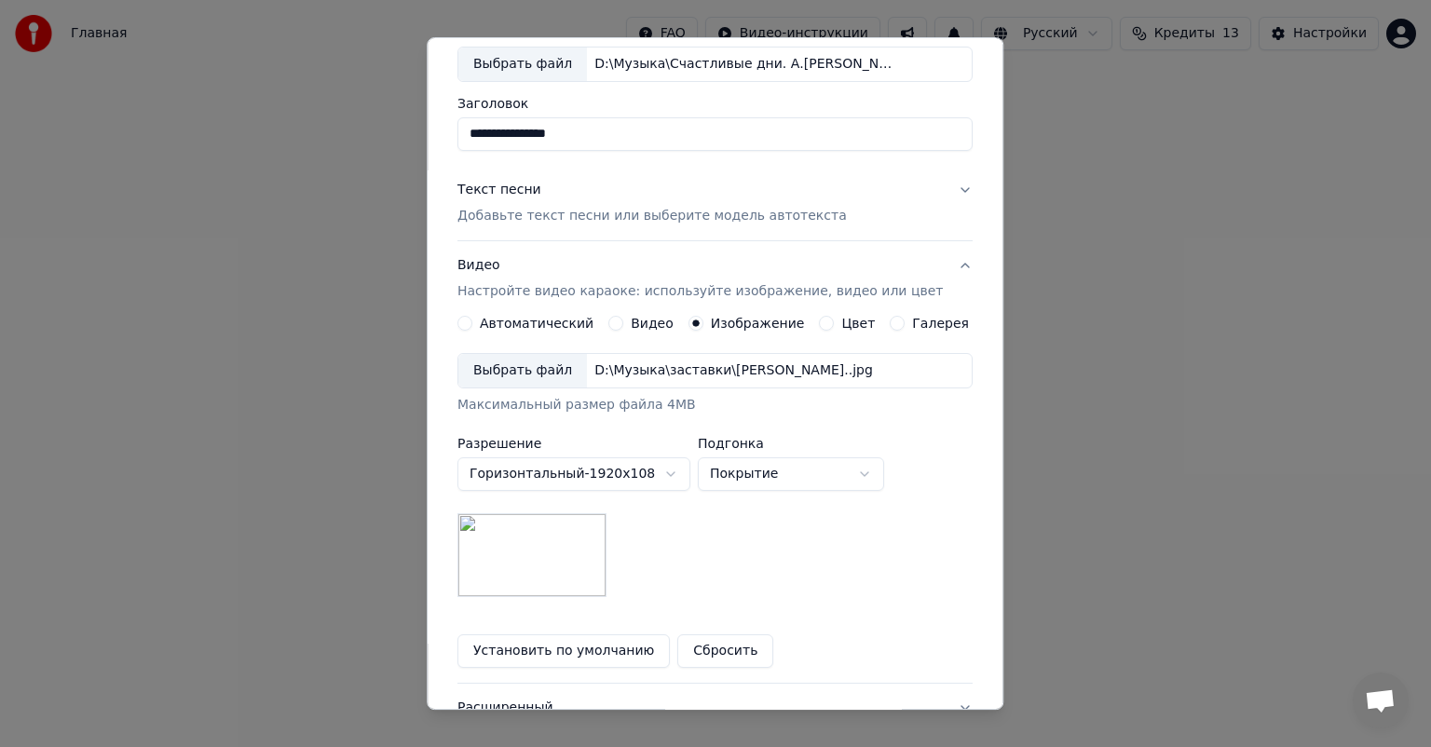
scroll to position [257, 0]
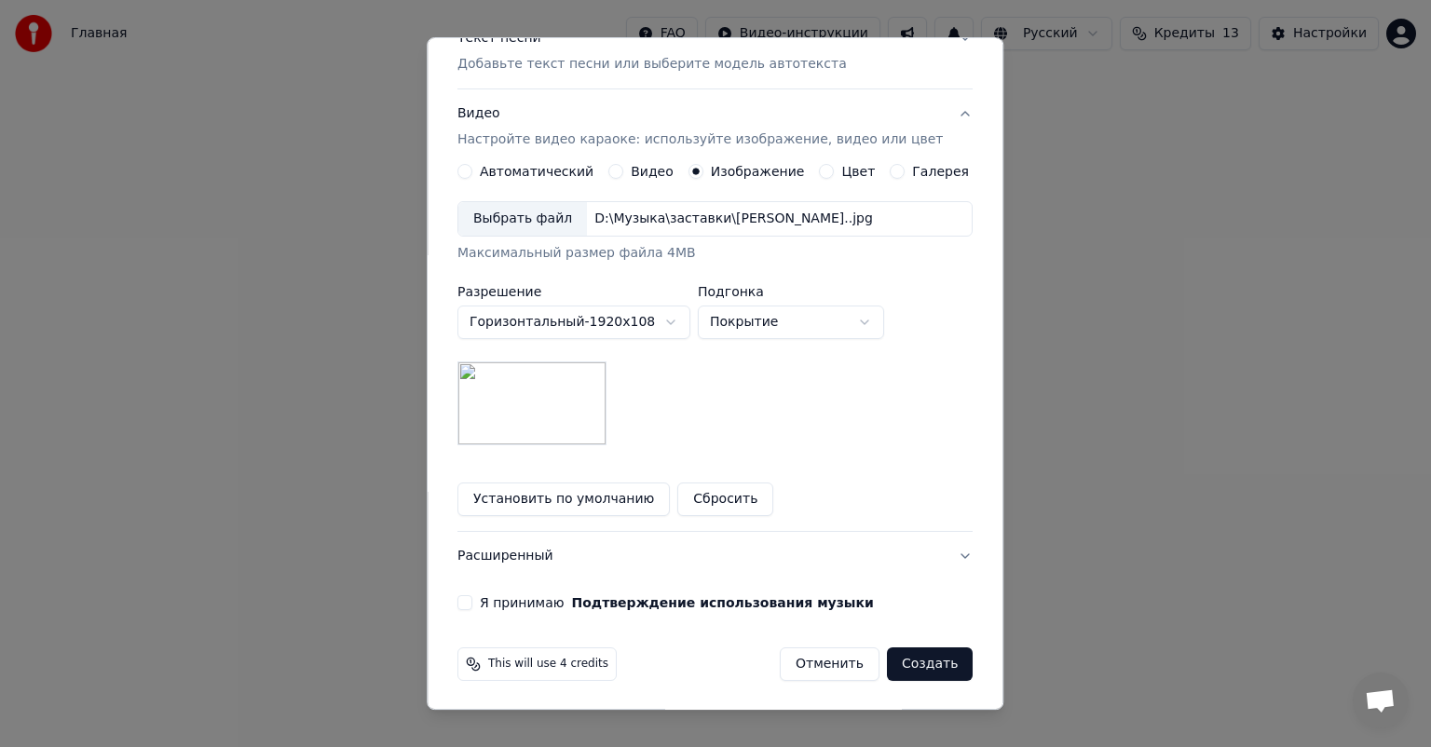
click at [593, 549] on button "Расширенный" at bounding box center [715, 556] width 515 height 48
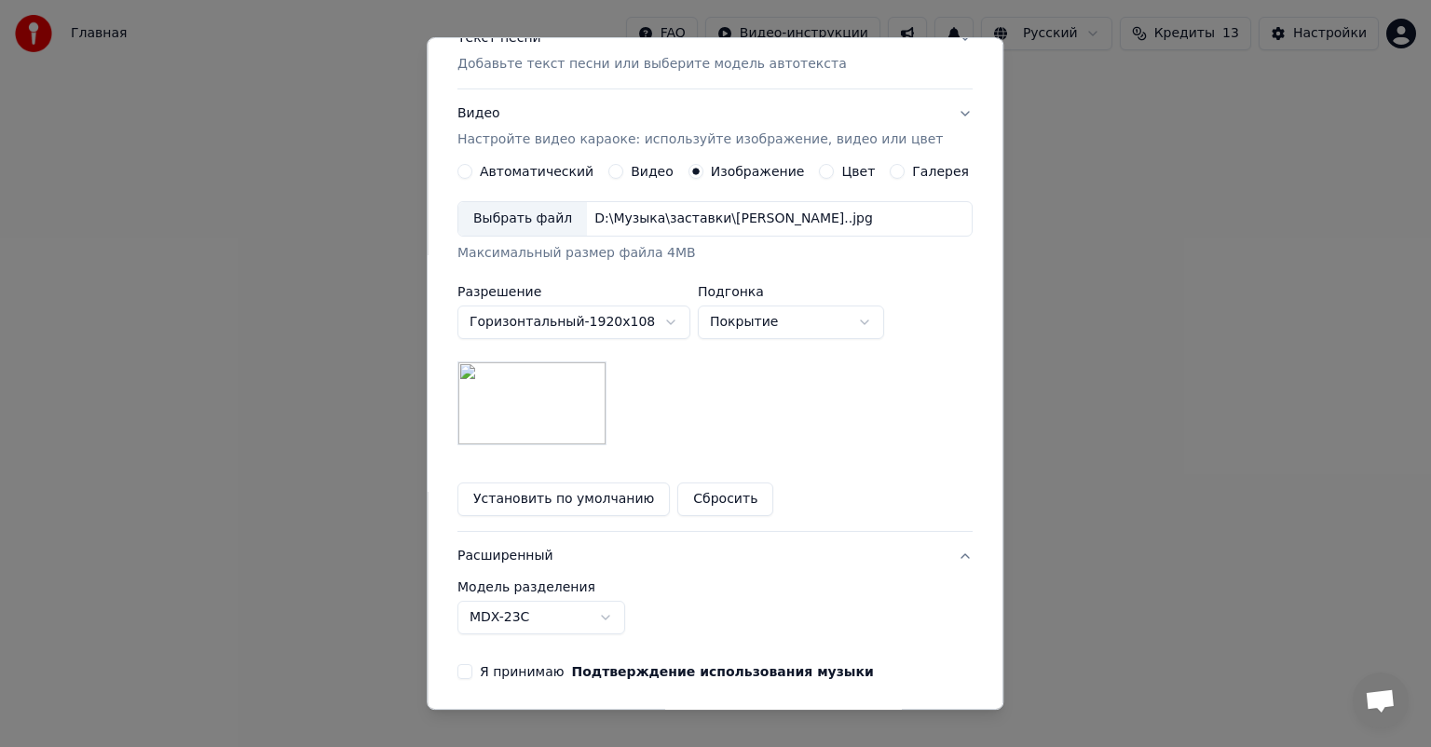
scroll to position [0, 0]
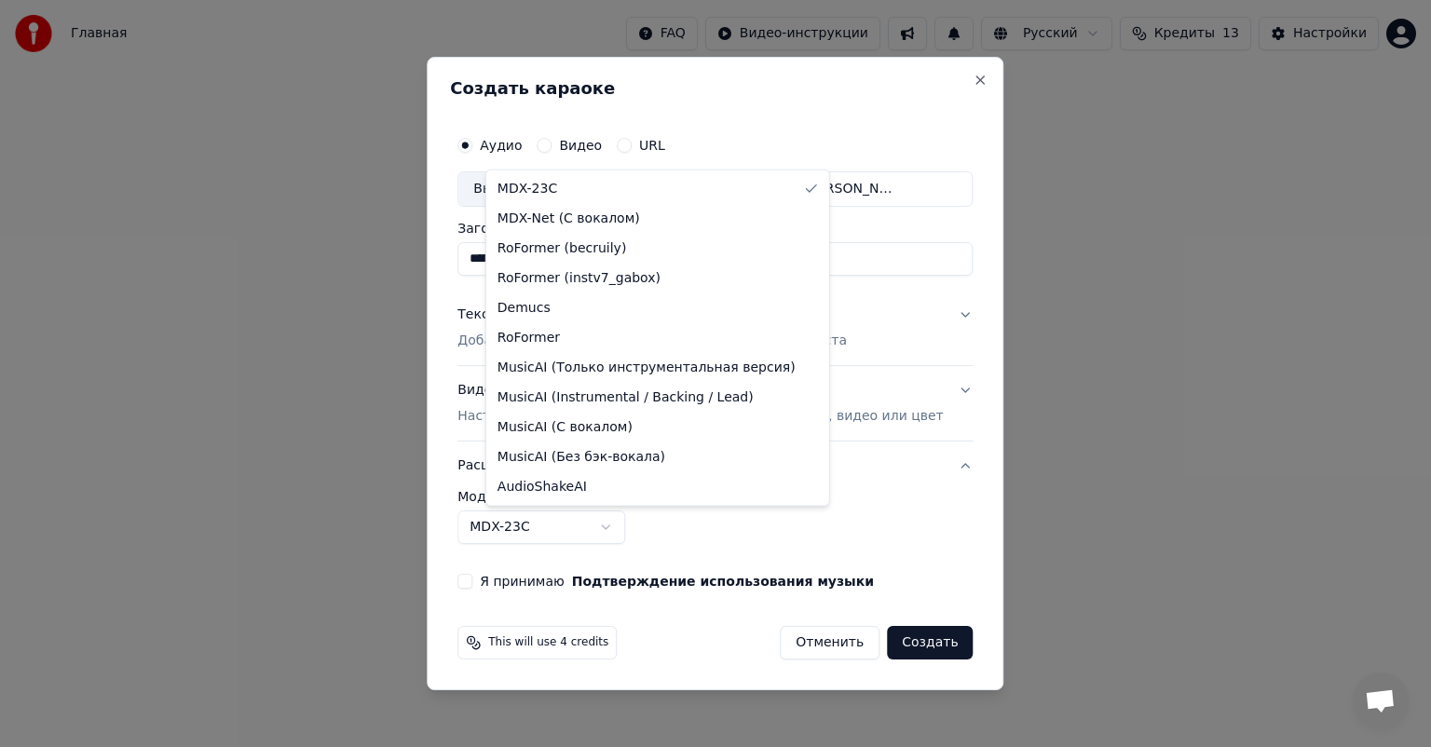
click at [641, 530] on body "**********" at bounding box center [715, 283] width 1431 height 567
select select "**********"
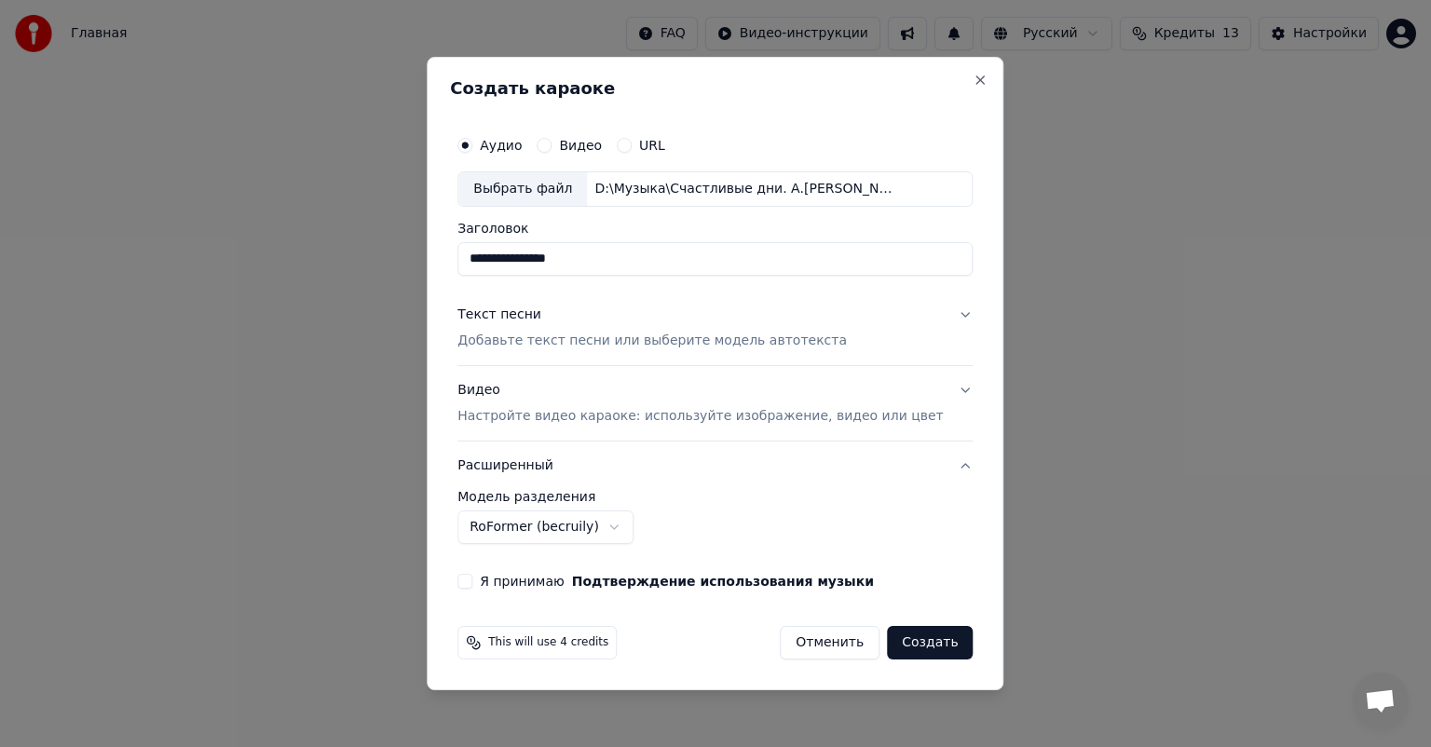
click at [501, 584] on div "Я принимаю Подтверждение использования музыки" at bounding box center [715, 581] width 515 height 15
click at [472, 582] on button "Я принимаю Подтверждение использования музыки" at bounding box center [465, 581] width 15 height 15
click at [895, 636] on button "Создать" at bounding box center [930, 643] width 86 height 34
